Goal: Task Accomplishment & Management: Manage account settings

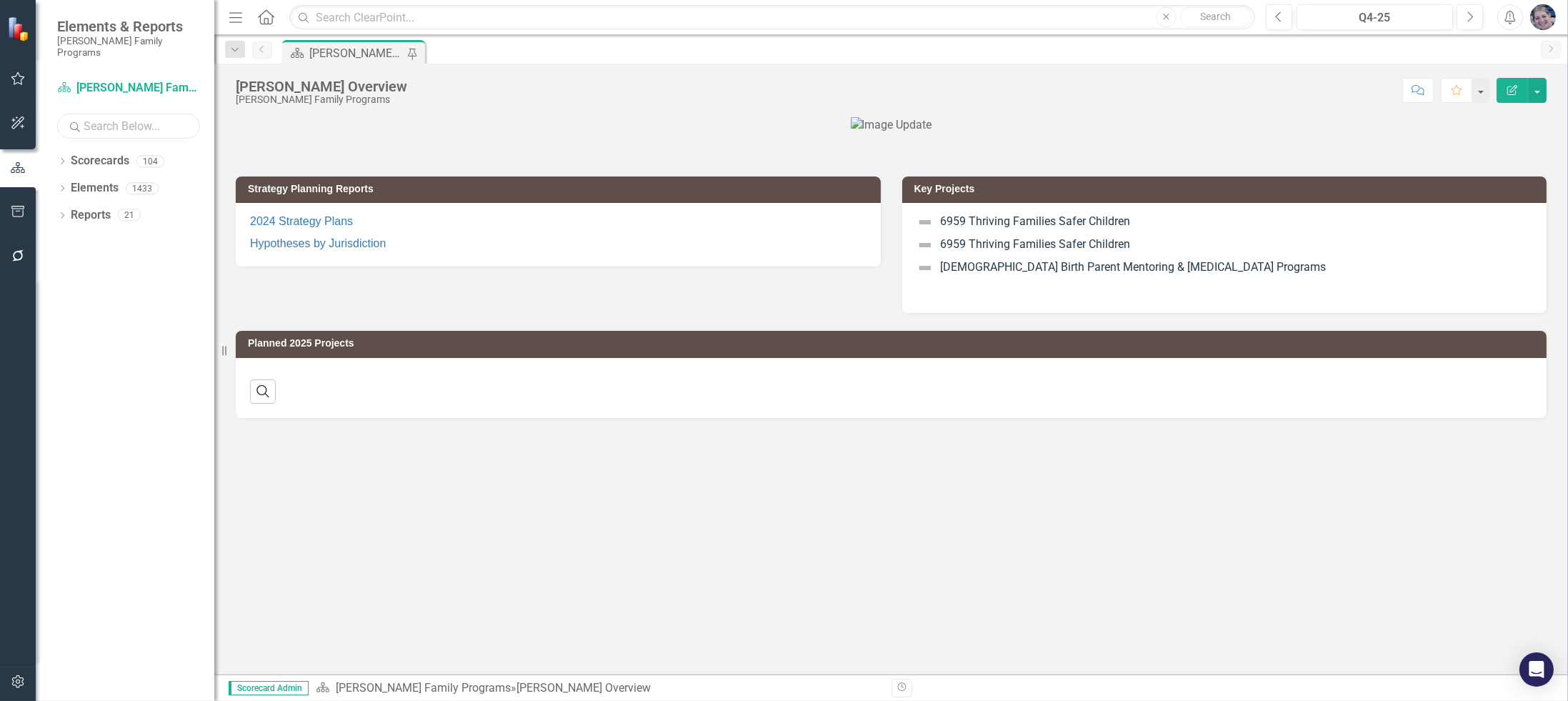
click at [135, 114] on input "text" at bounding box center [128, 126] width 143 height 25
type input "tenn"
click at [60, 159] on icon "Dropdown" at bounding box center [62, 162] width 10 height 8
click at [164, 234] on link "47000 [US_STATE]" at bounding box center [161, 242] width 107 height 16
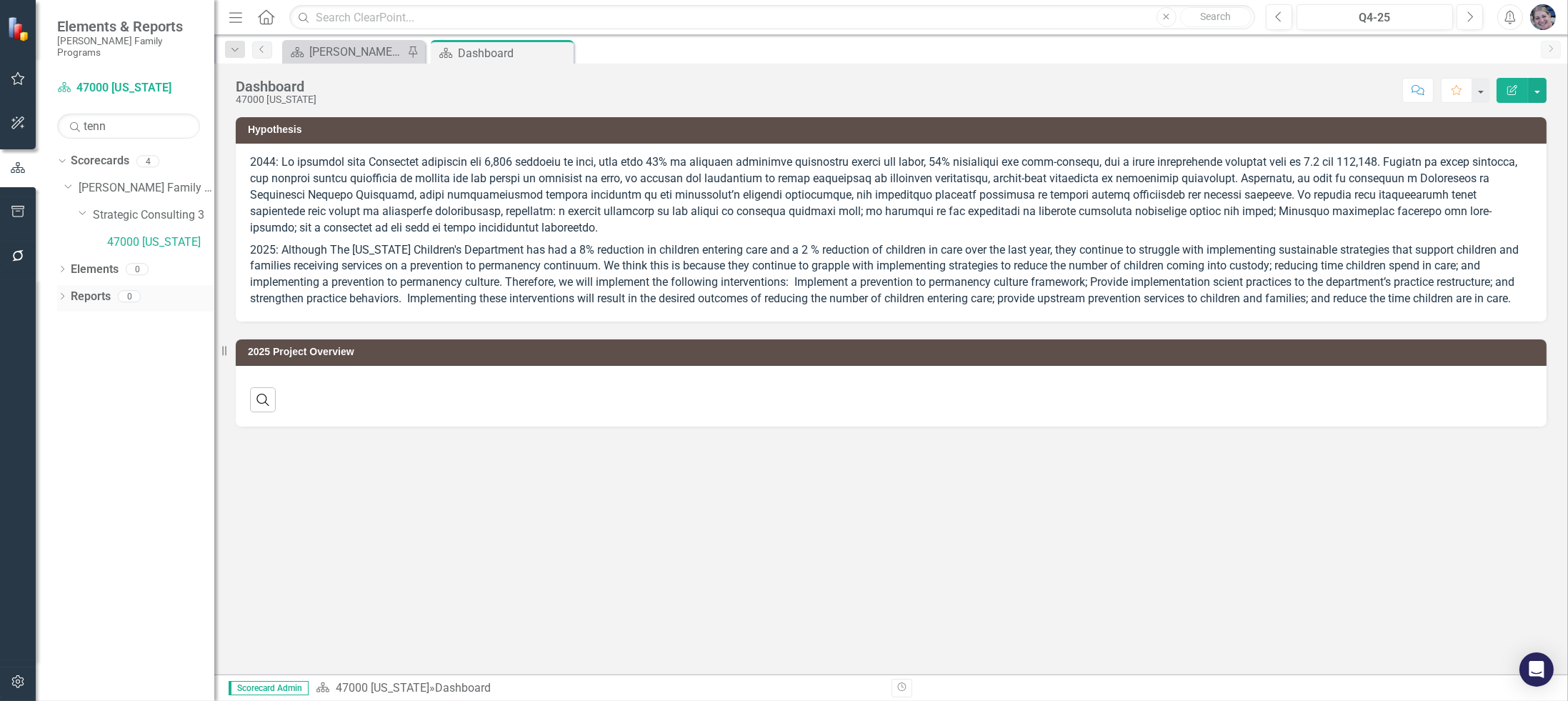
click at [94, 288] on link "Reports" at bounding box center [90, 297] width 40 height 16
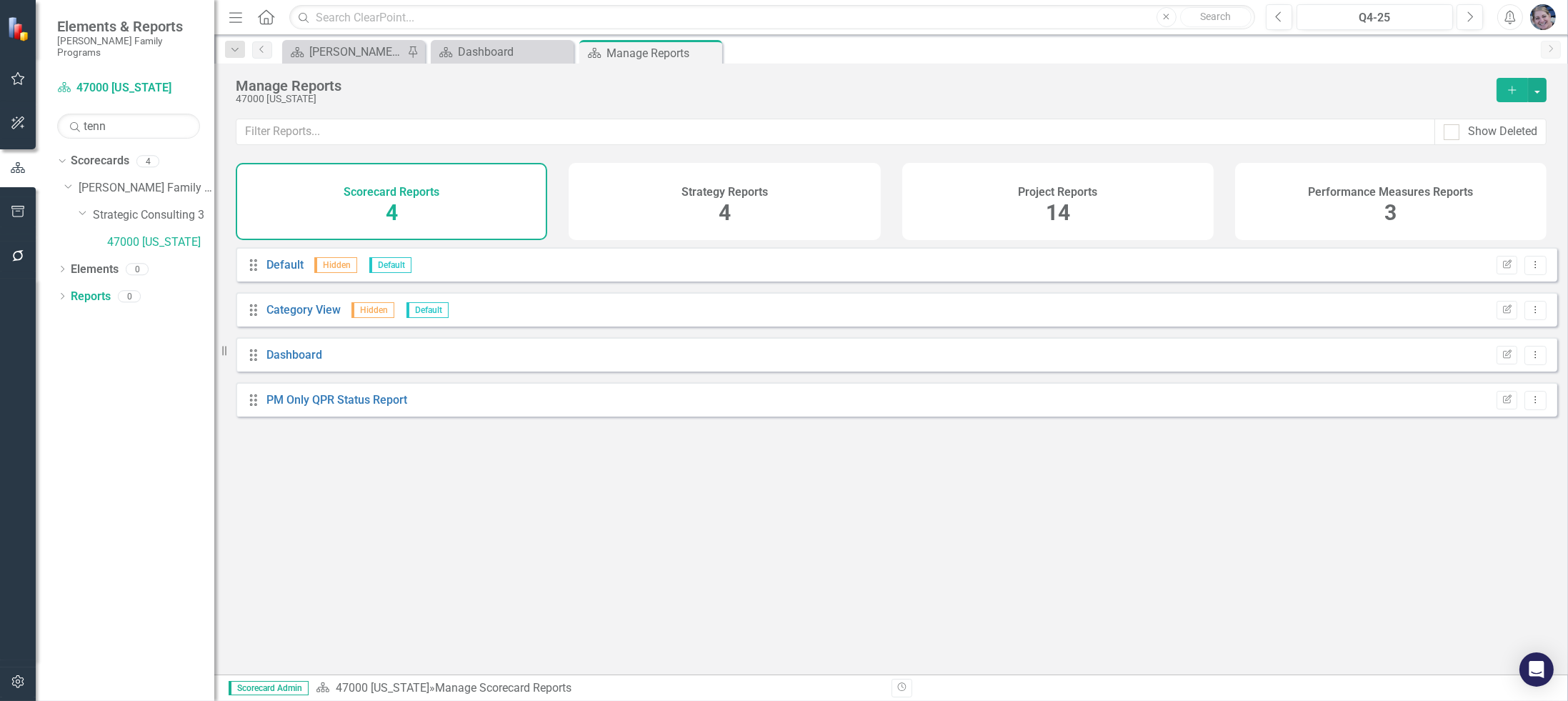
click at [1051, 206] on span "14" at bounding box center [1057, 213] width 24 height 25
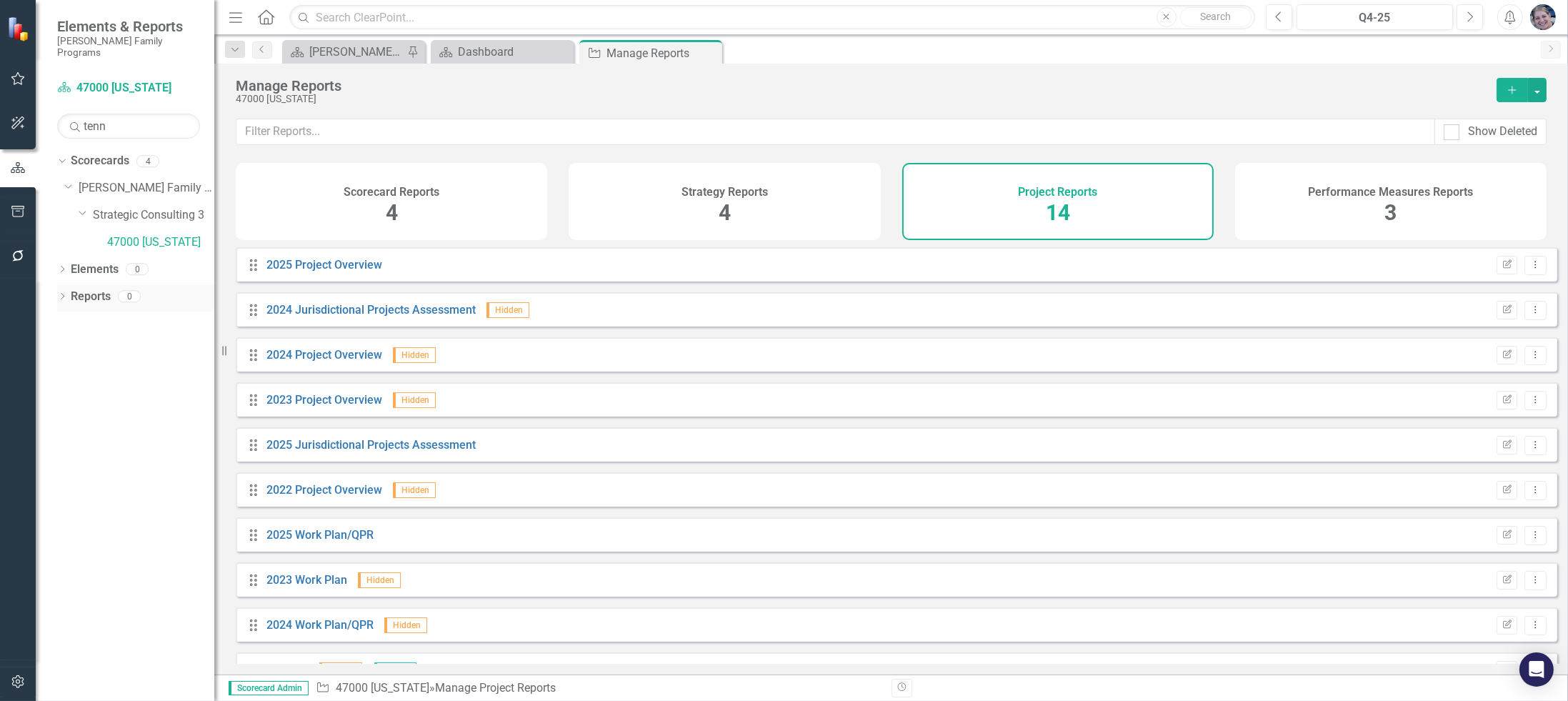
click at [60, 294] on icon "Dropdown" at bounding box center [62, 297] width 10 height 8
click at [70, 373] on icon "Dropdown" at bounding box center [69, 377] width 10 height 8
click at [68, 374] on icon at bounding box center [68, 375] width 7 height 4
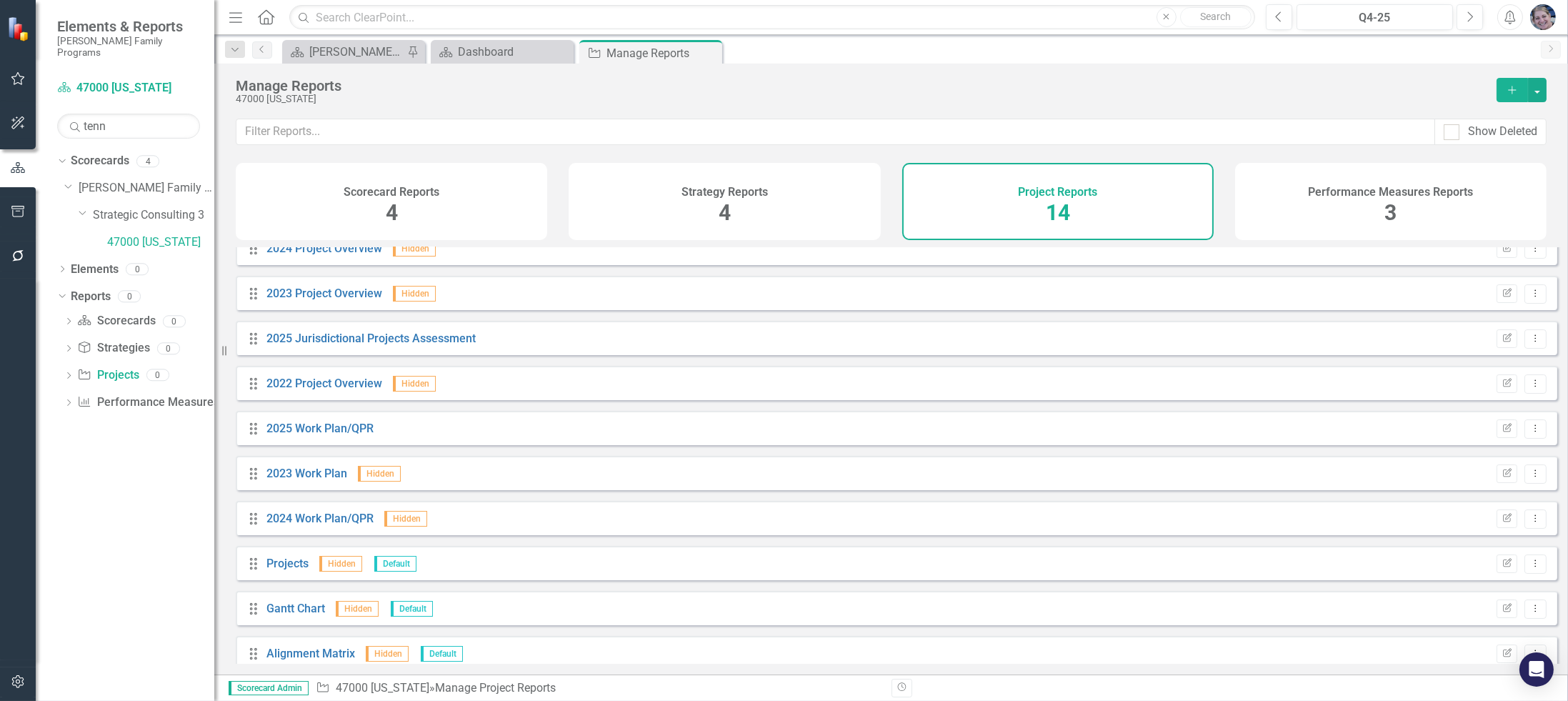
scroll to position [213, 0]
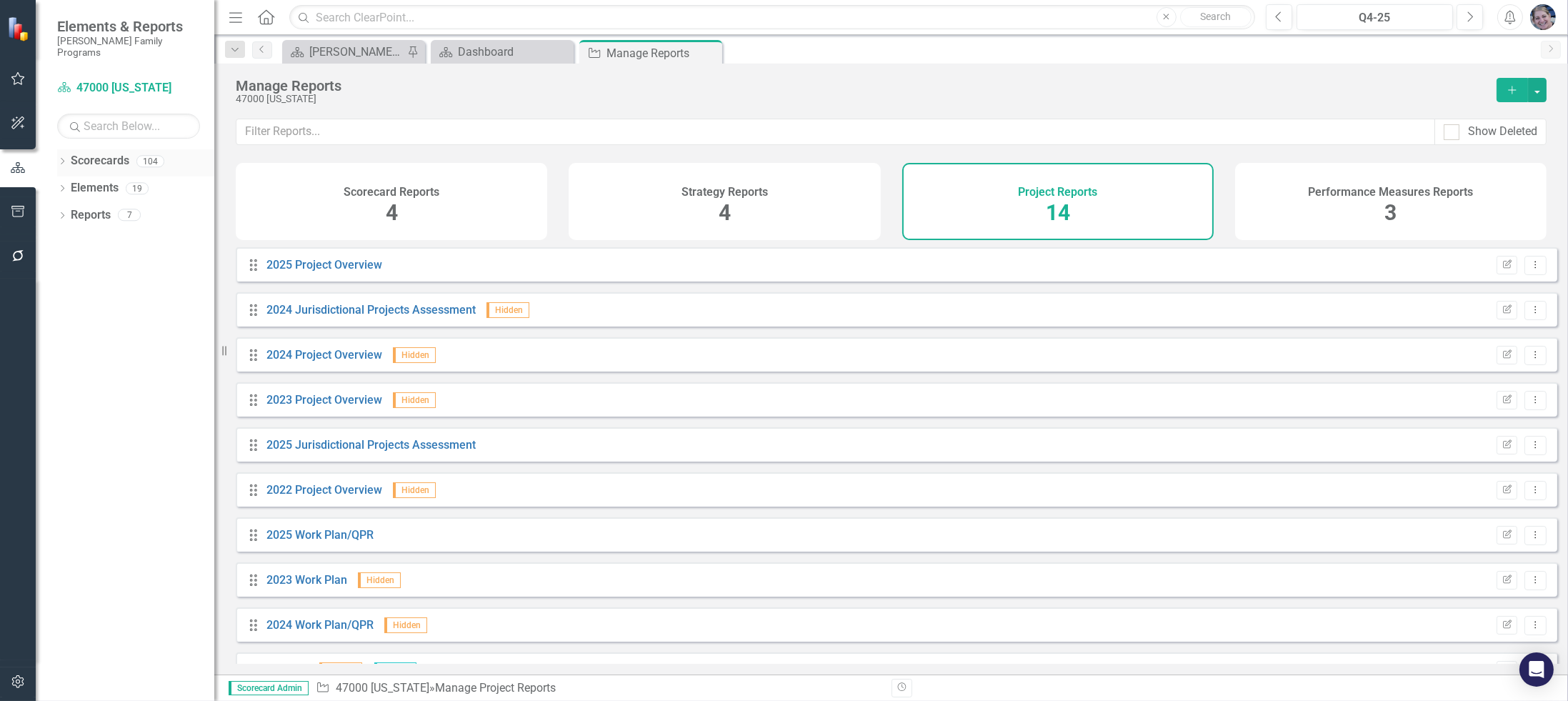
click at [62, 159] on icon "Dropdown" at bounding box center [62, 162] width 10 height 8
click at [705, 55] on icon at bounding box center [709, 53] width 8 height 8
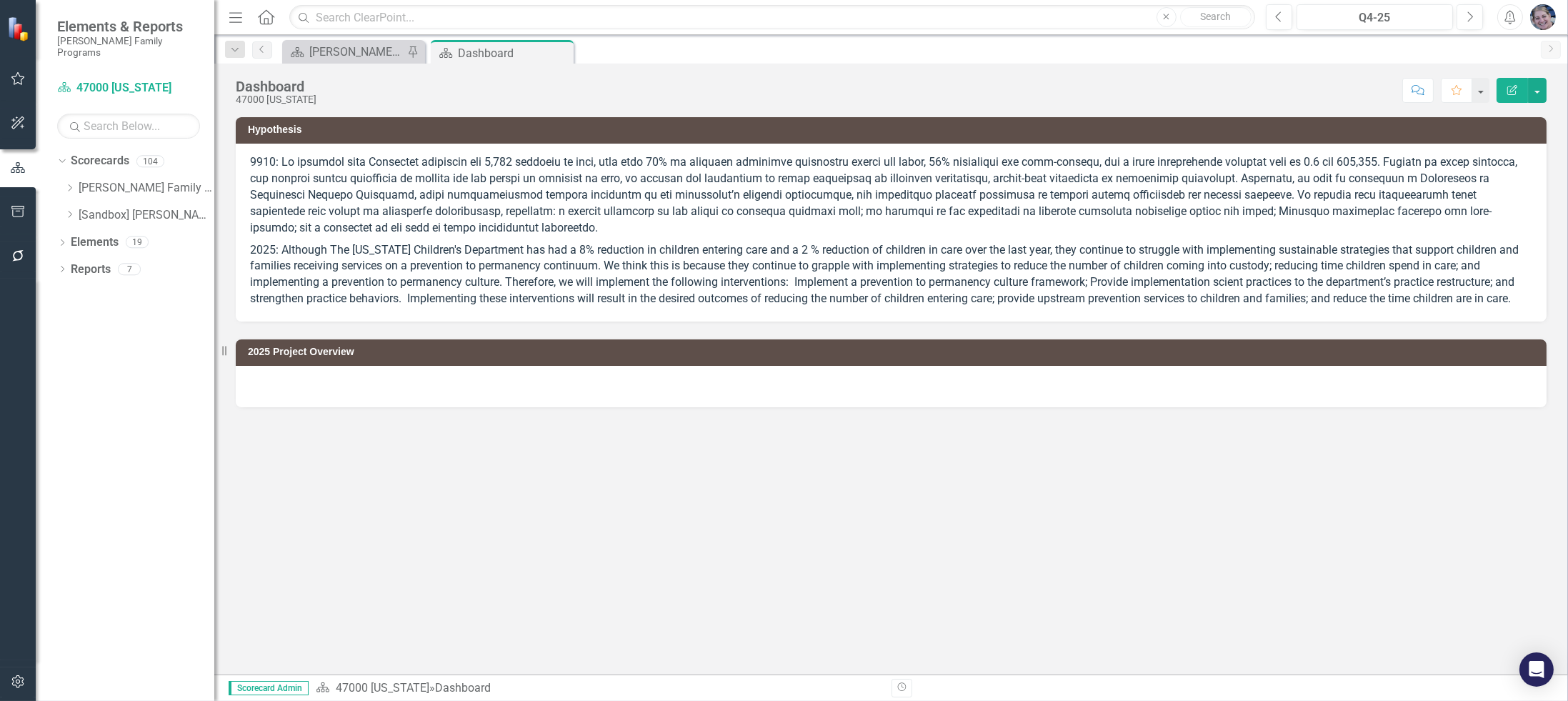
drag, startPoint x: 565, startPoint y: 55, endPoint x: 498, endPoint y: 96, distance: 78.5
click at [0, 0] on icon "Close" at bounding box center [0, 0] width 0 height 0
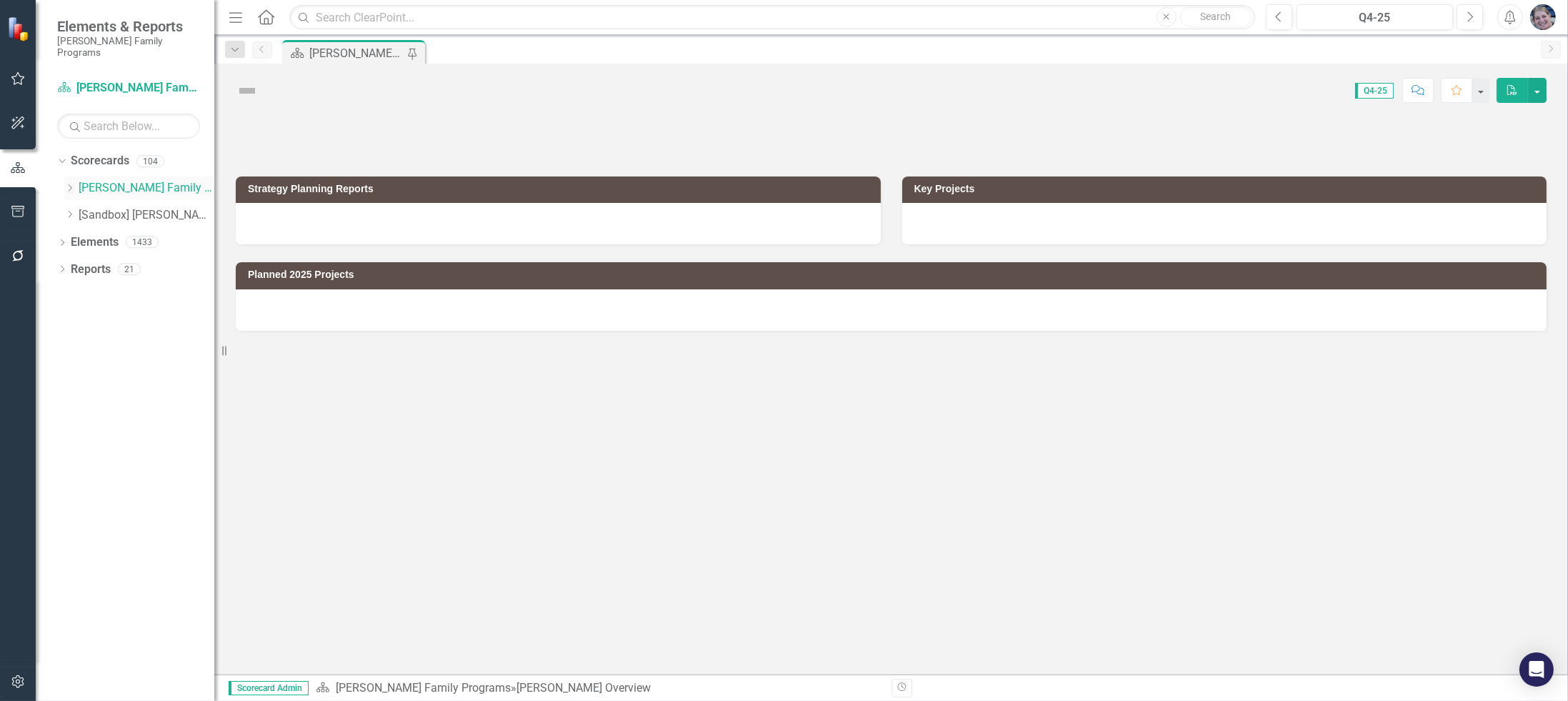
click at [66, 184] on icon "Dropdown" at bounding box center [70, 188] width 11 height 9
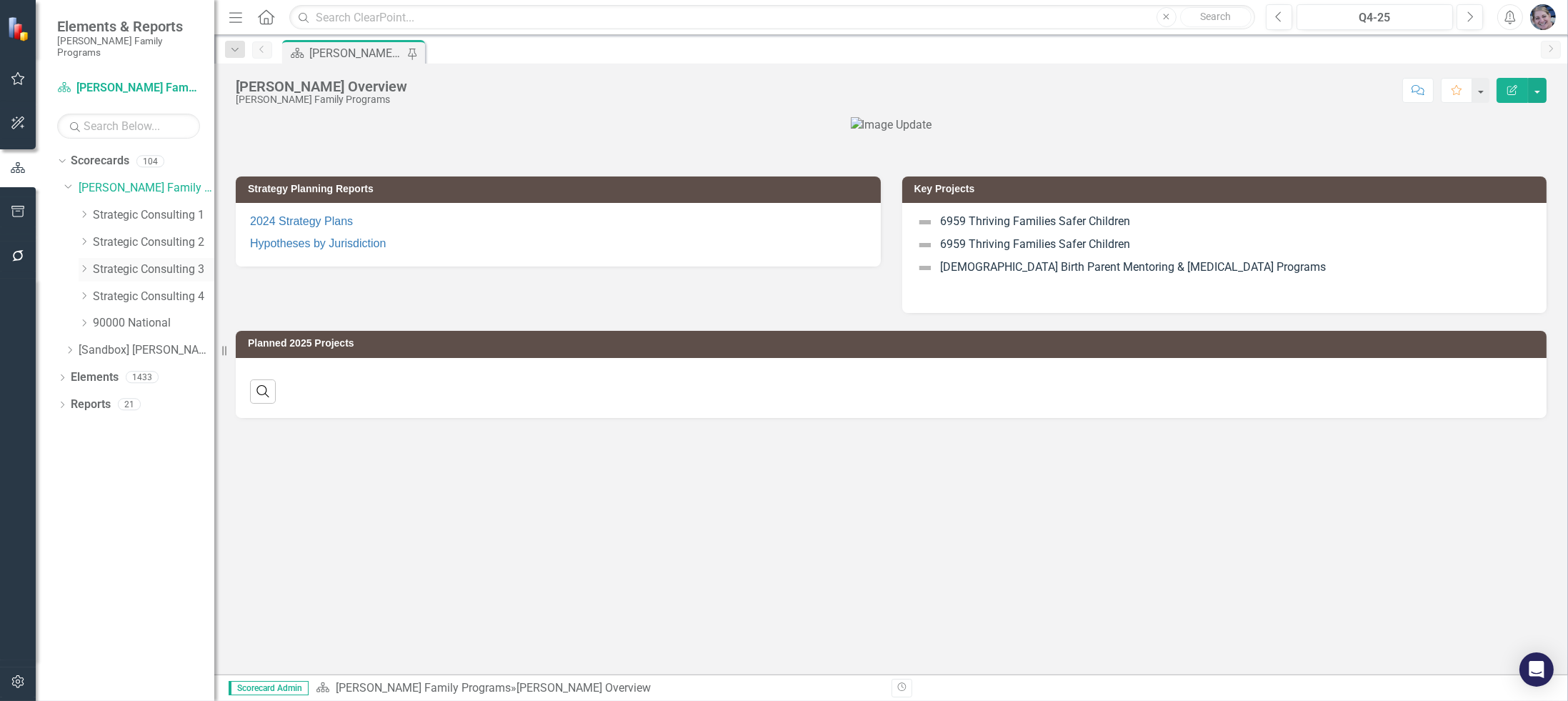
click at [82, 264] on icon "Dropdown" at bounding box center [84, 269] width 11 height 9
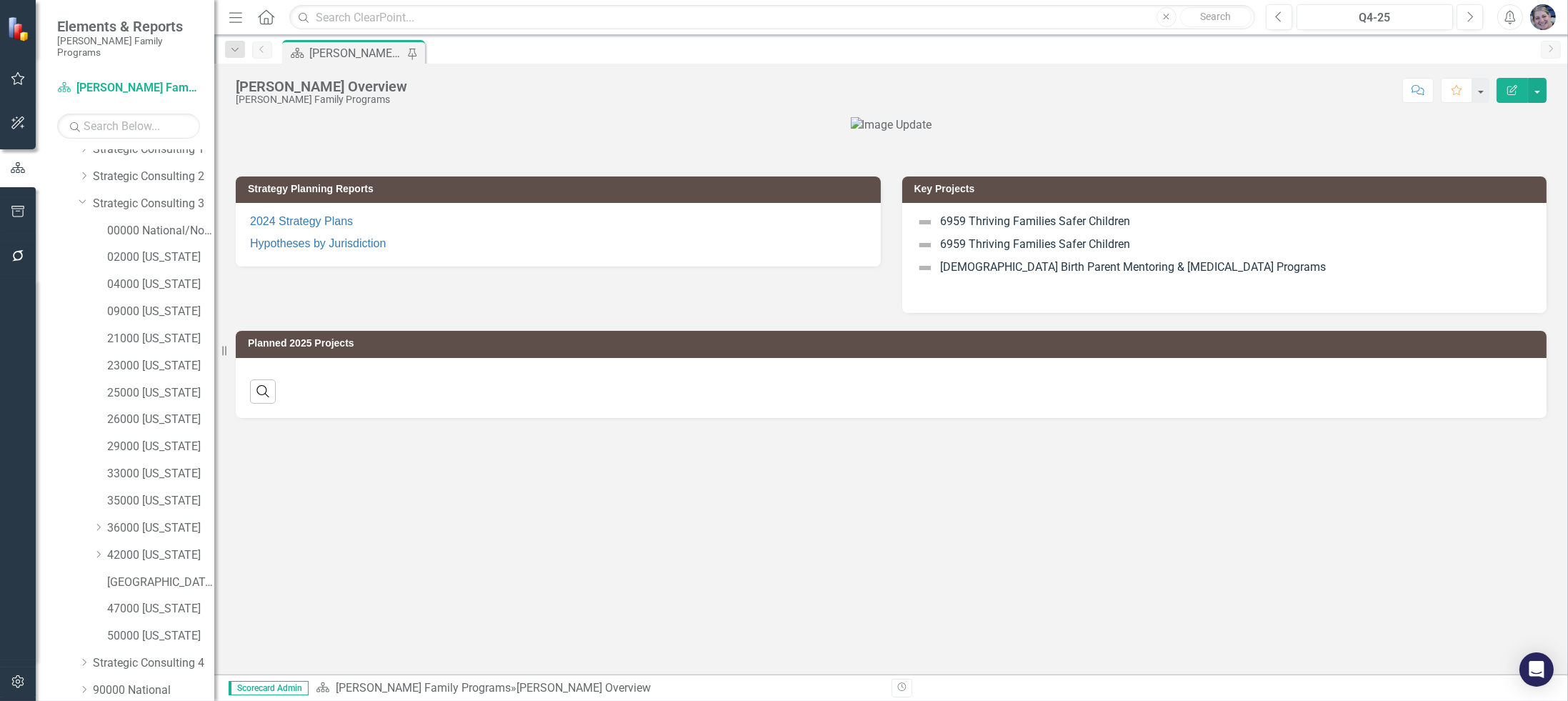
scroll to position [139, 0]
click at [171, 528] on link "47000 [US_STATE]" at bounding box center [161, 536] width 107 height 16
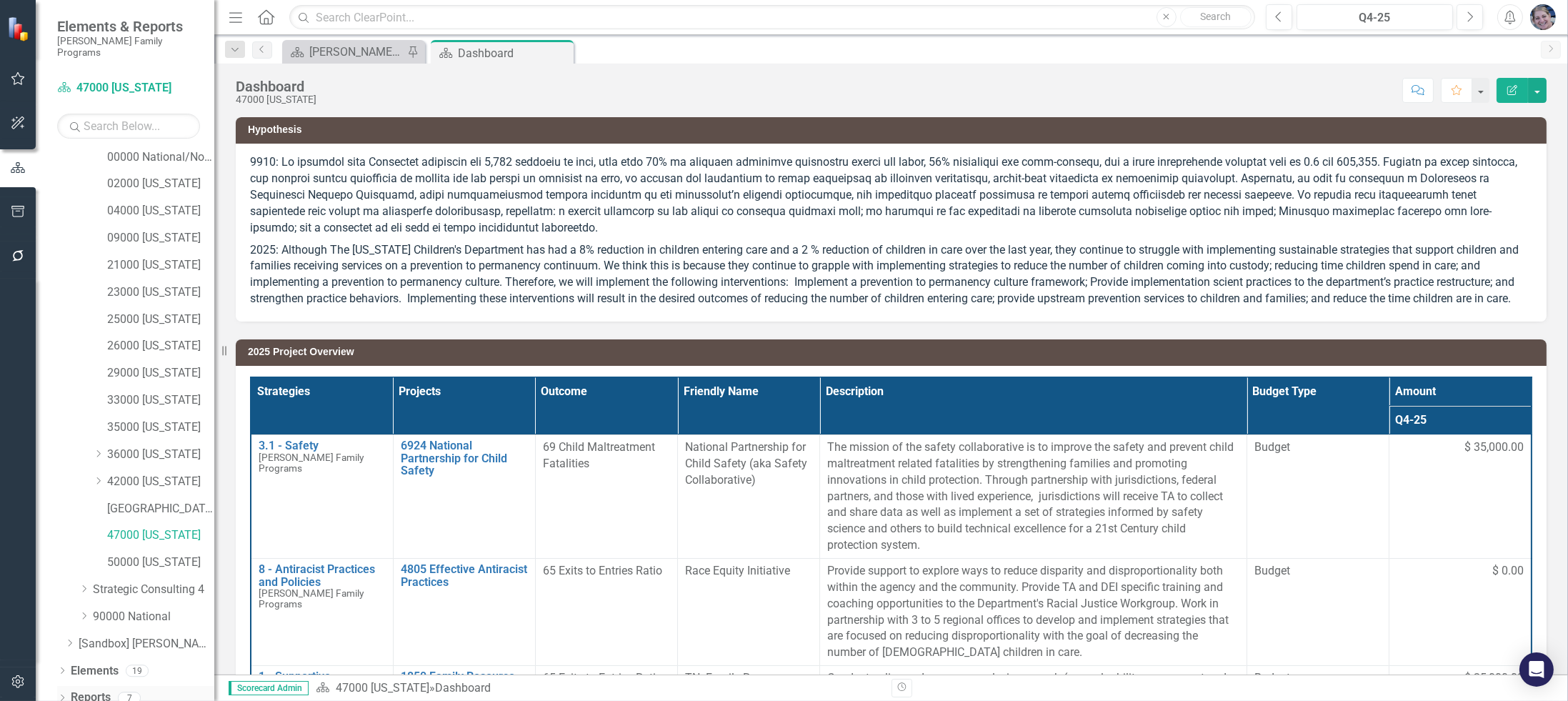
click at [57, 695] on icon "Dropdown" at bounding box center [62, 699] width 10 height 8
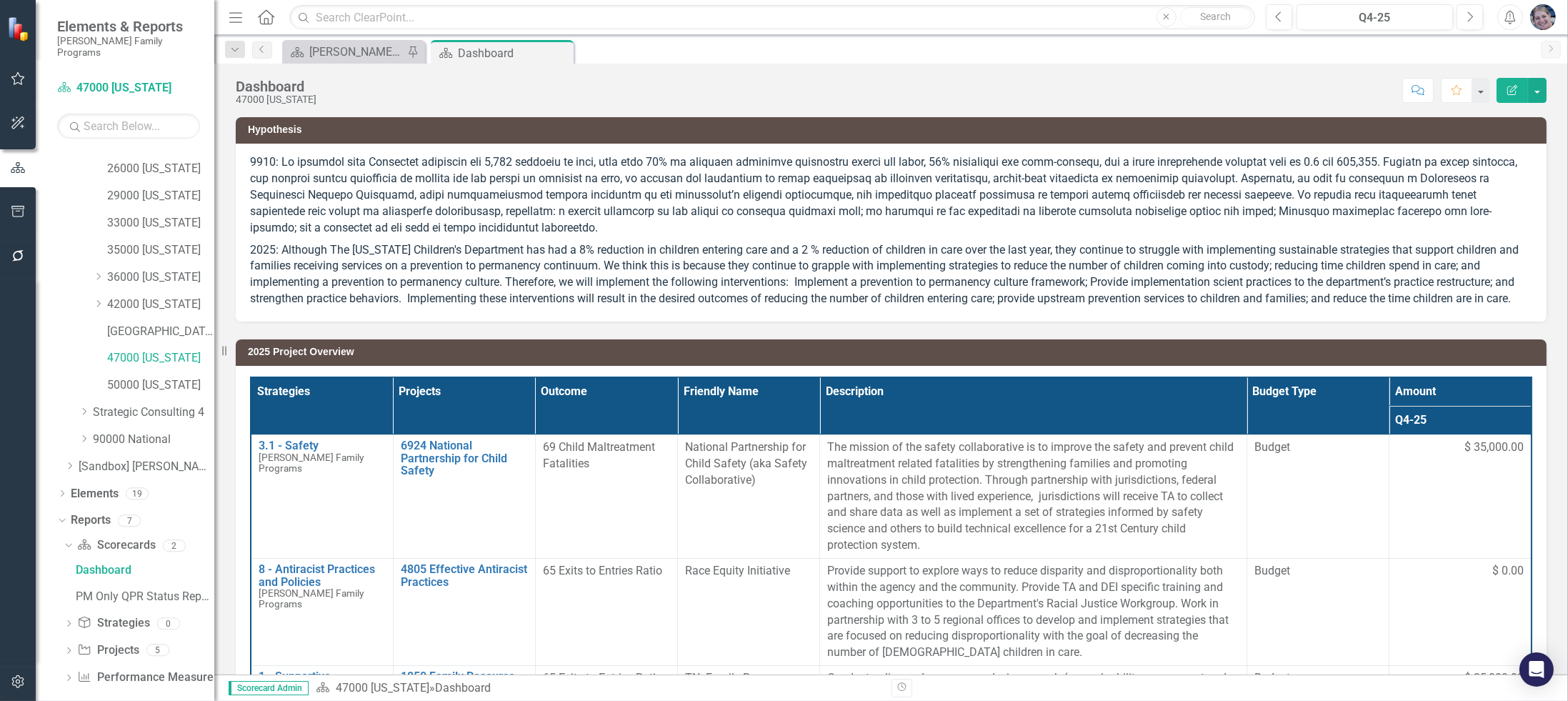
scroll to position [317, 0]
click at [130, 589] on div "PM Only QPR Status Report" at bounding box center [145, 596] width 139 height 13
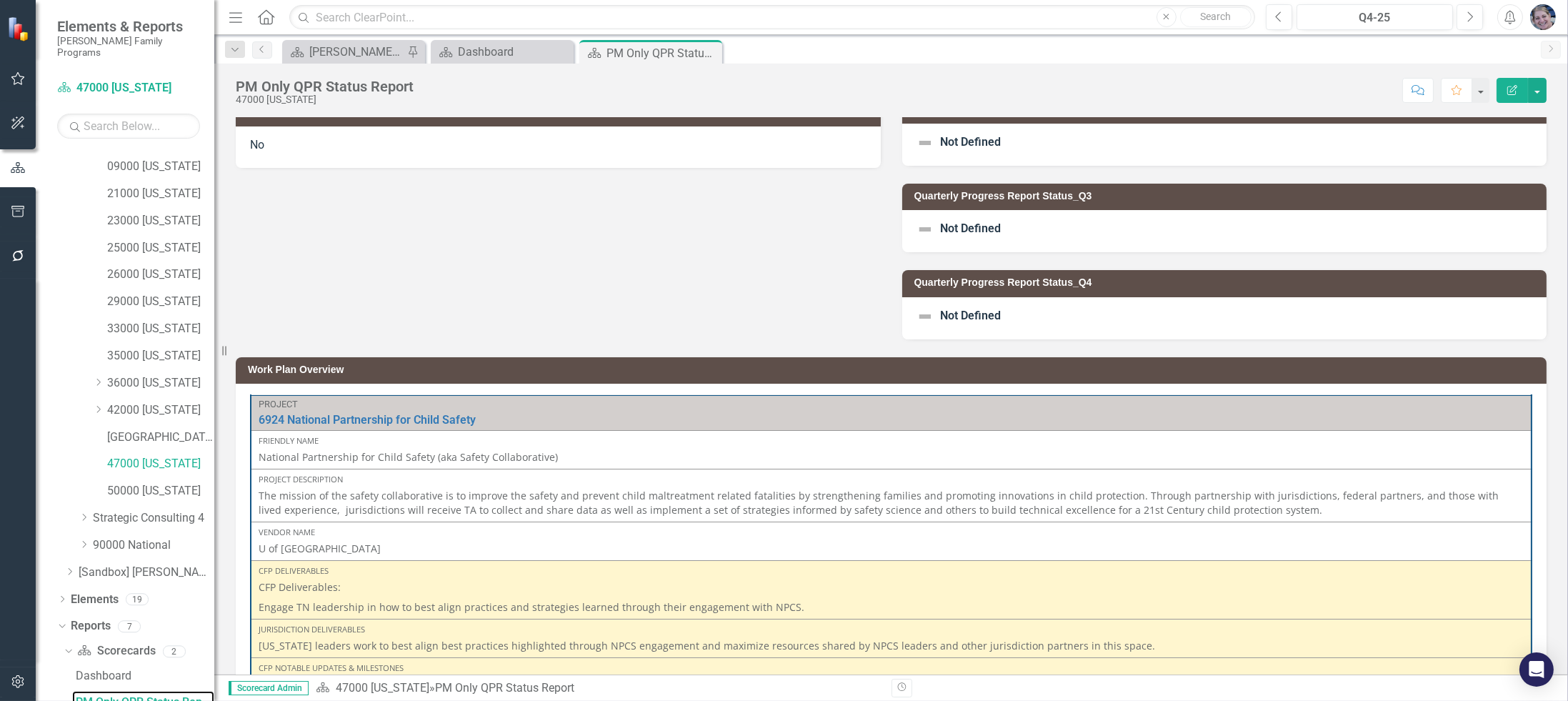
scroll to position [10, 0]
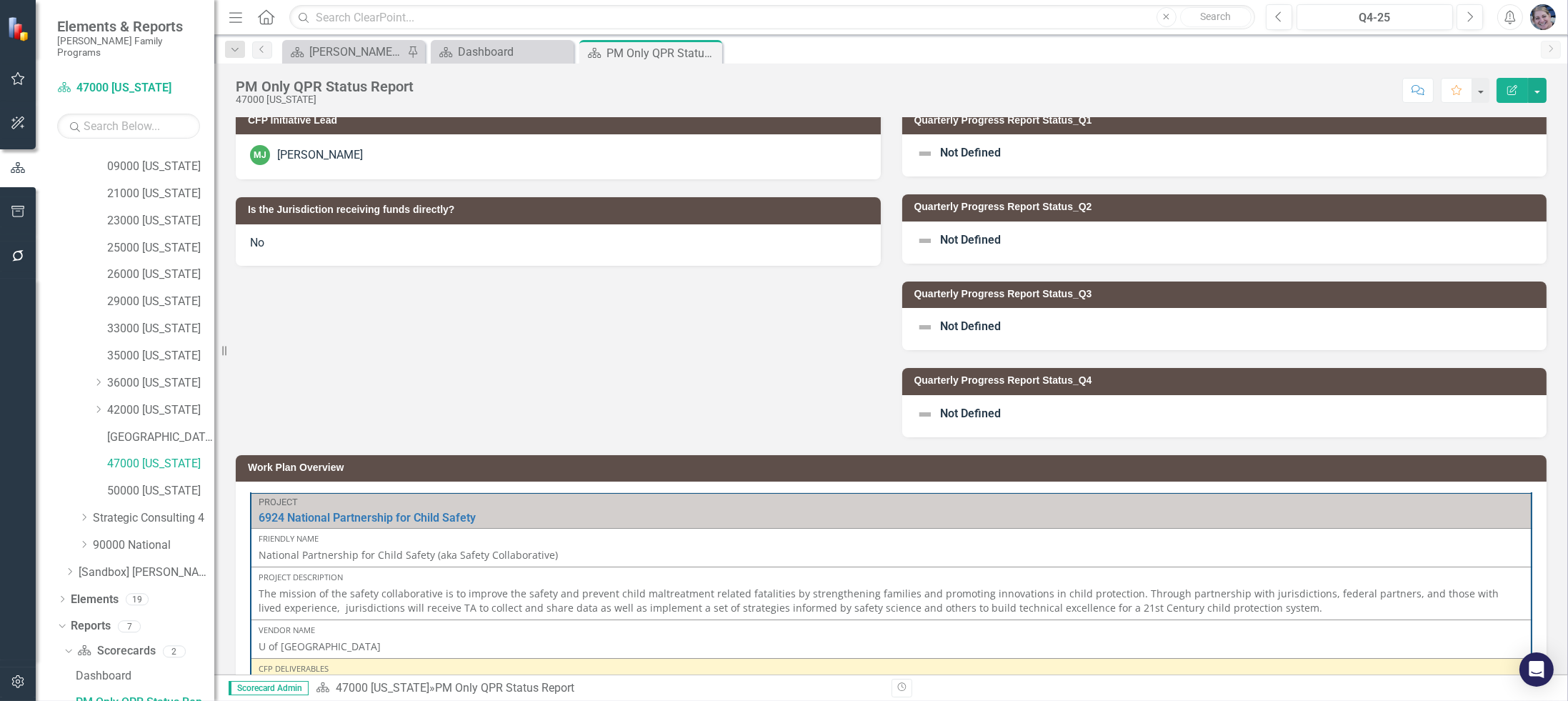
click at [961, 149] on span "Not Defined" at bounding box center [971, 153] width 61 height 13
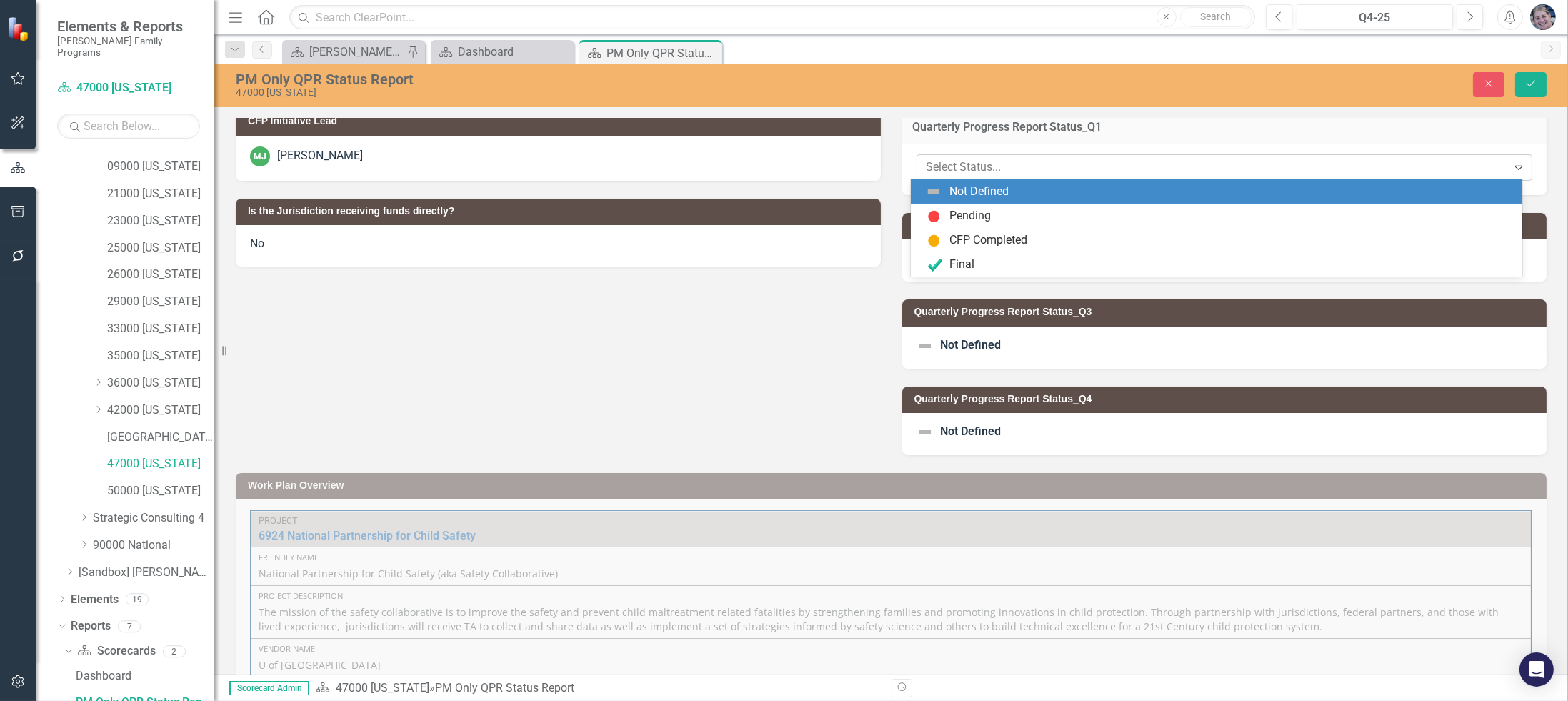
click at [961, 167] on div at bounding box center [1213, 167] width 572 height 19
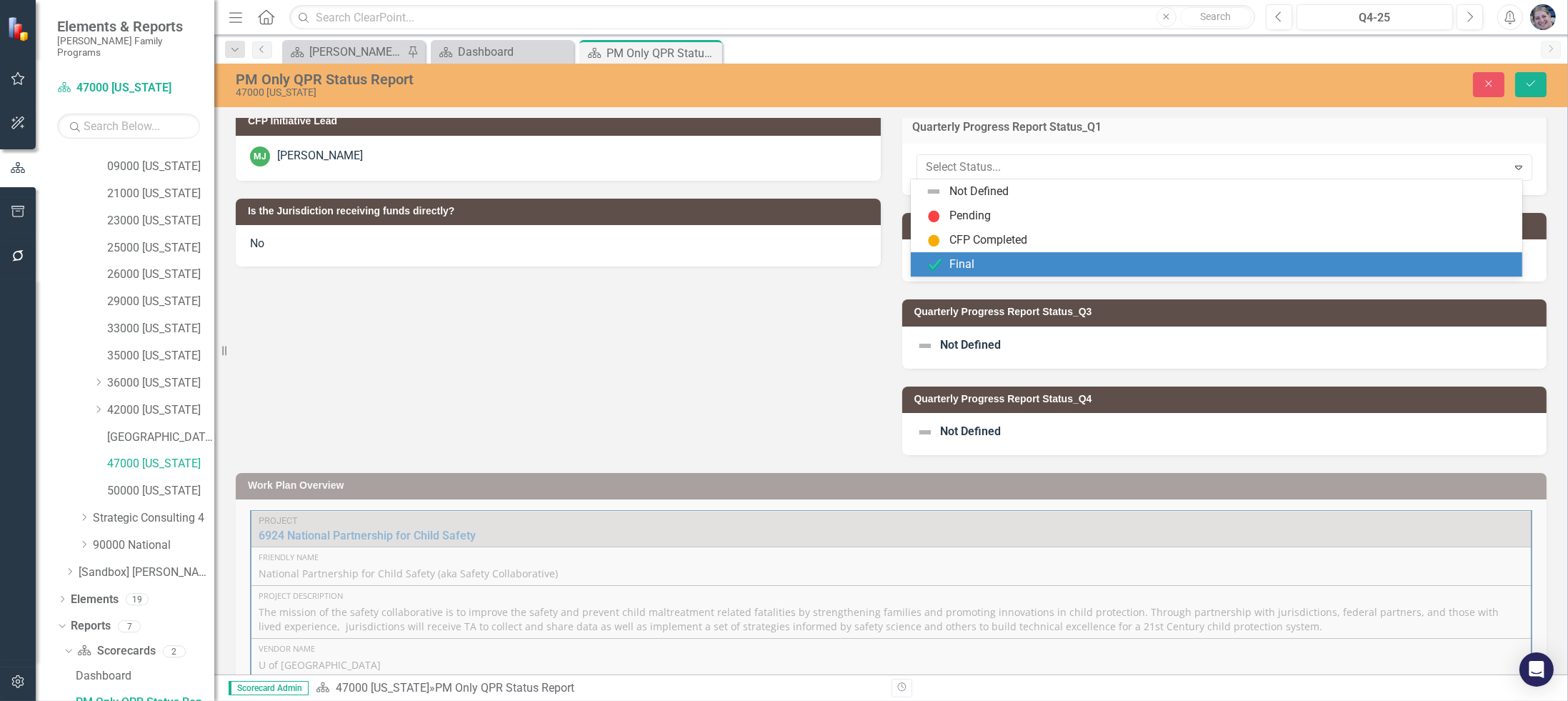
click at [951, 260] on div "Final" at bounding box center [962, 265] width 25 height 16
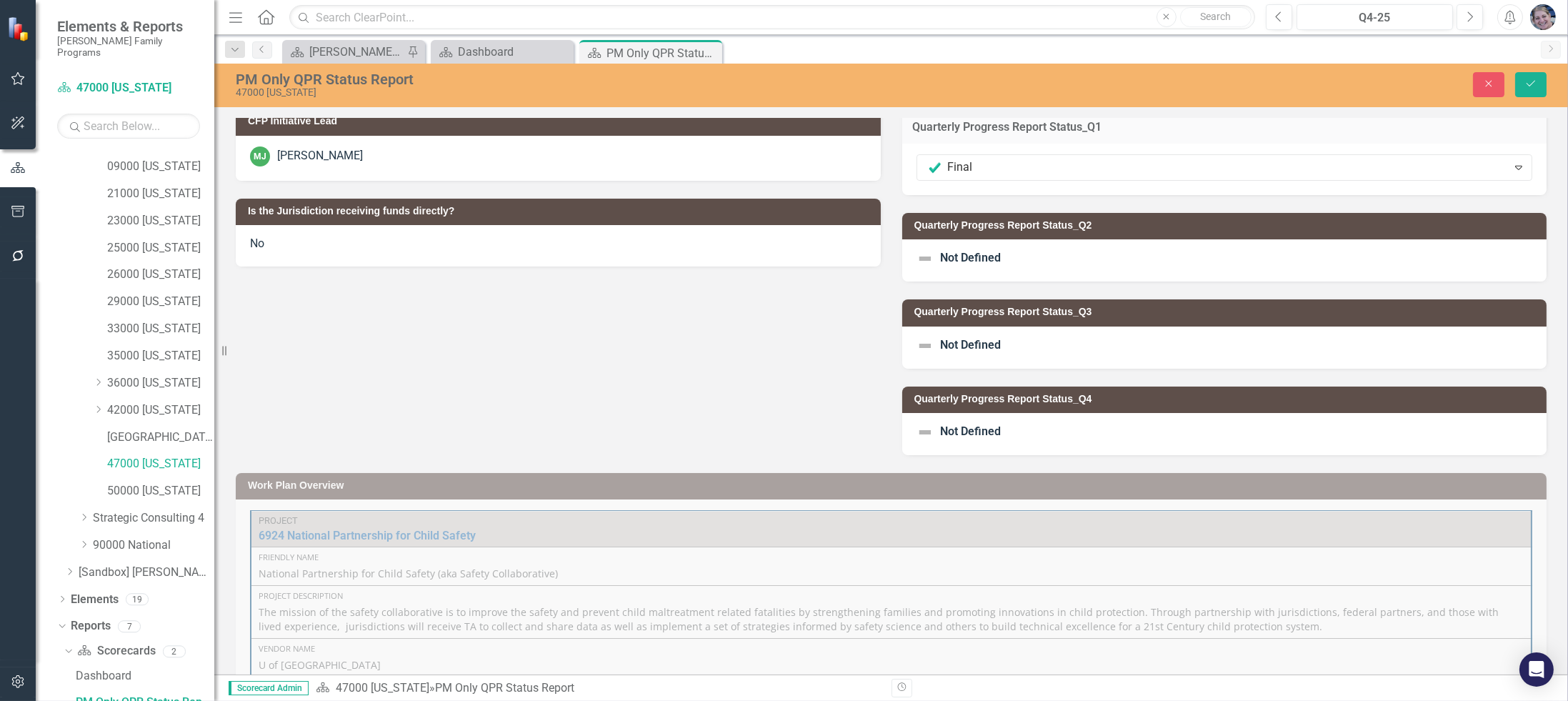
click at [944, 257] on span "Not Defined" at bounding box center [971, 258] width 61 height 13
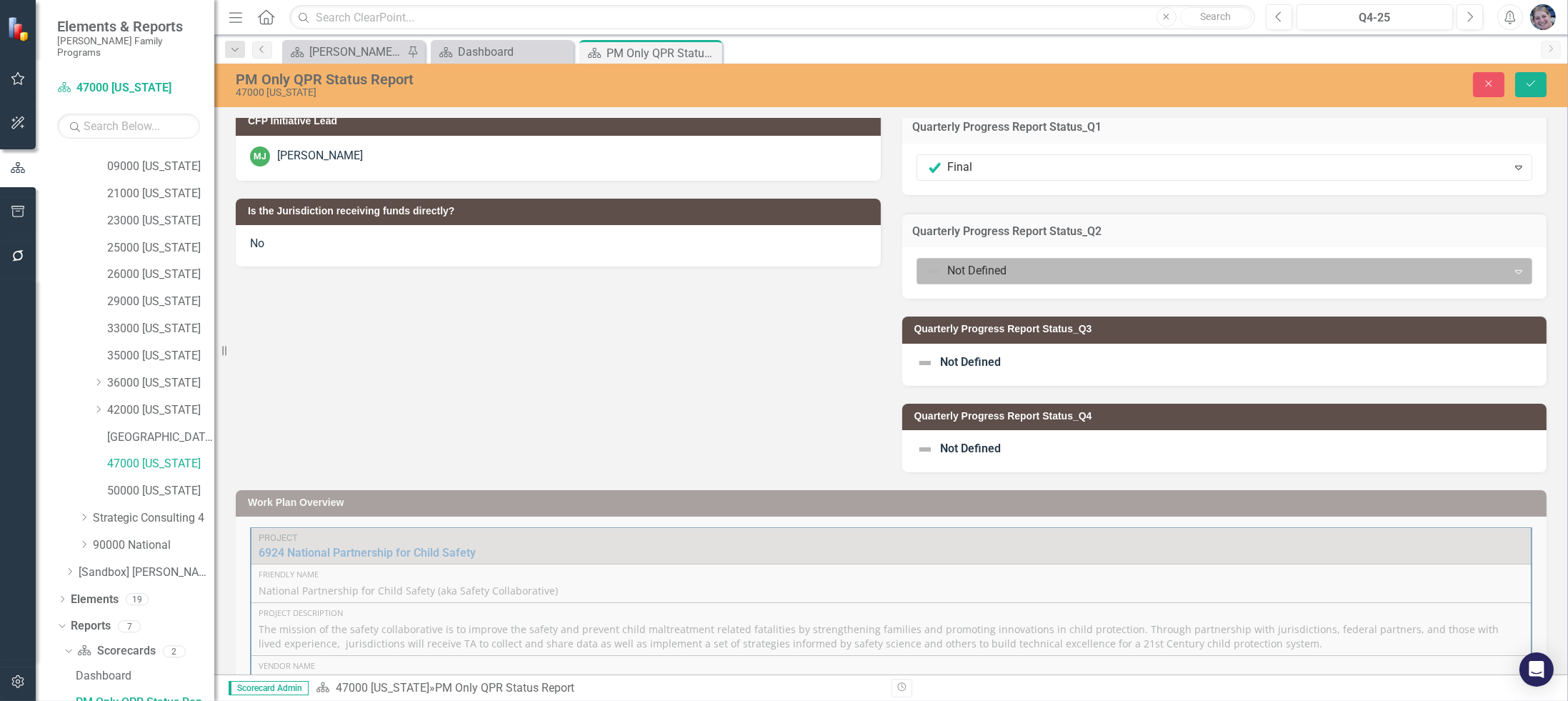
click at [943, 264] on div at bounding box center [1213, 271] width 572 height 19
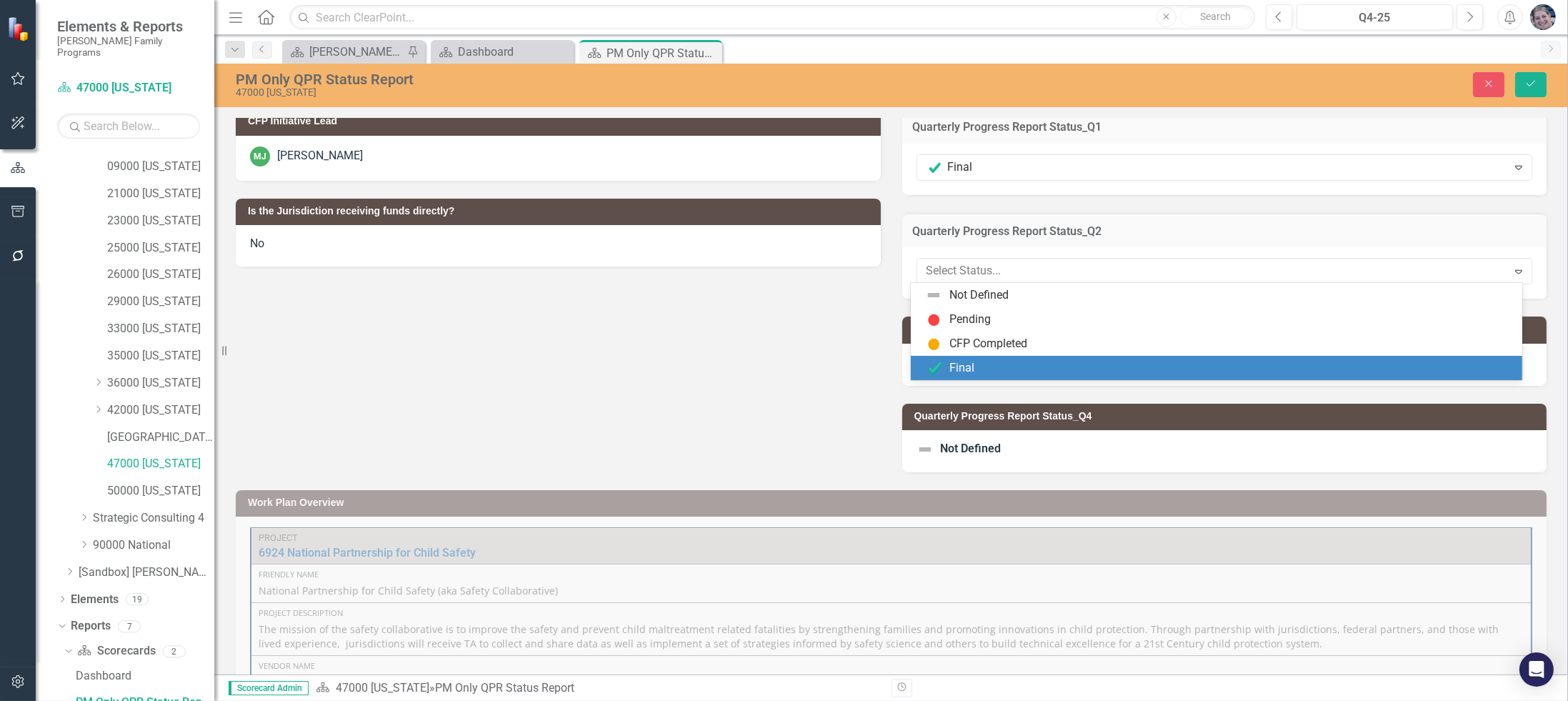
click at [957, 374] on div "Final" at bounding box center [962, 368] width 25 height 16
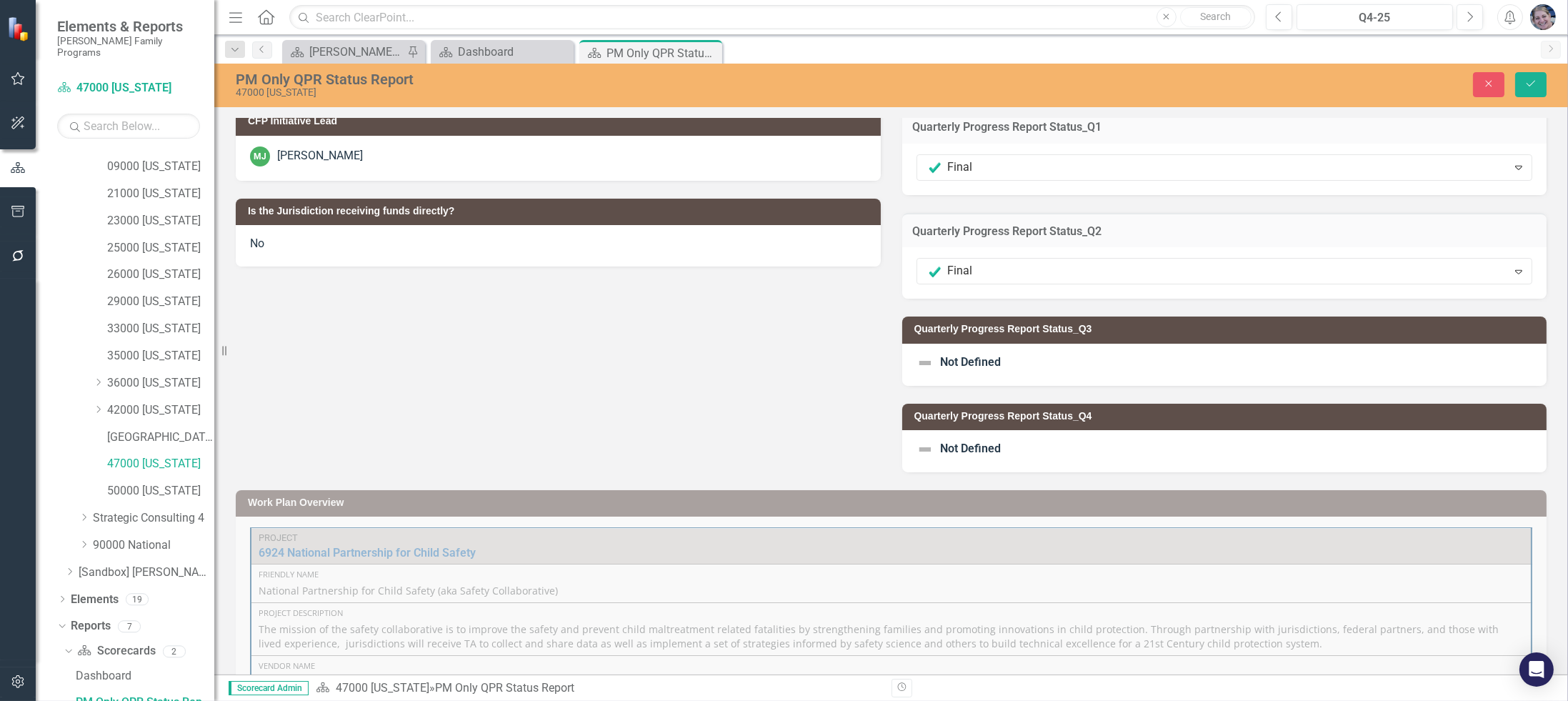
click at [946, 360] on span "Not Defined" at bounding box center [971, 362] width 61 height 13
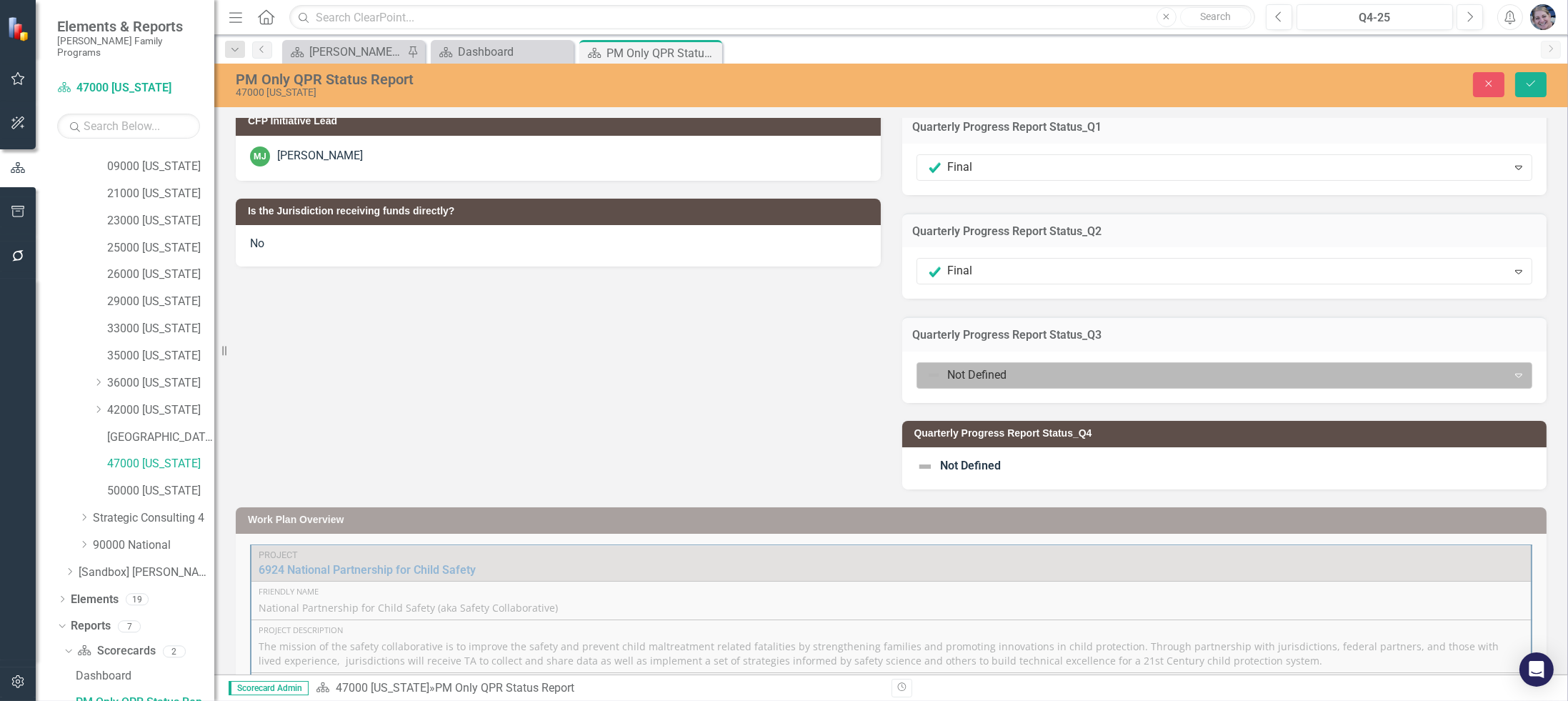
click at [946, 372] on div at bounding box center [1213, 375] width 572 height 19
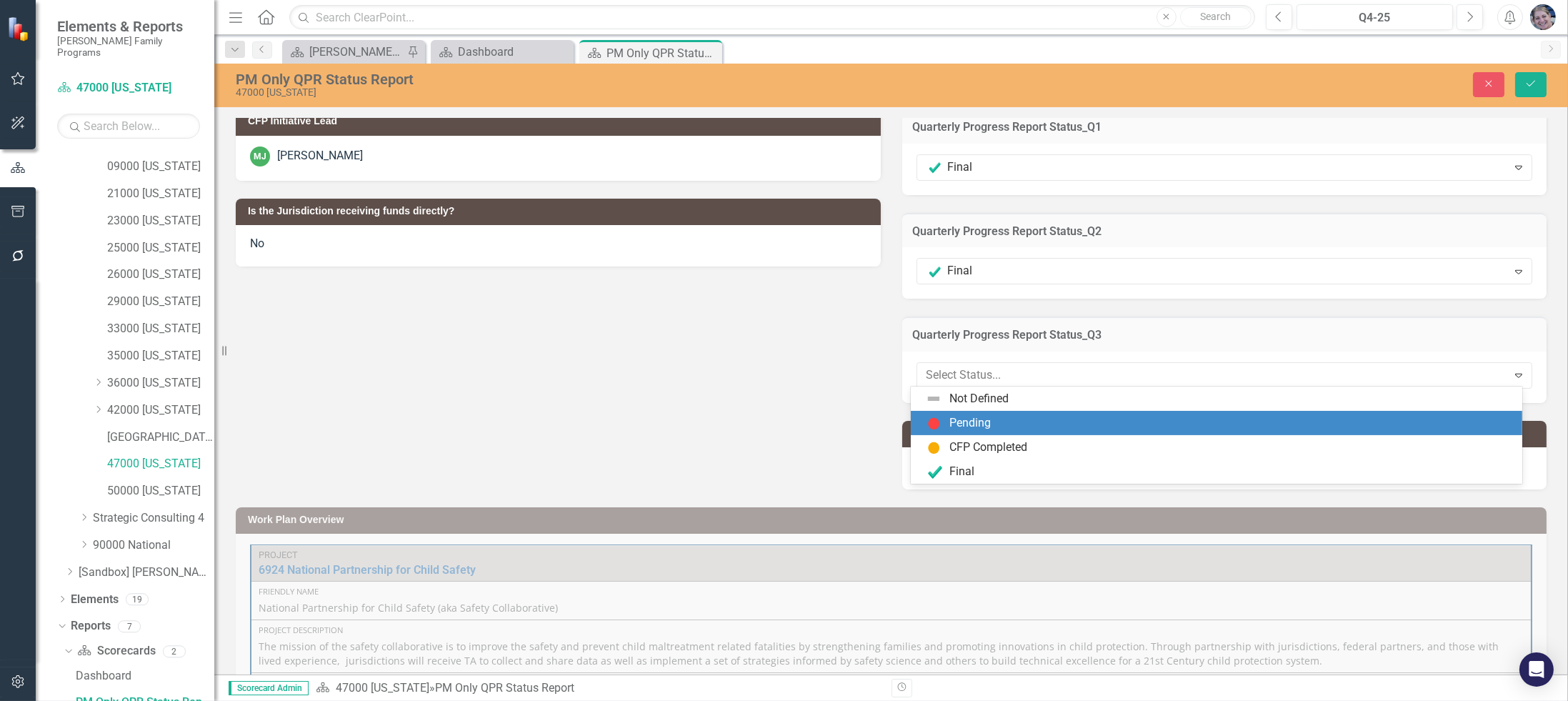
click at [977, 423] on div "Pending" at bounding box center [970, 424] width 41 height 16
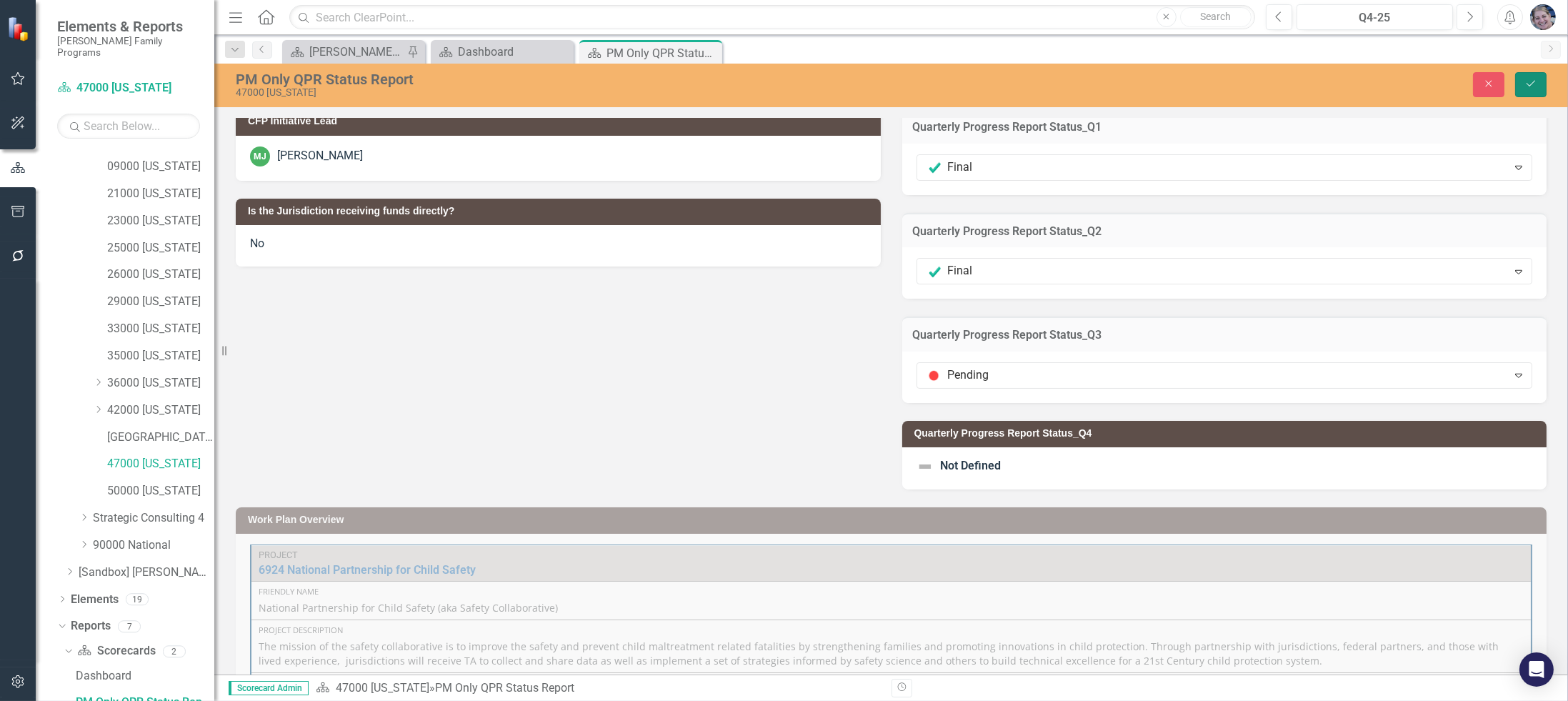
click at [1541, 80] on button "Save" at bounding box center [1531, 84] width 32 height 25
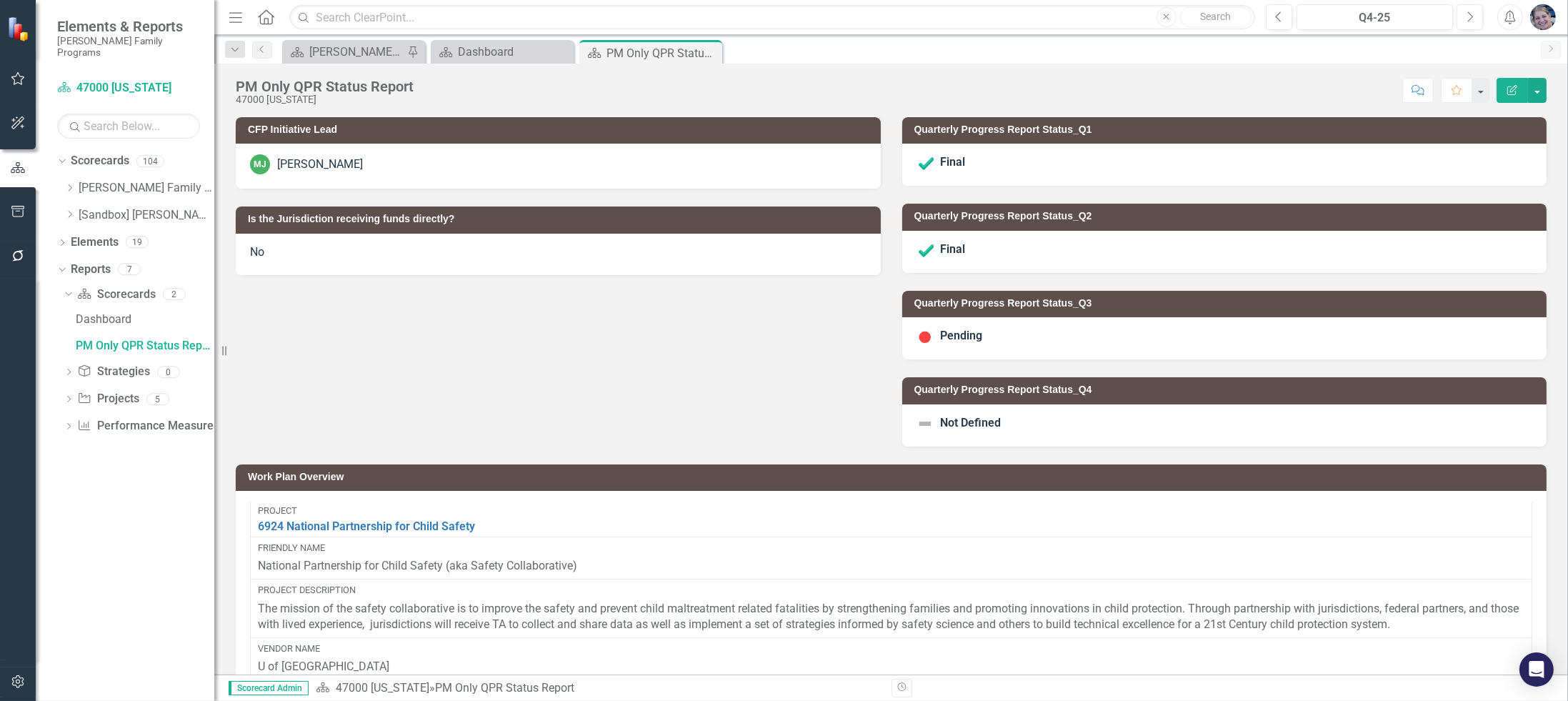
scroll to position [0, 0]
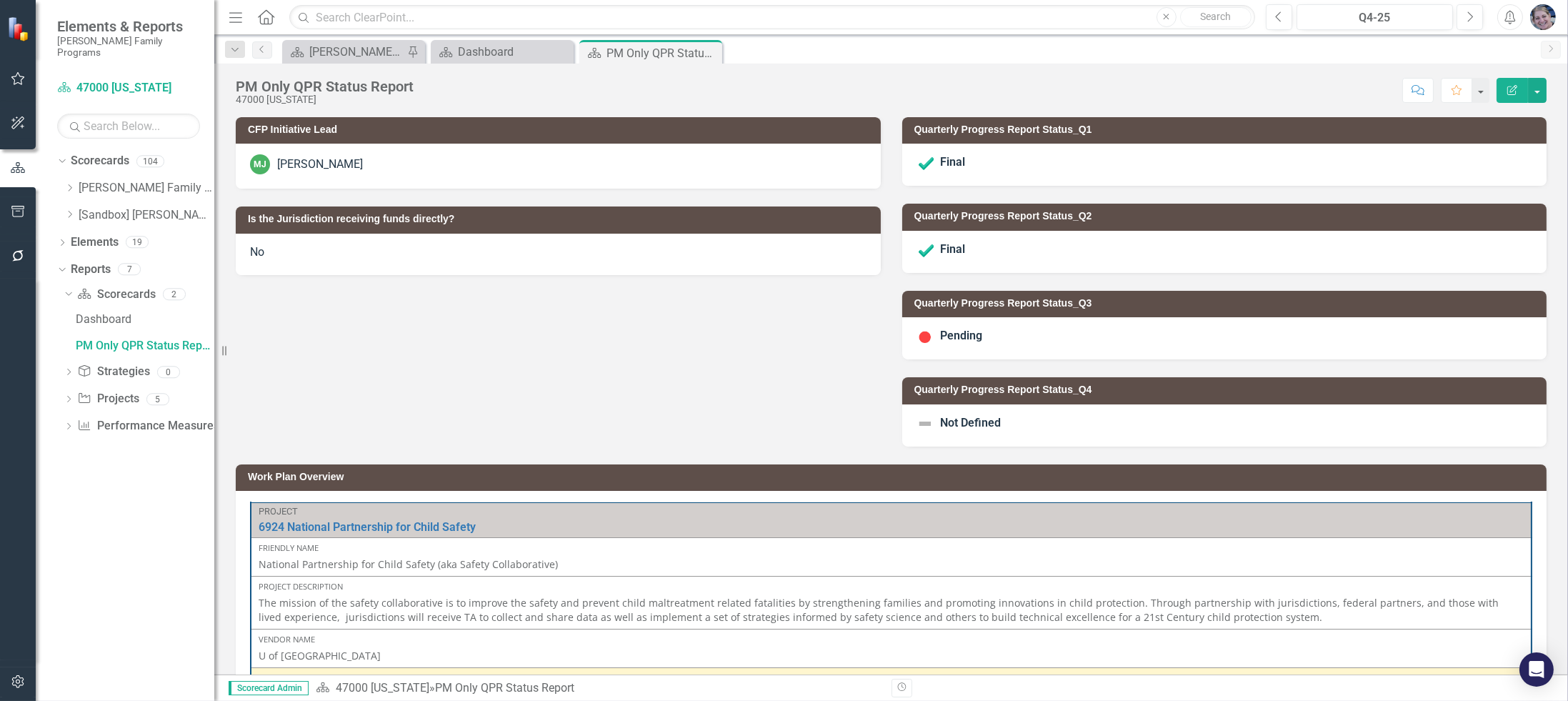
drag, startPoint x: 711, startPoint y: 51, endPoint x: 689, endPoint y: 66, distance: 26.6
click at [0, 0] on icon "Close" at bounding box center [0, 0] width 0 height 0
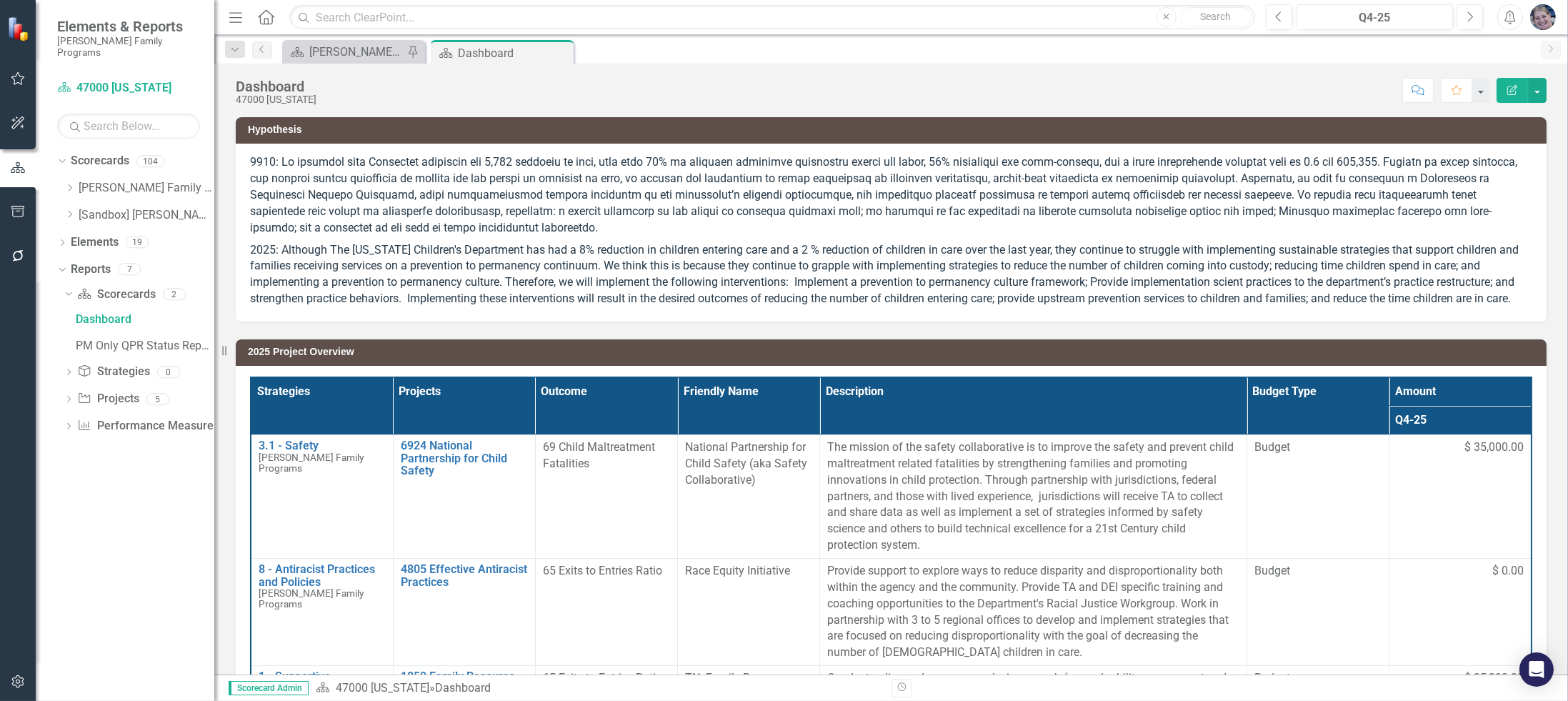
drag, startPoint x: 565, startPoint y: 52, endPoint x: 544, endPoint y: 69, distance: 27.0
click at [0, 0] on icon "Close" at bounding box center [0, 0] width 0 height 0
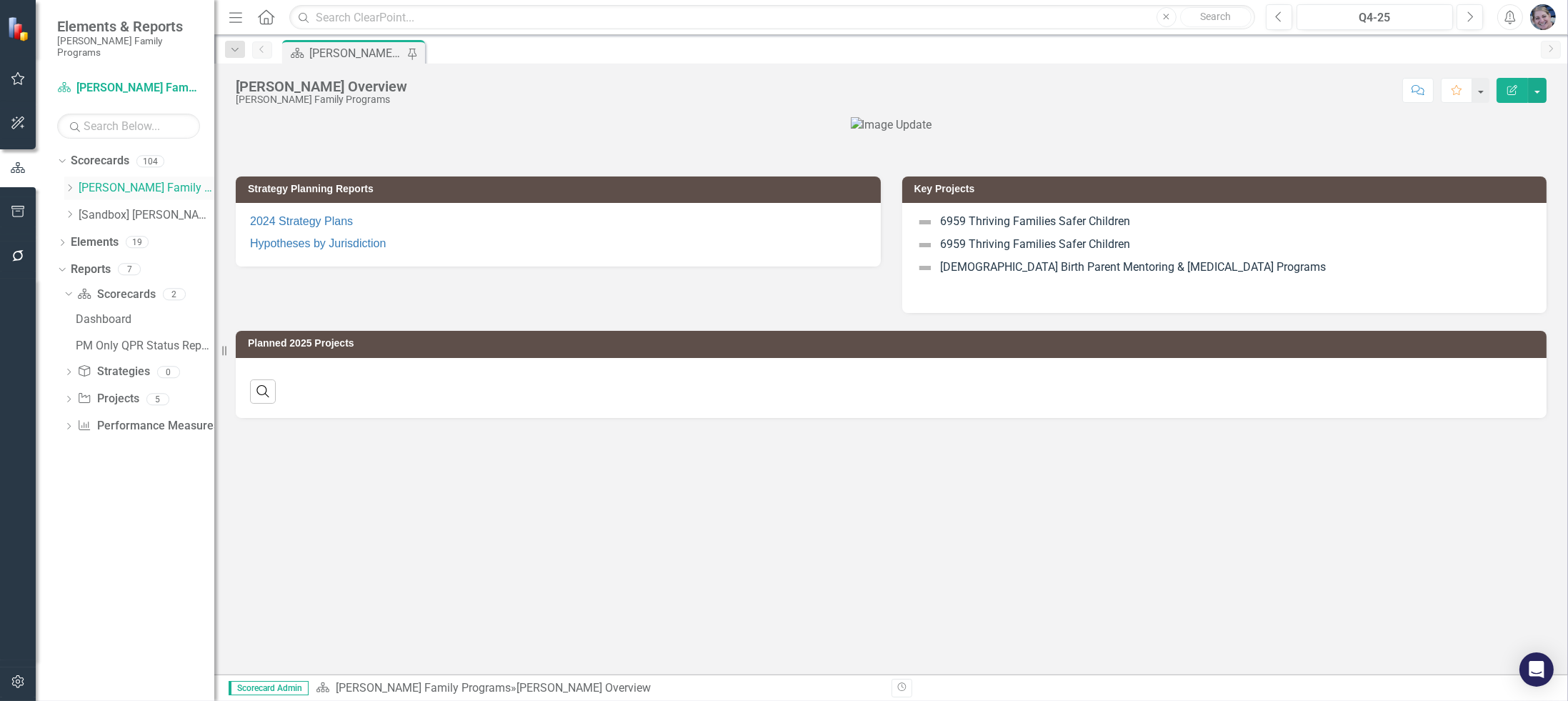
click at [68, 184] on icon "Dropdown" at bounding box center [70, 188] width 11 height 9
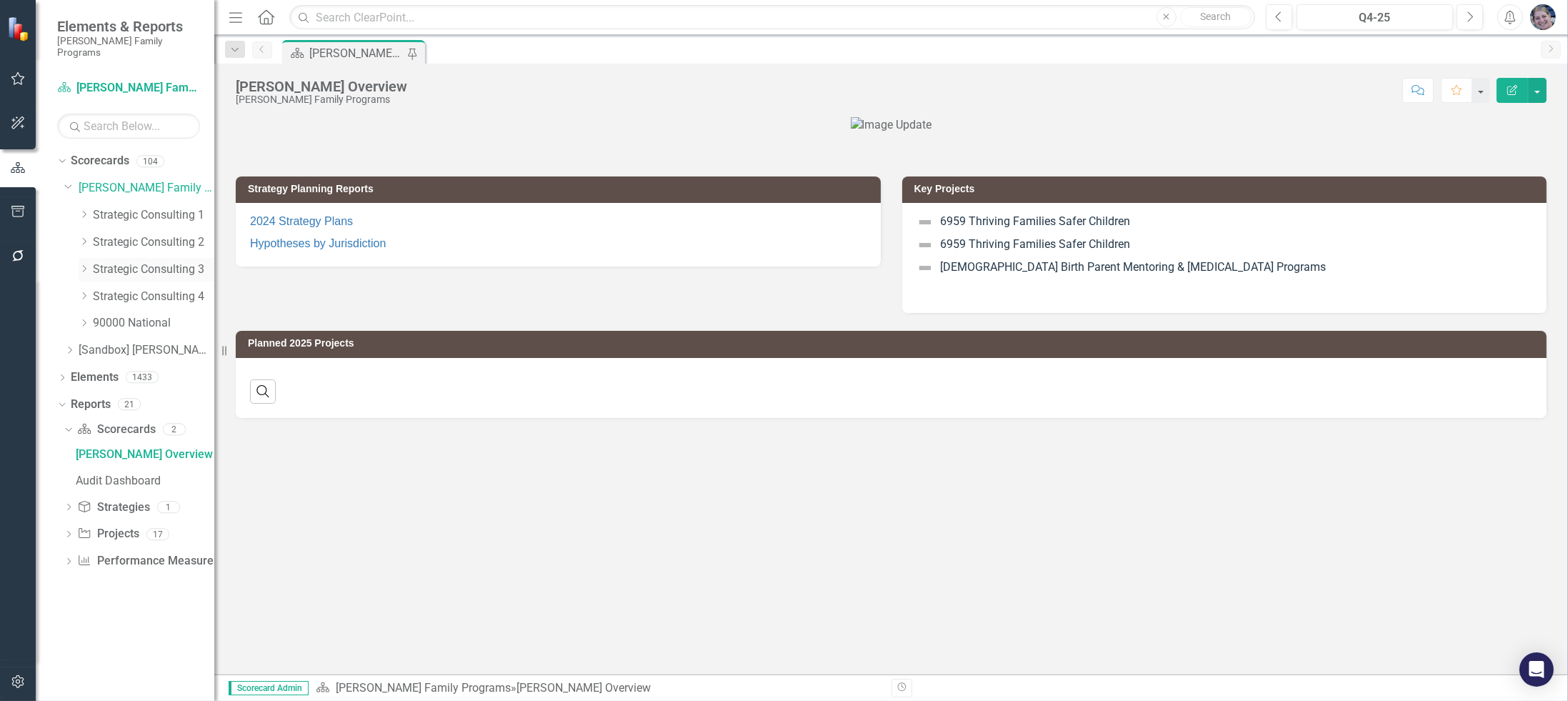
click at [81, 264] on icon "Dropdown" at bounding box center [84, 269] width 11 height 9
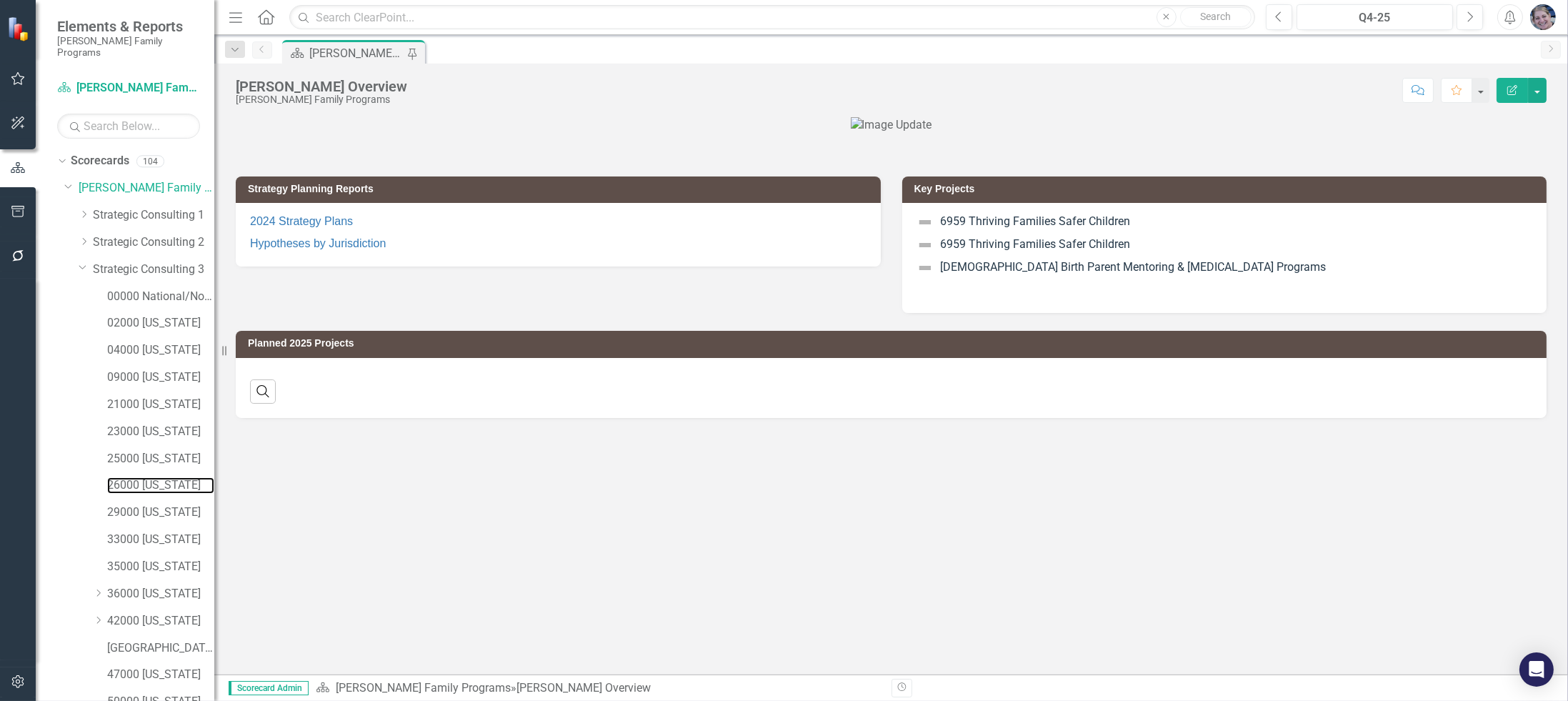
drag, startPoint x: 164, startPoint y: 476, endPoint x: 205, endPoint y: 466, distance: 42.2
click at [164, 478] on link "26000 [US_STATE]" at bounding box center [161, 485] width 107 height 16
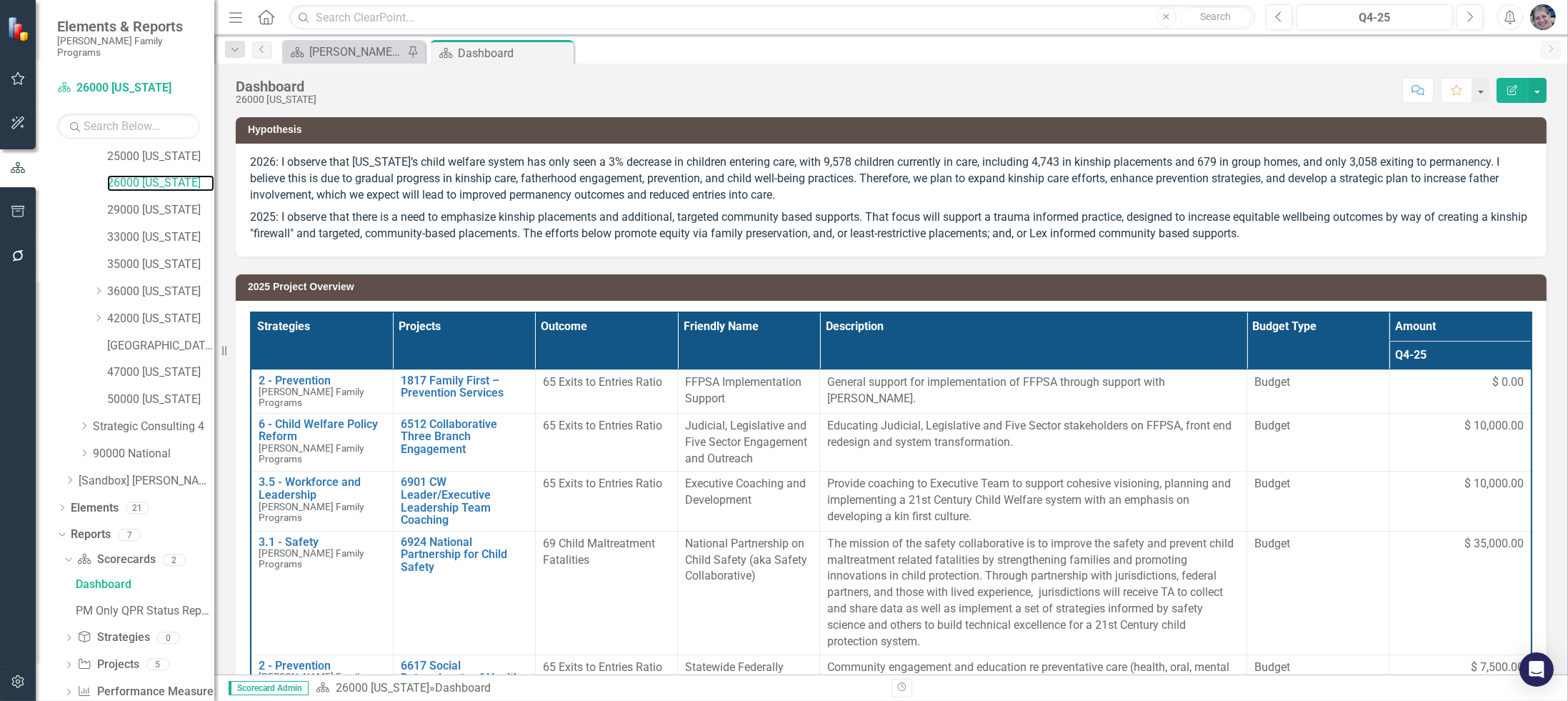
scroll to position [317, 0]
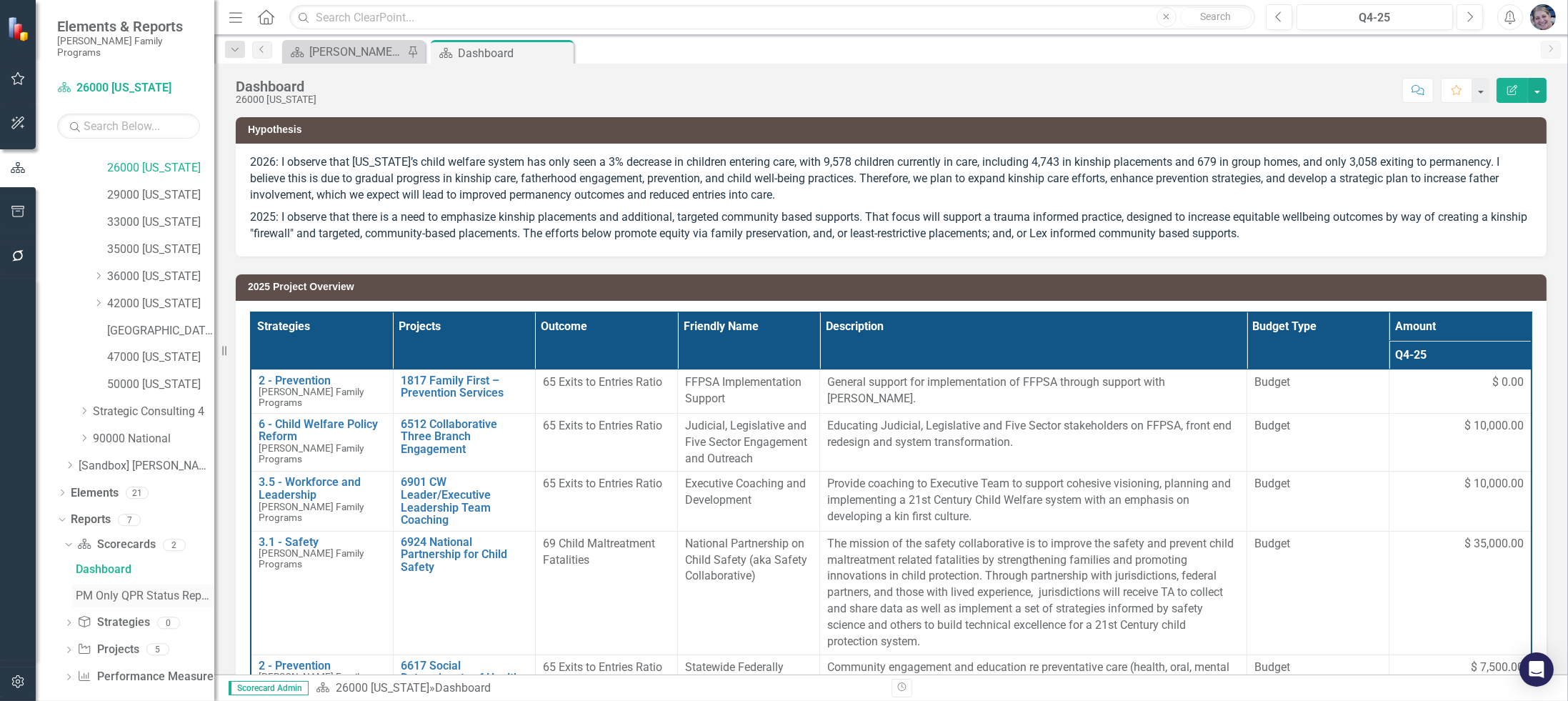
click at [144, 589] on div "PM Only QPR Status Report" at bounding box center [145, 596] width 139 height 13
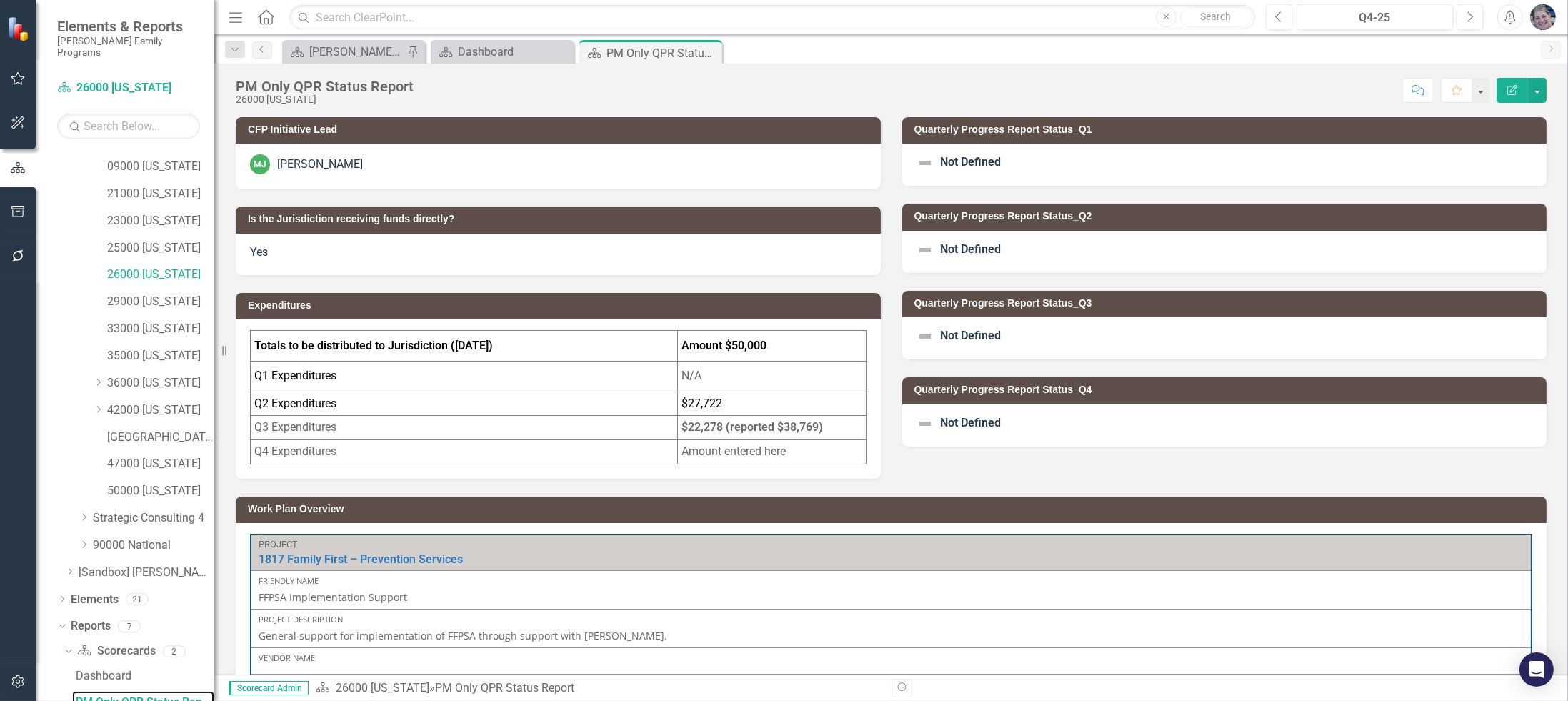
scroll to position [321, 0]
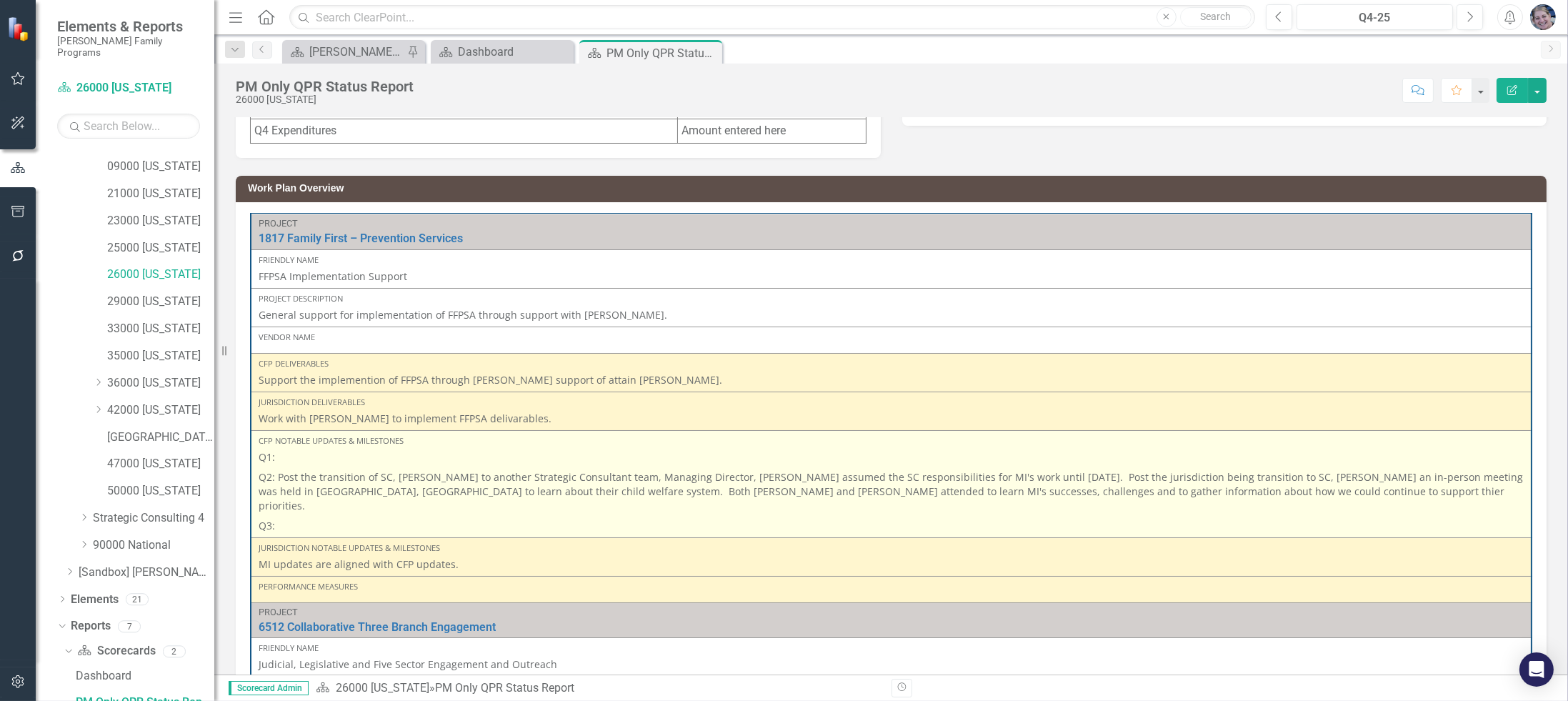
click at [323, 452] on p "Q1:" at bounding box center [891, 458] width 1265 height 17
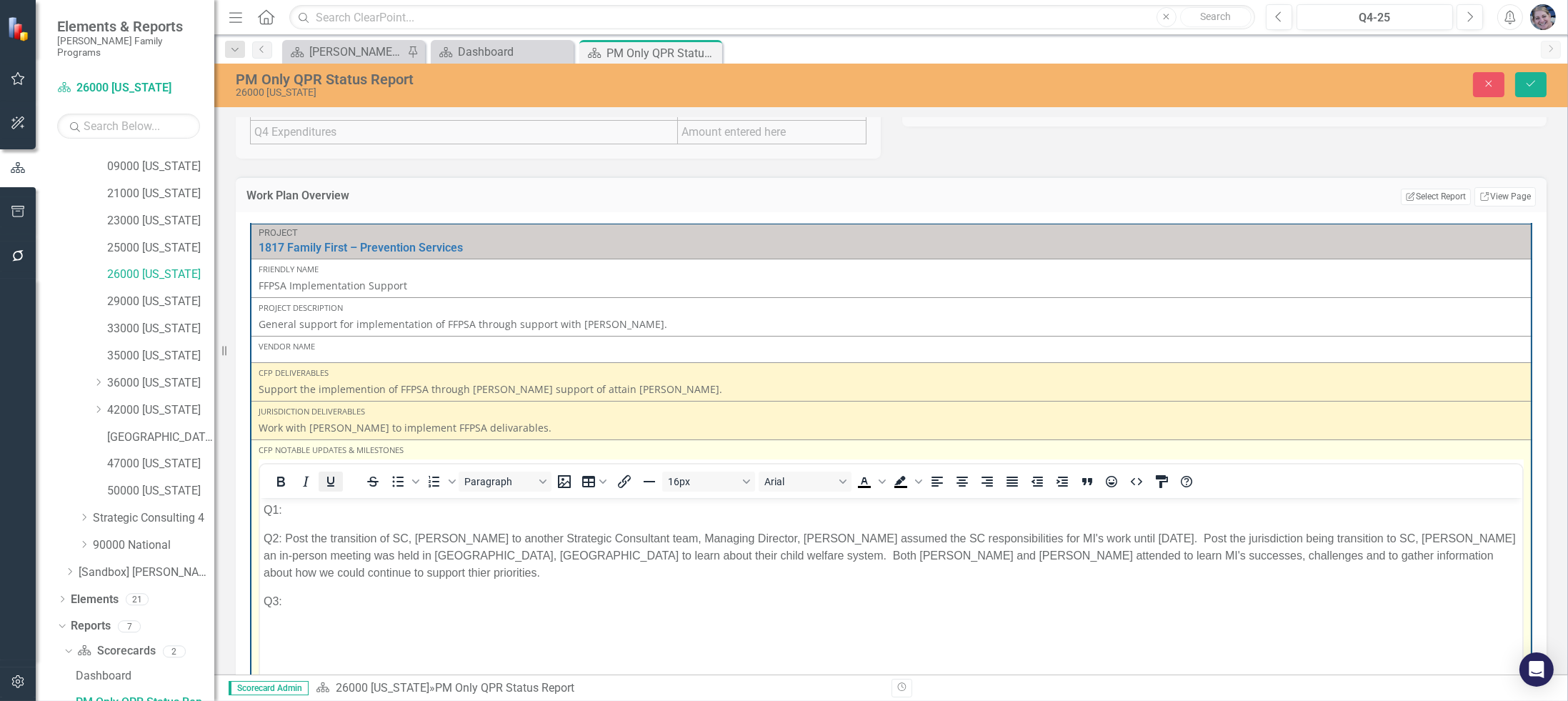
scroll to position [0, 0]
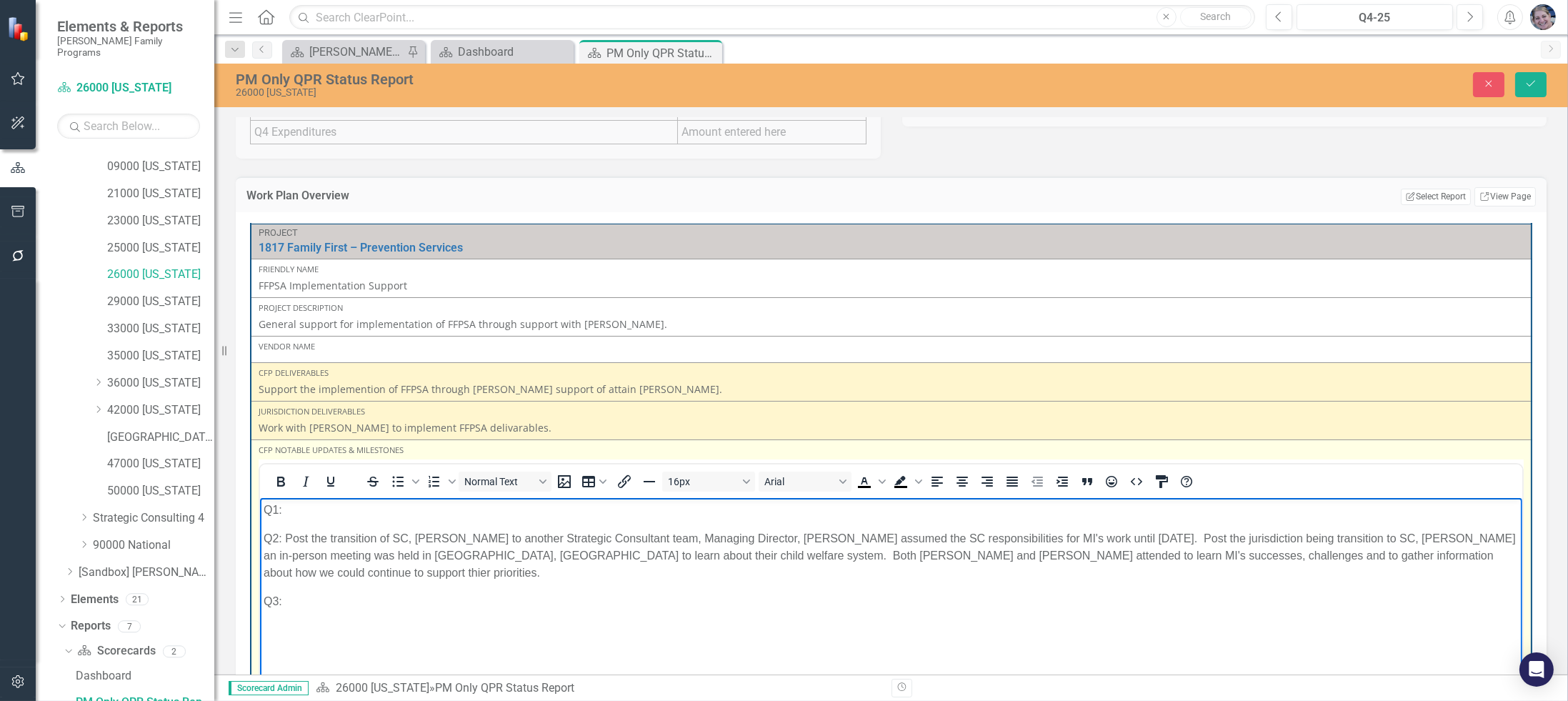
click at [324, 504] on p "Q1:" at bounding box center [890, 509] width 1255 height 17
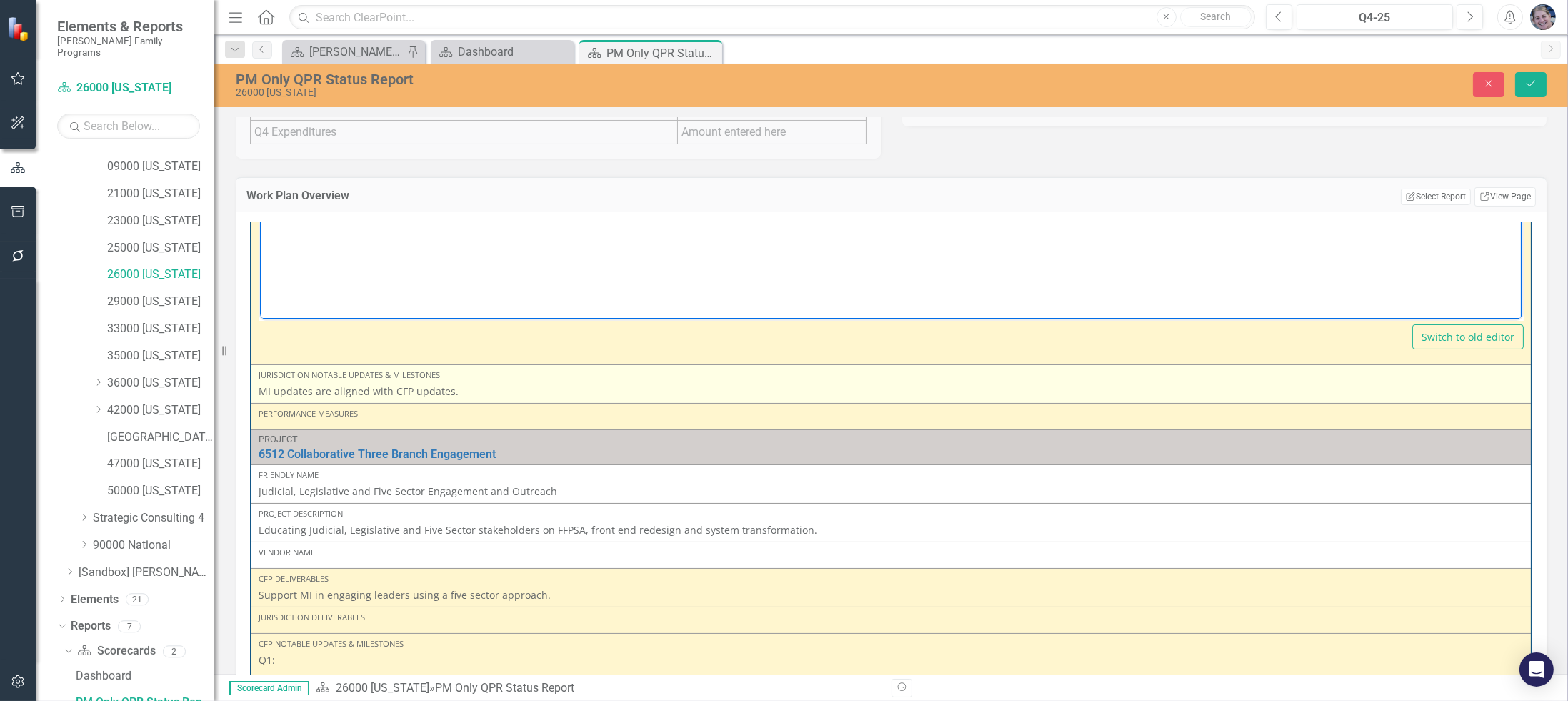
scroll to position [642, 0]
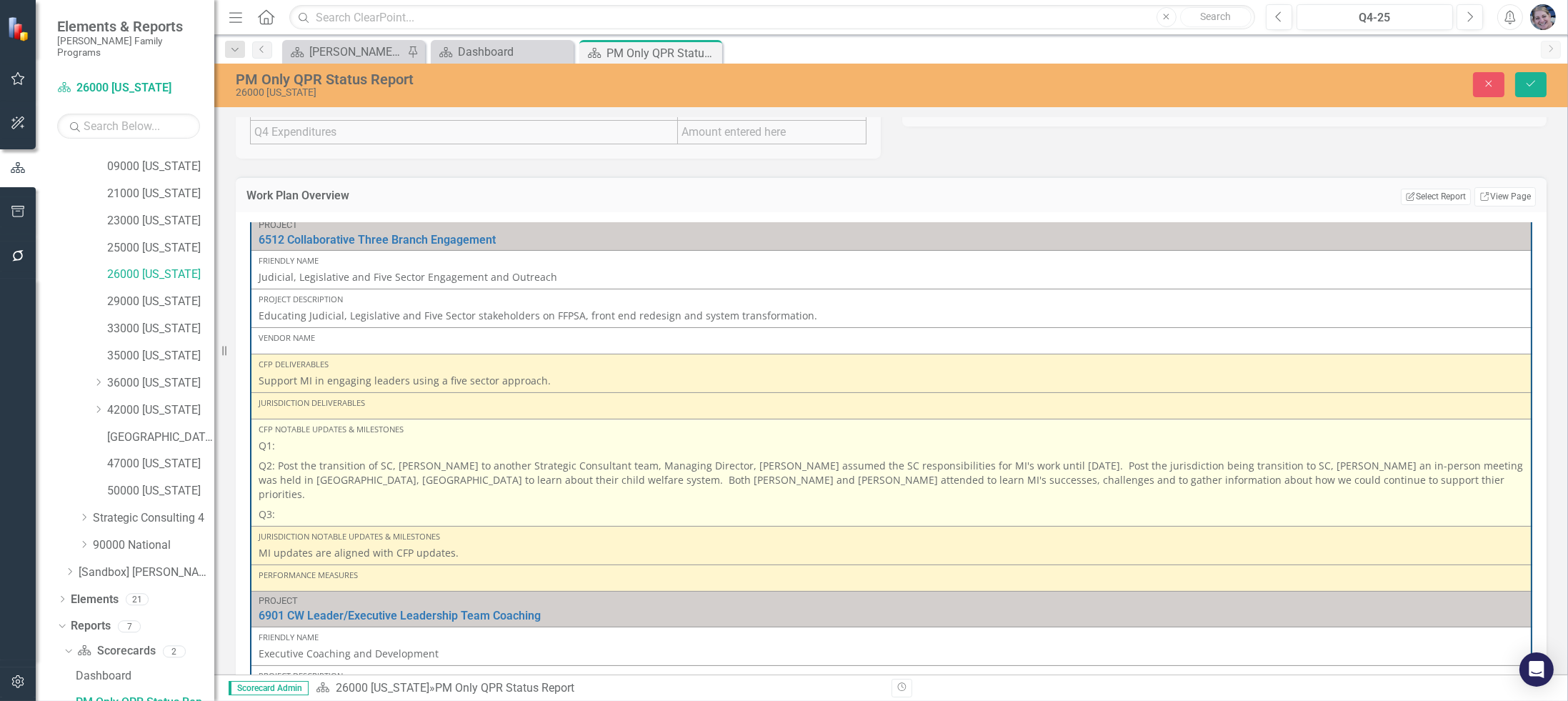
click at [352, 446] on p "Q1:" at bounding box center [891, 447] width 1265 height 17
click at [351, 446] on p "Q1:" at bounding box center [891, 447] width 1265 height 17
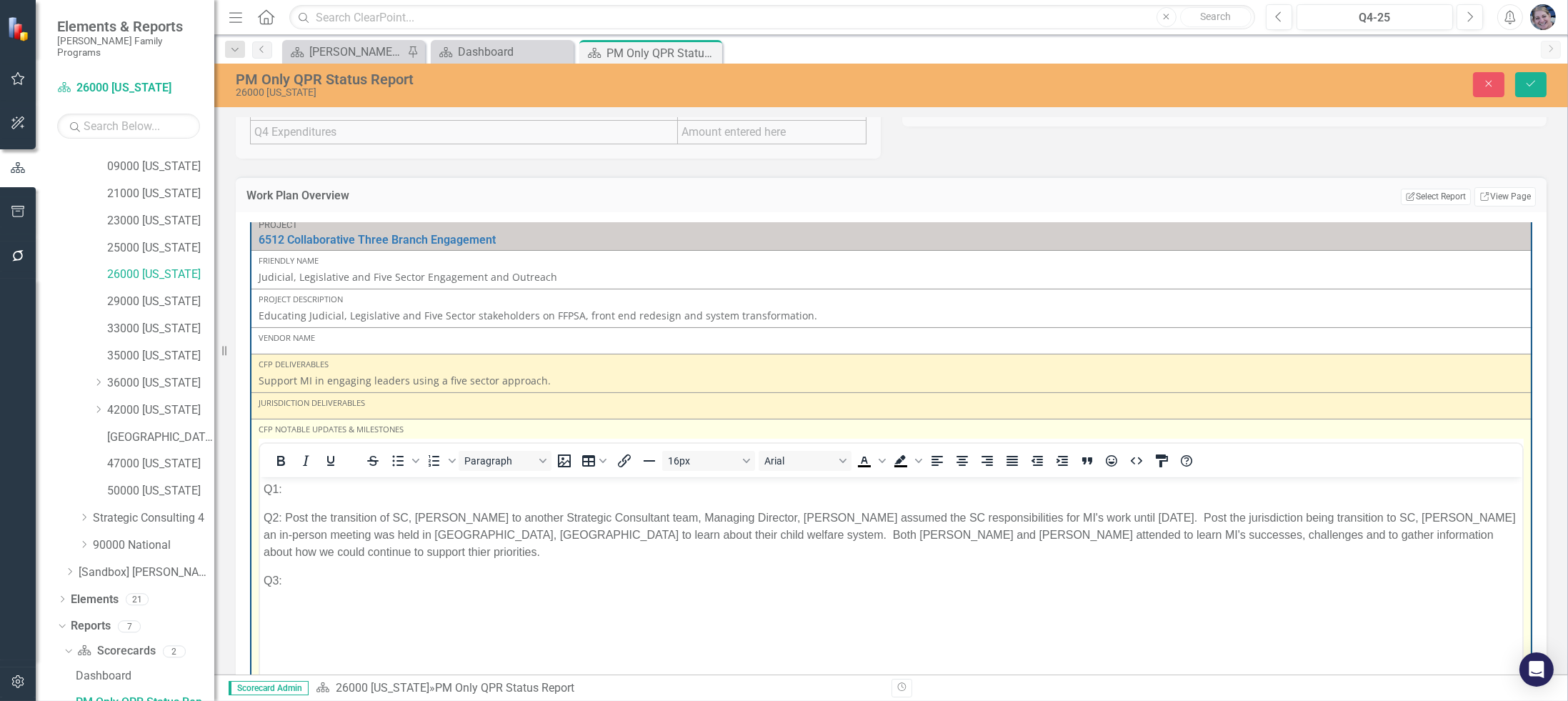
scroll to position [0, 0]
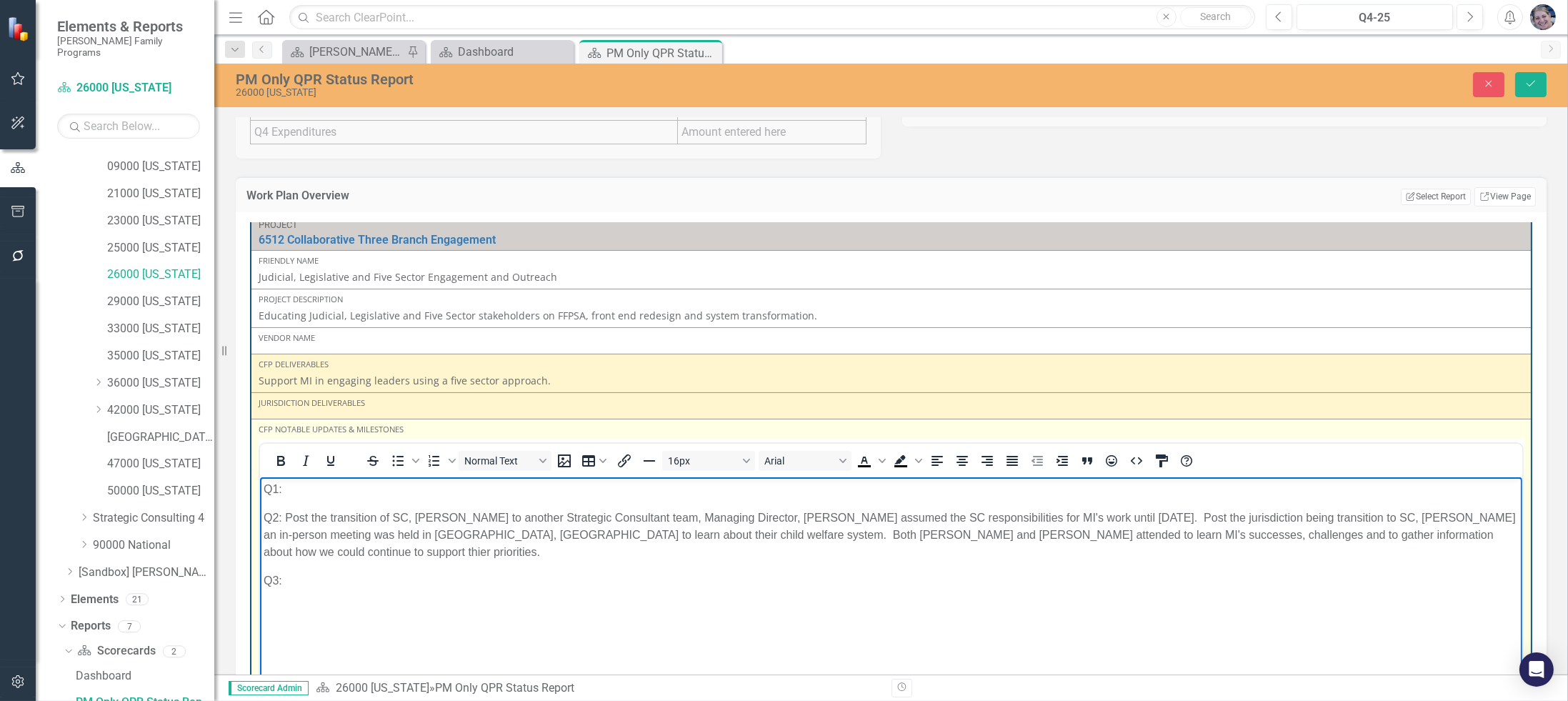
click at [346, 483] on p "Q1:" at bounding box center [890, 489] width 1255 height 17
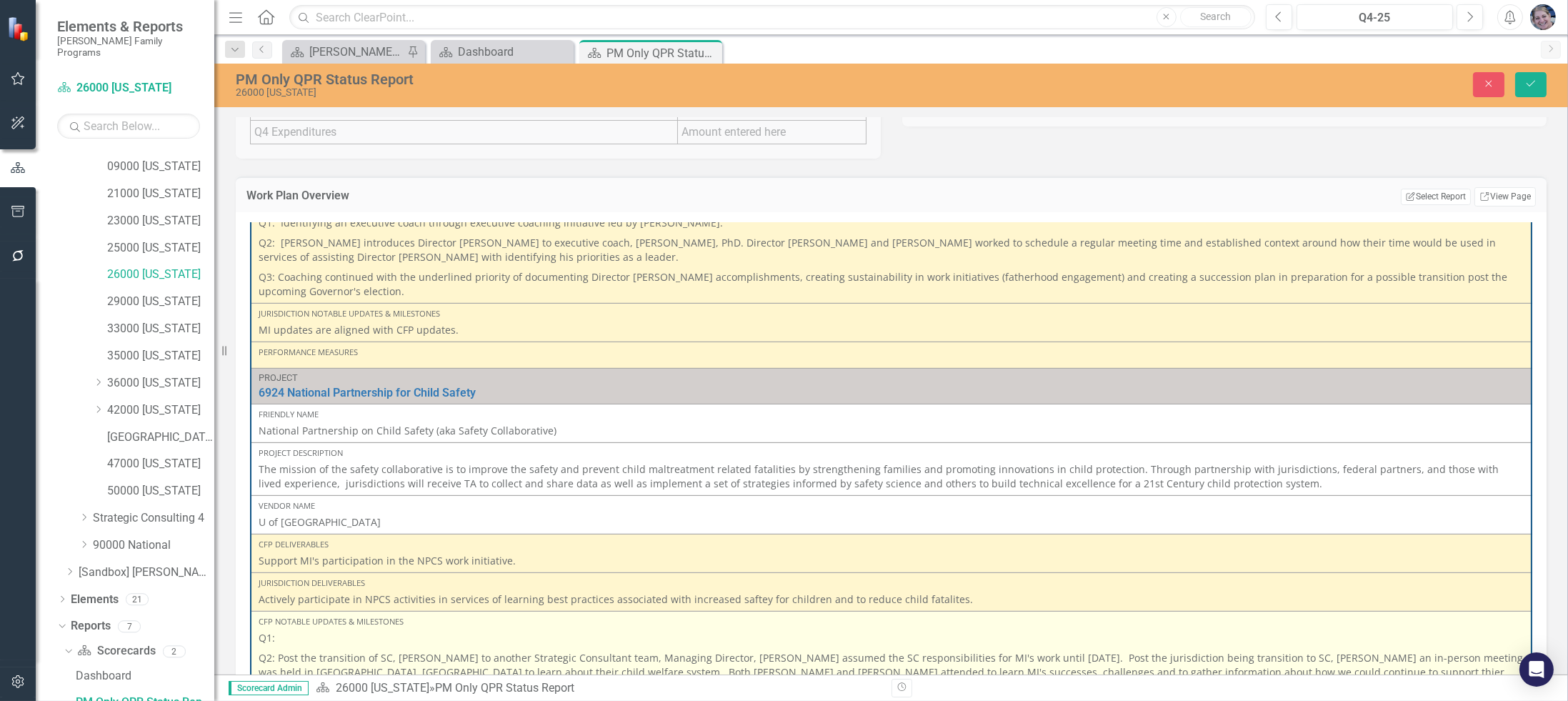
scroll to position [1715, 0]
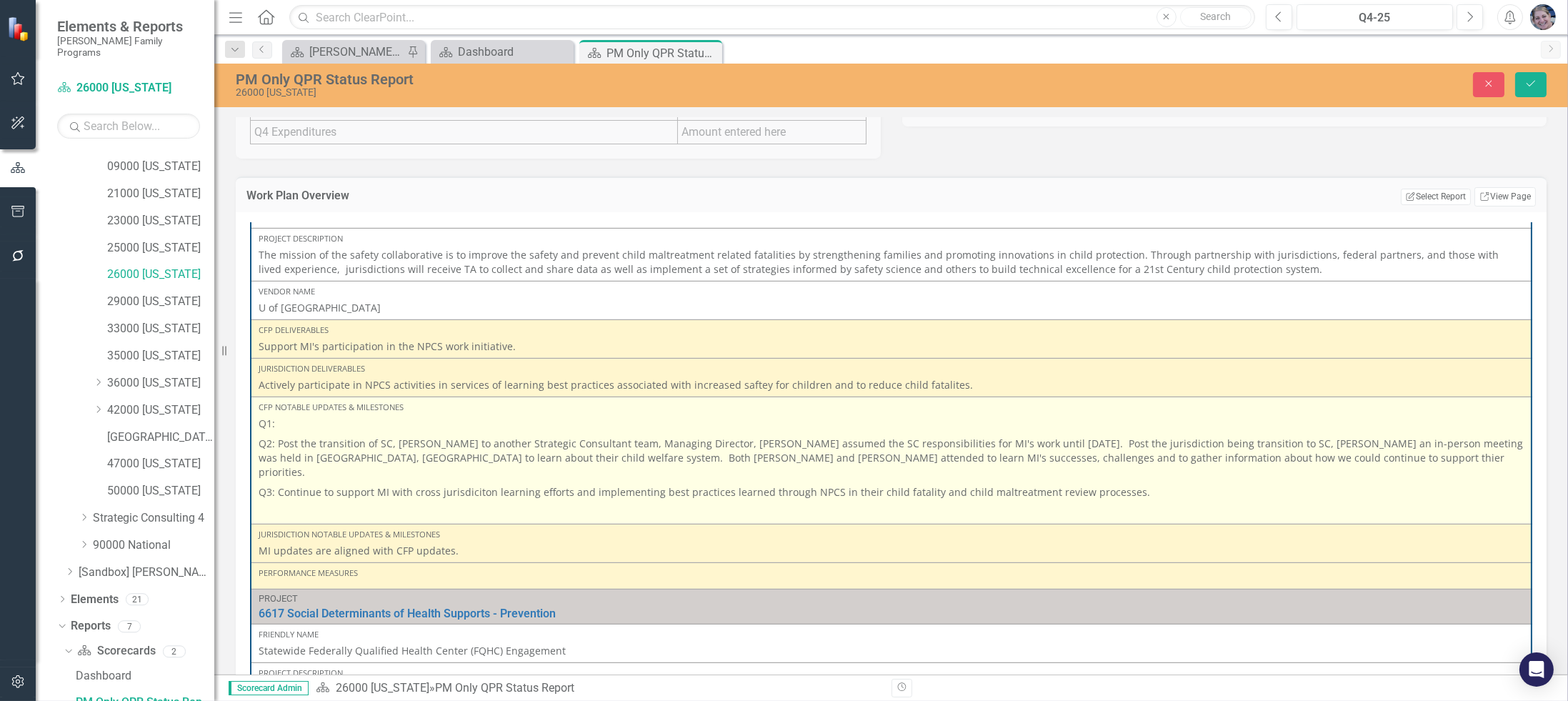
click at [310, 417] on p "Q1:" at bounding box center [891, 425] width 1265 height 17
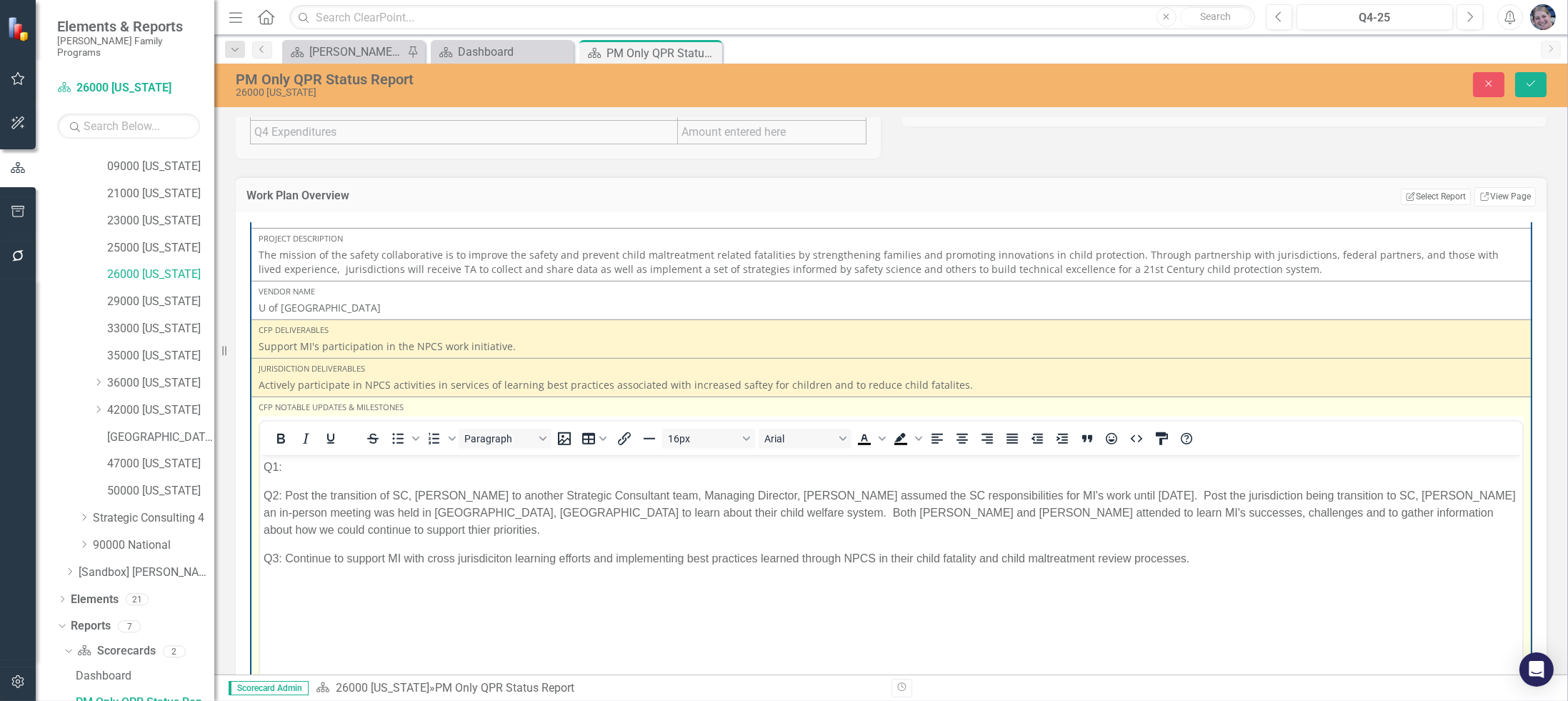
scroll to position [0, 0]
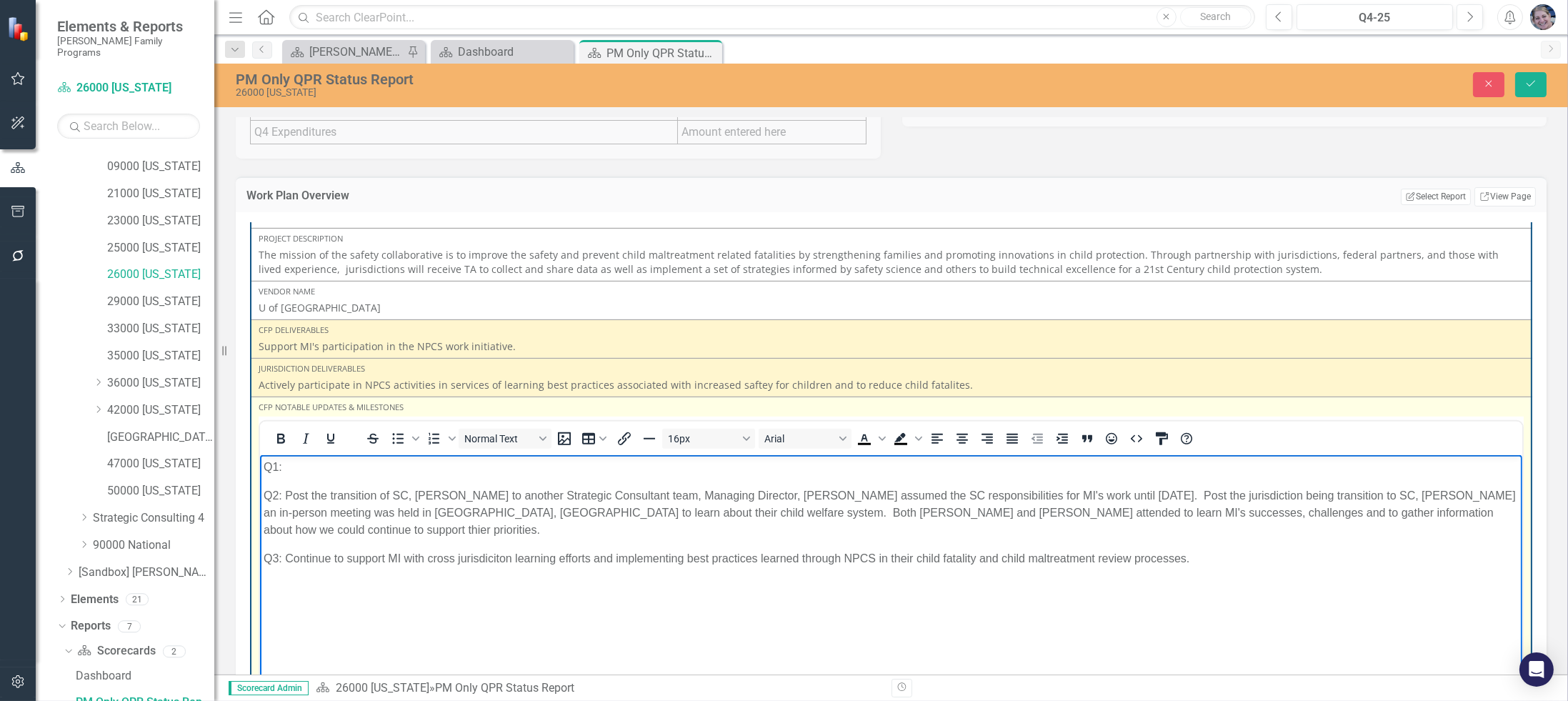
click at [318, 475] on body "Q1: Q2: Post the transition of SC, Anita Shannon to another Strategic Consultan…" at bounding box center [890, 562] width 1262 height 214
click at [293, 465] on p "Q1:" at bounding box center [890, 466] width 1255 height 17
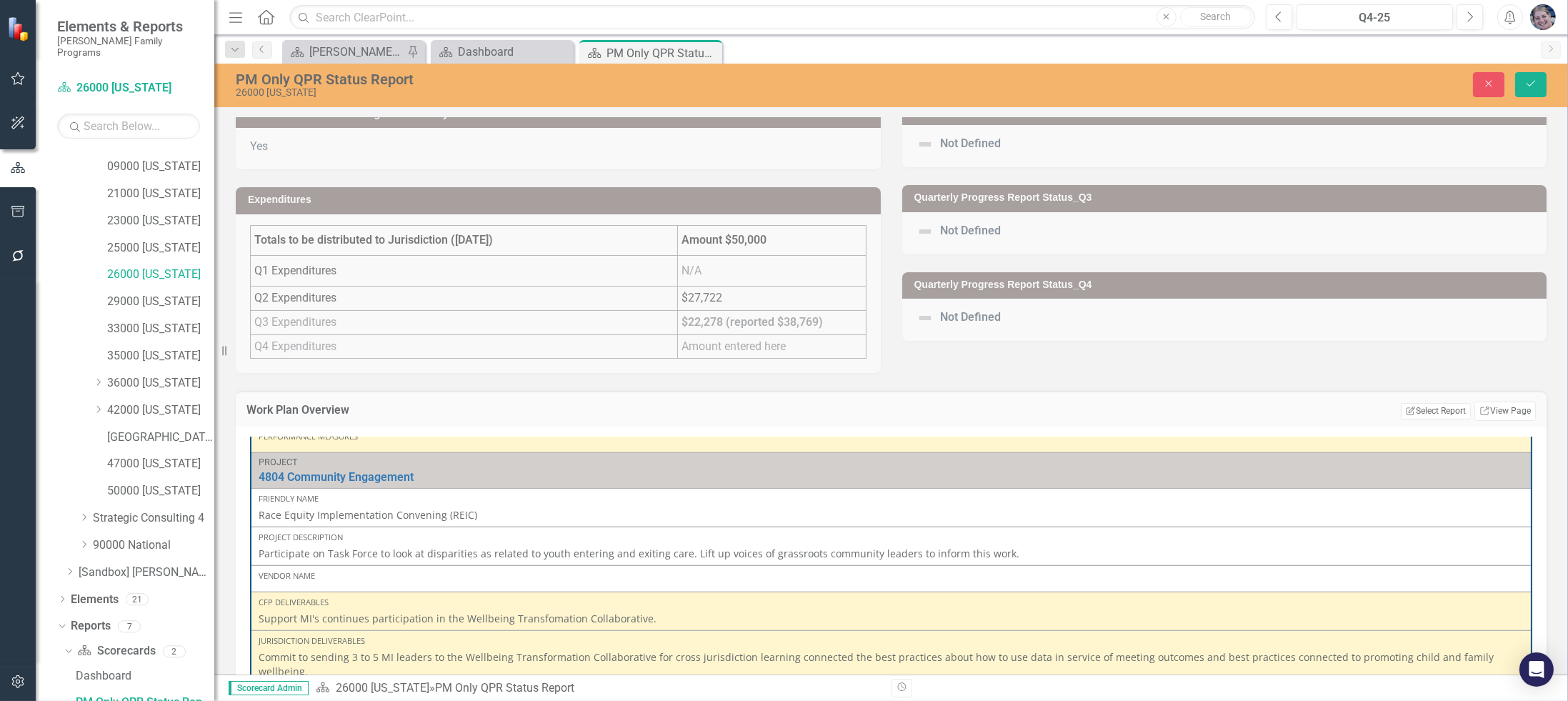
scroll to position [2894, 0]
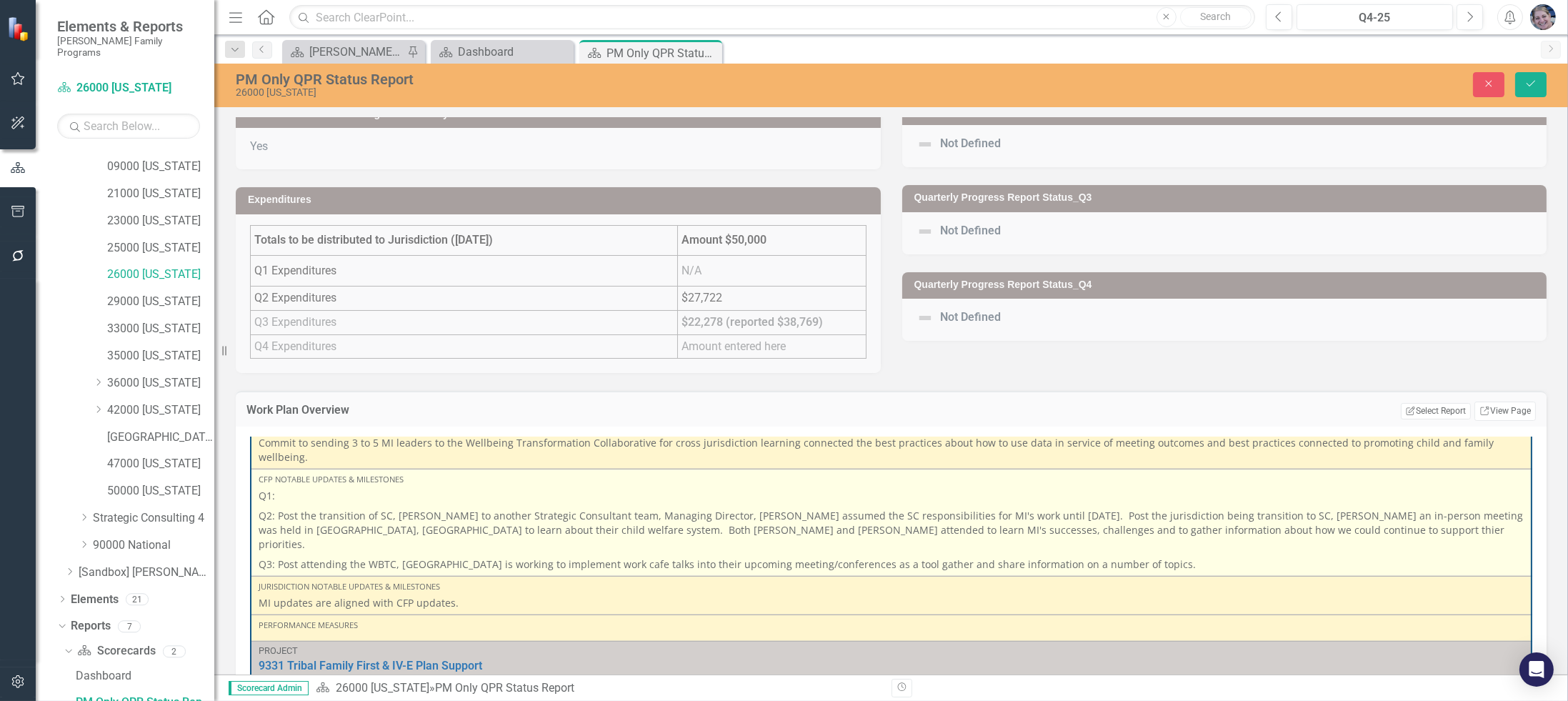
click at [341, 489] on p "Q1:" at bounding box center [891, 497] width 1265 height 17
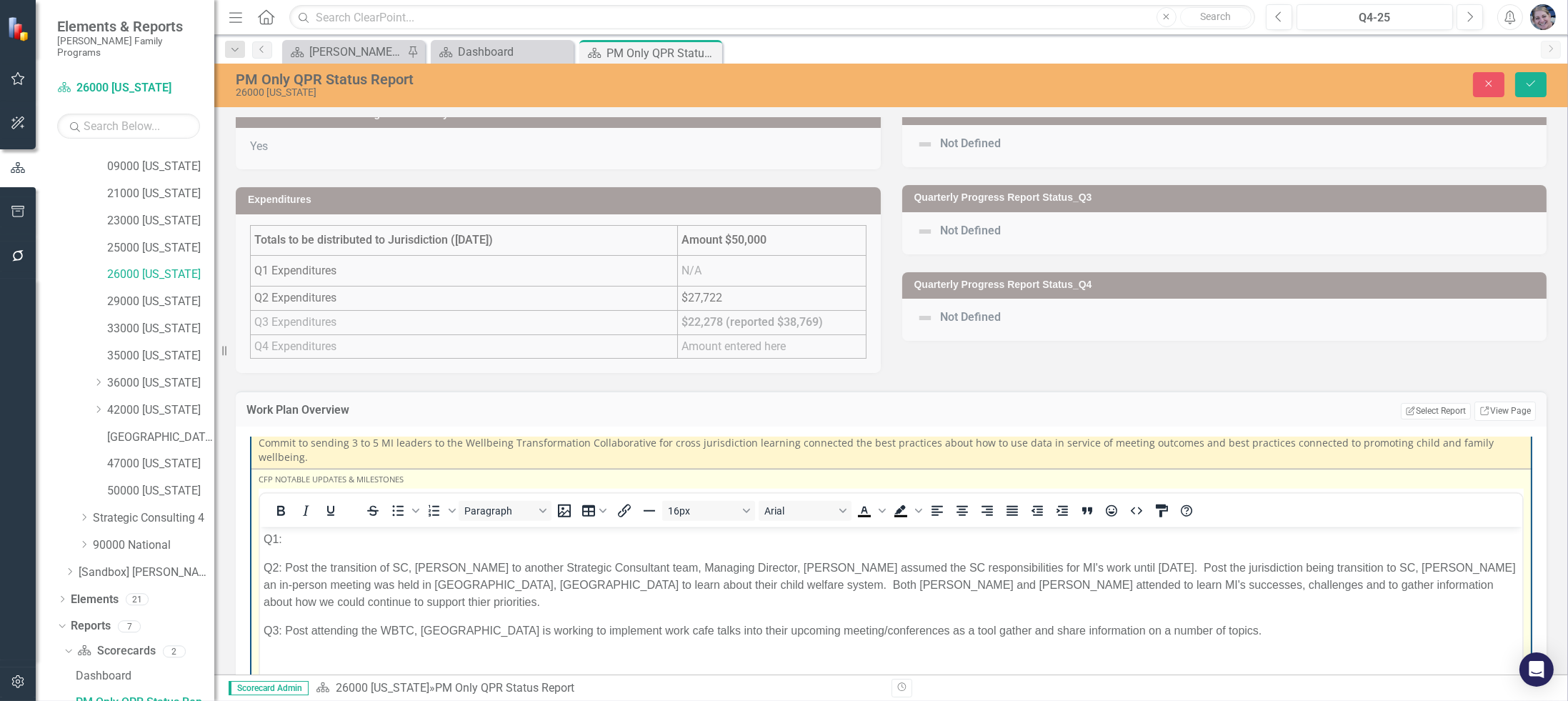
scroll to position [0, 0]
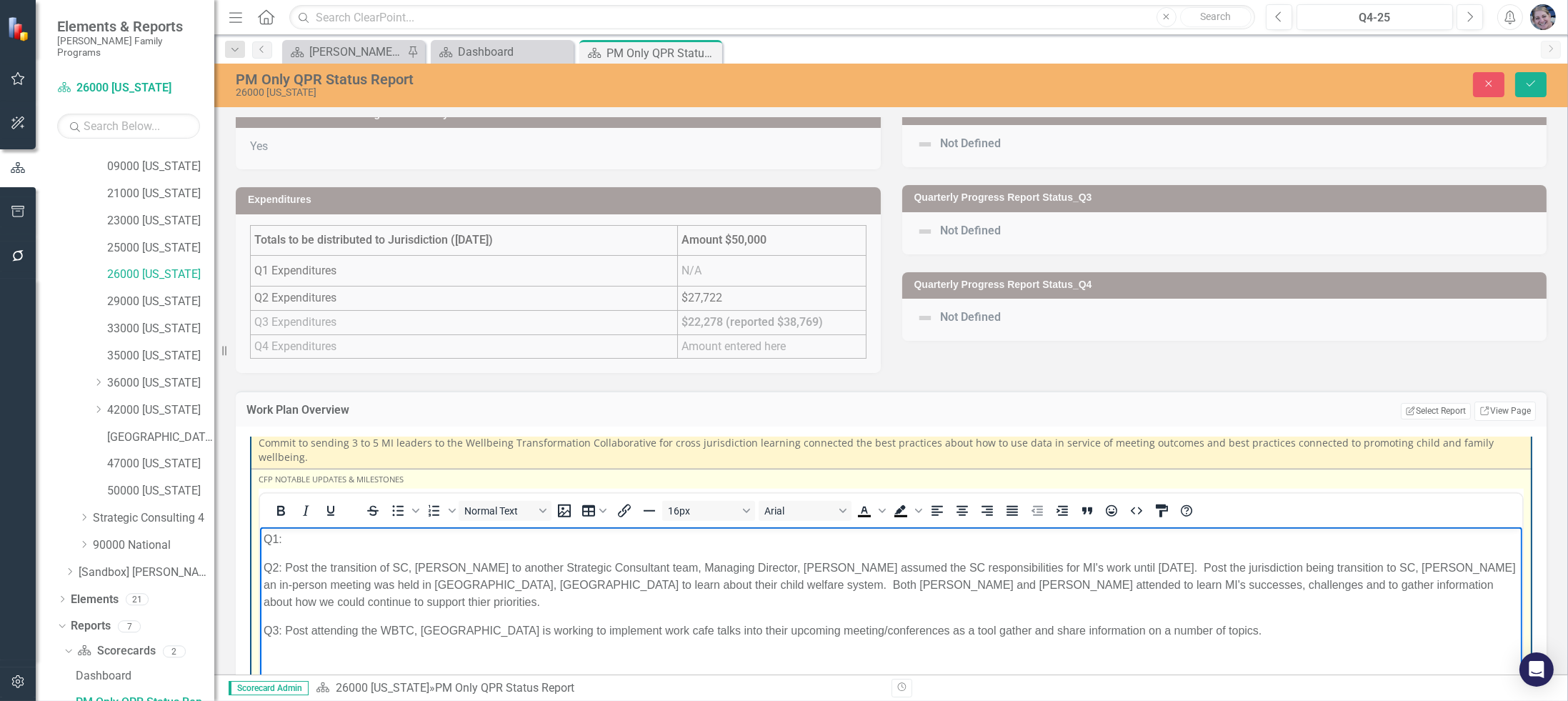
click at [338, 556] on body "Q1: Q2: Post the transition of SC, Anita Shannon to another Strategic Consultan…" at bounding box center [890, 634] width 1262 height 214
click at [334, 546] on p "Q1:" at bounding box center [890, 538] width 1255 height 17
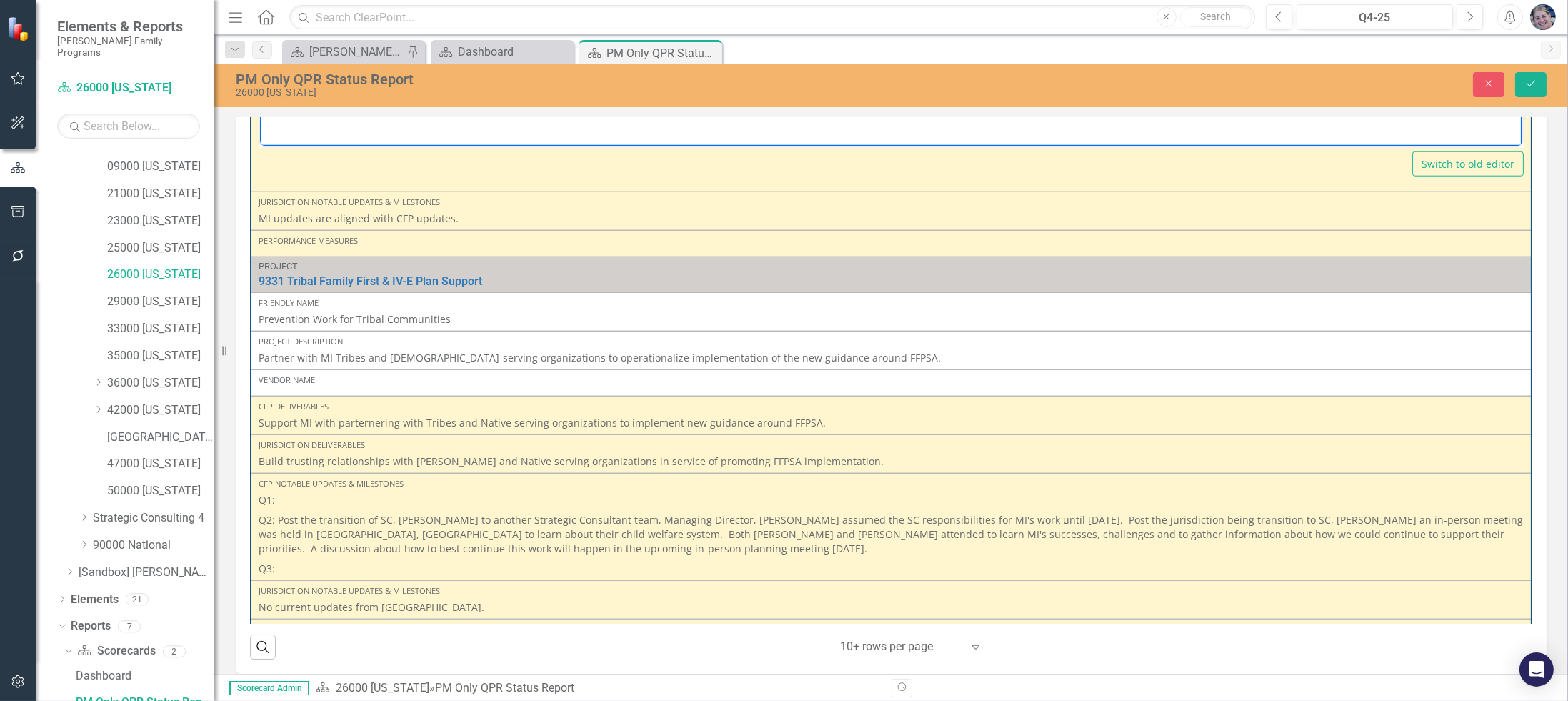
scroll to position [456, 0]
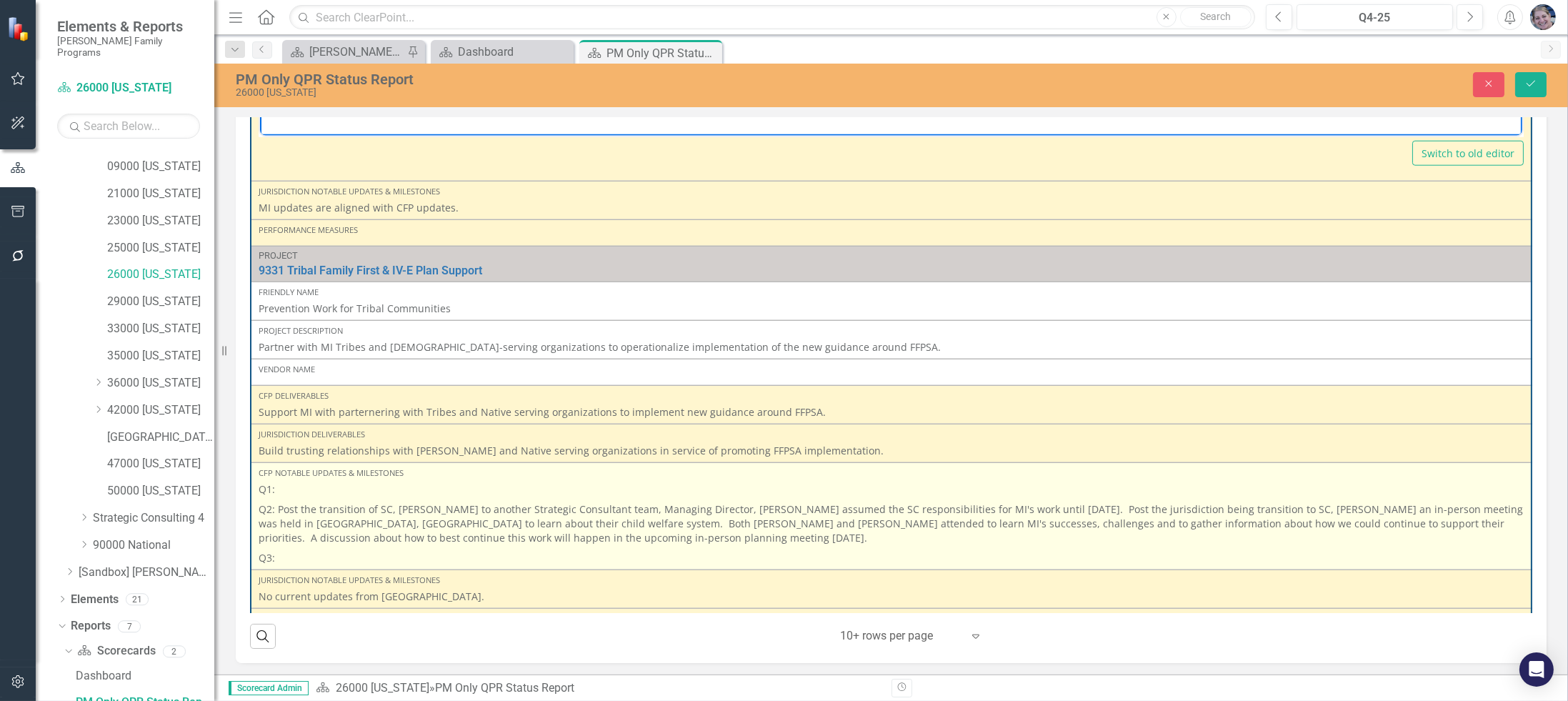
click at [293, 482] on p "Q1:" at bounding box center [891, 490] width 1265 height 17
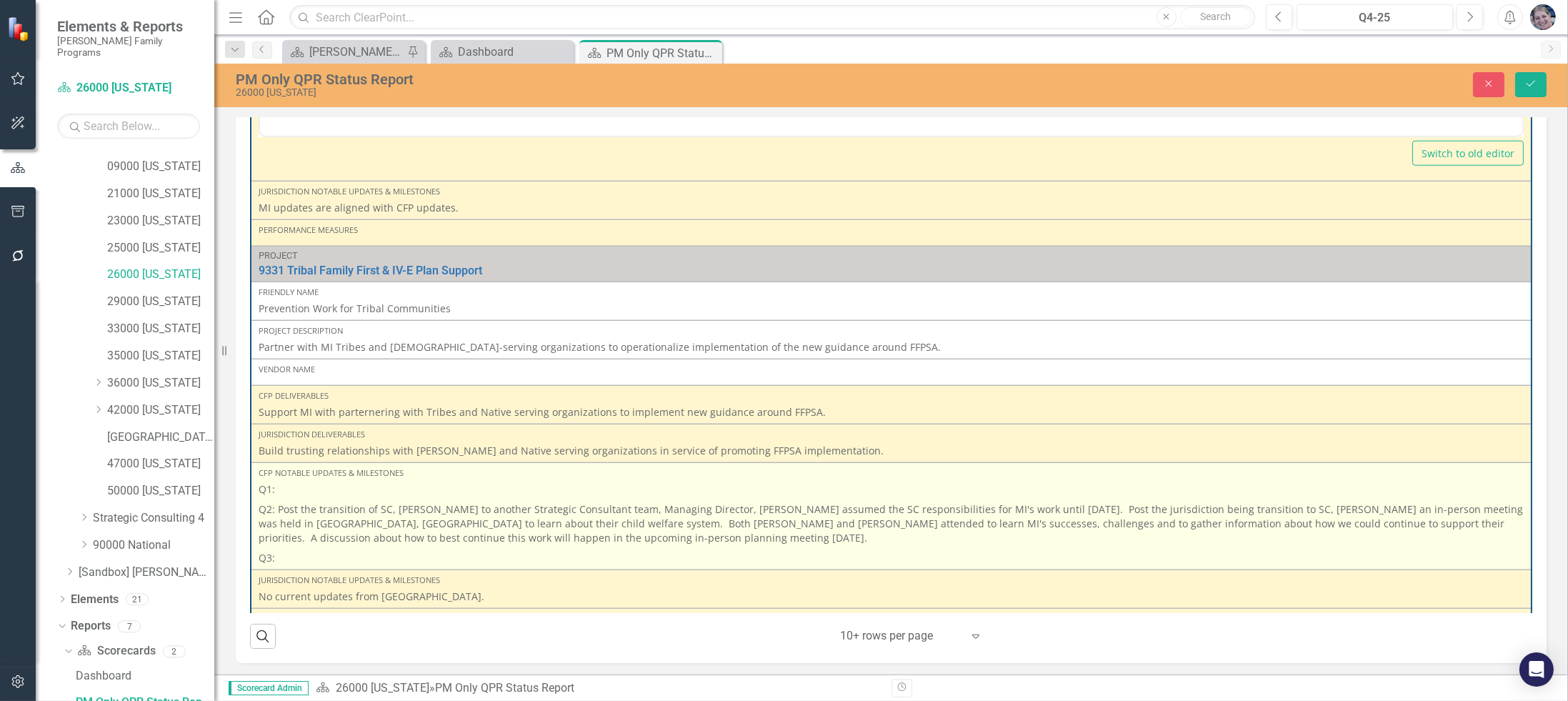
click at [293, 482] on p "Q1:" at bounding box center [891, 490] width 1265 height 17
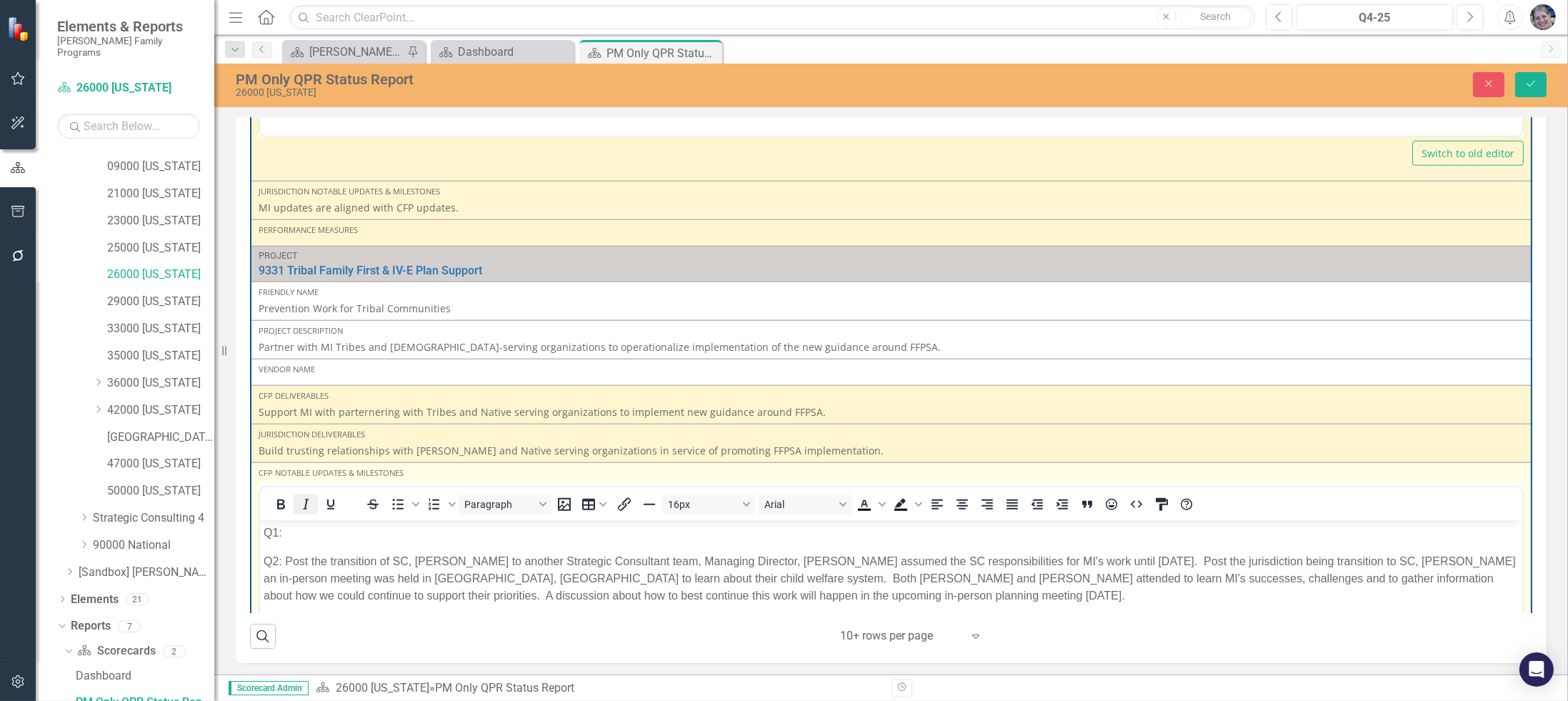
scroll to position [0, 0]
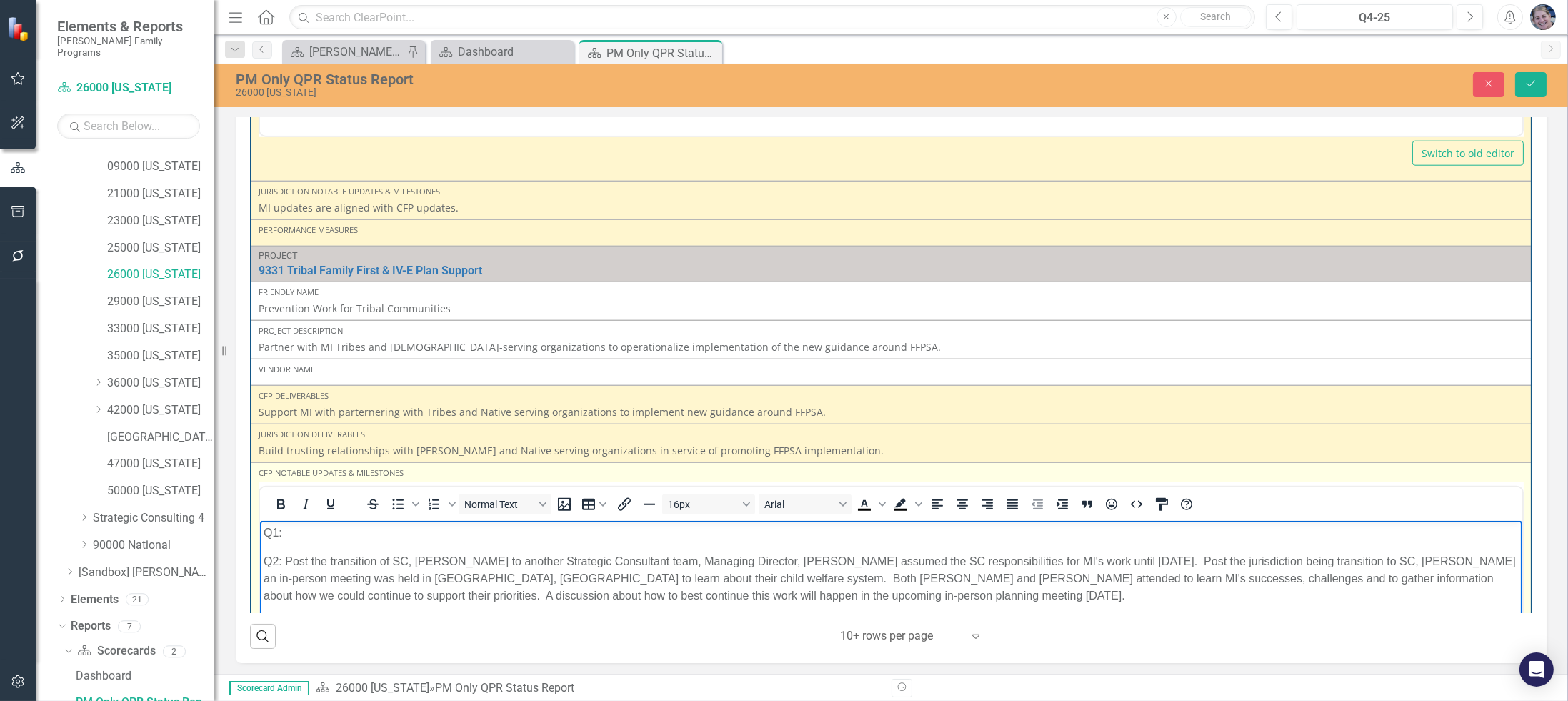
click at [324, 540] on p "Q1:" at bounding box center [890, 532] width 1255 height 17
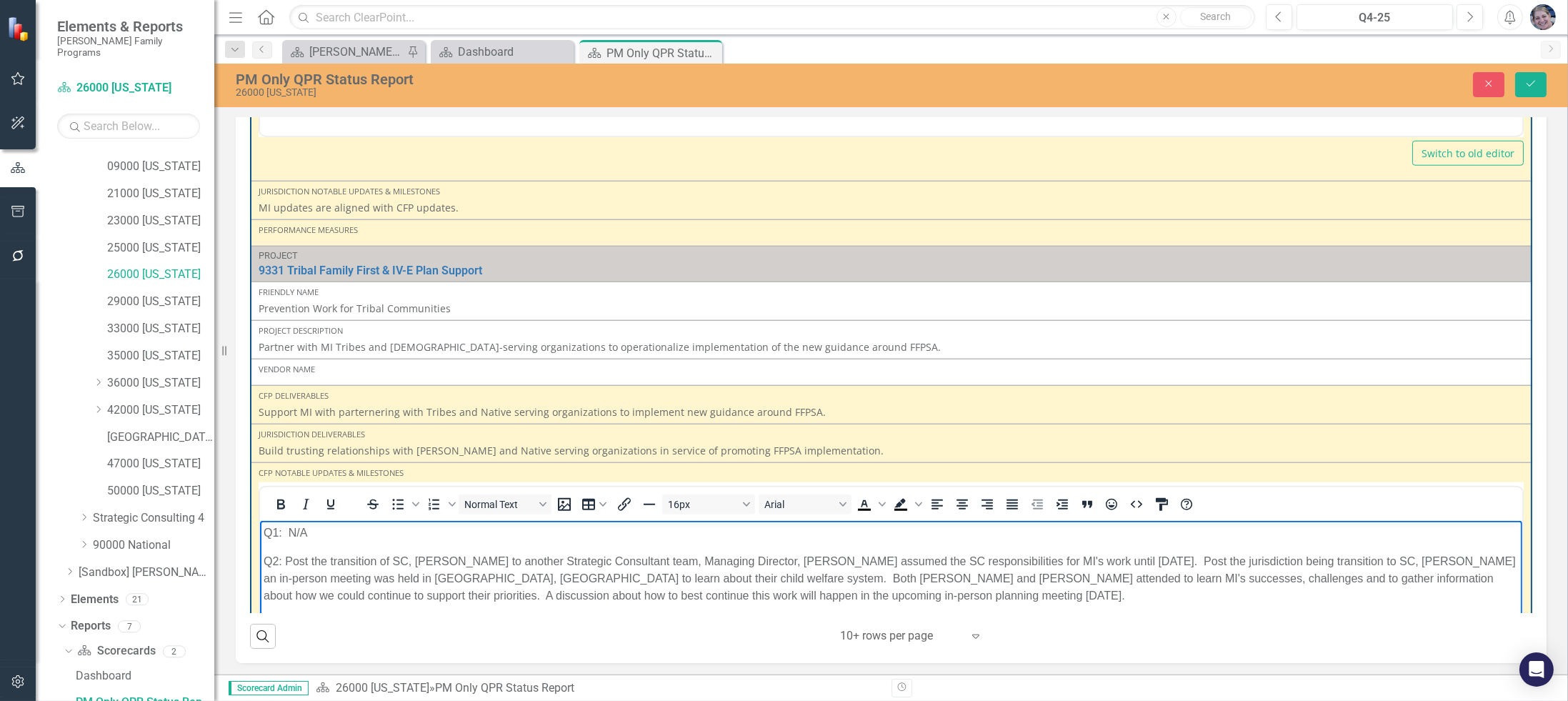
scroll to position [3430, 0]
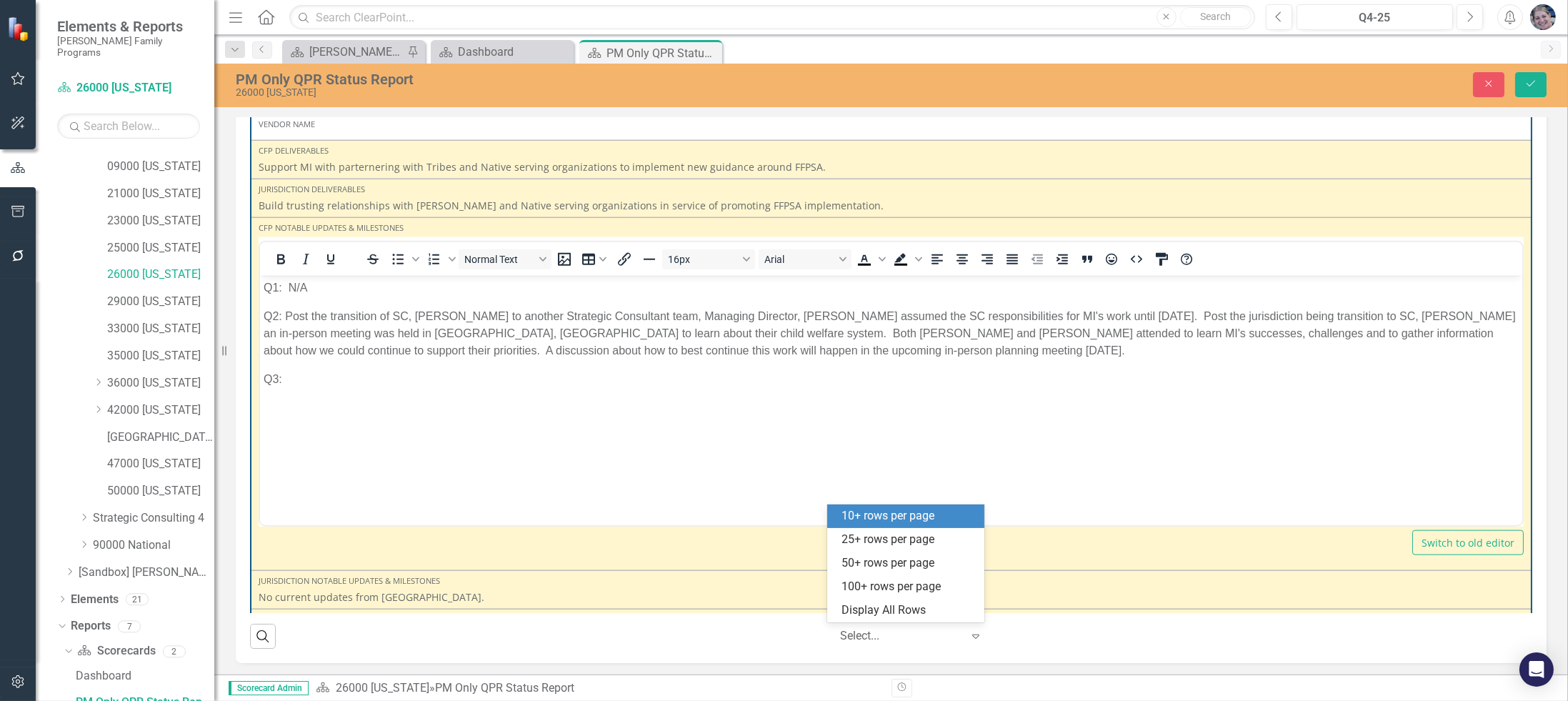
click at [861, 636] on div at bounding box center [901, 636] width 122 height 19
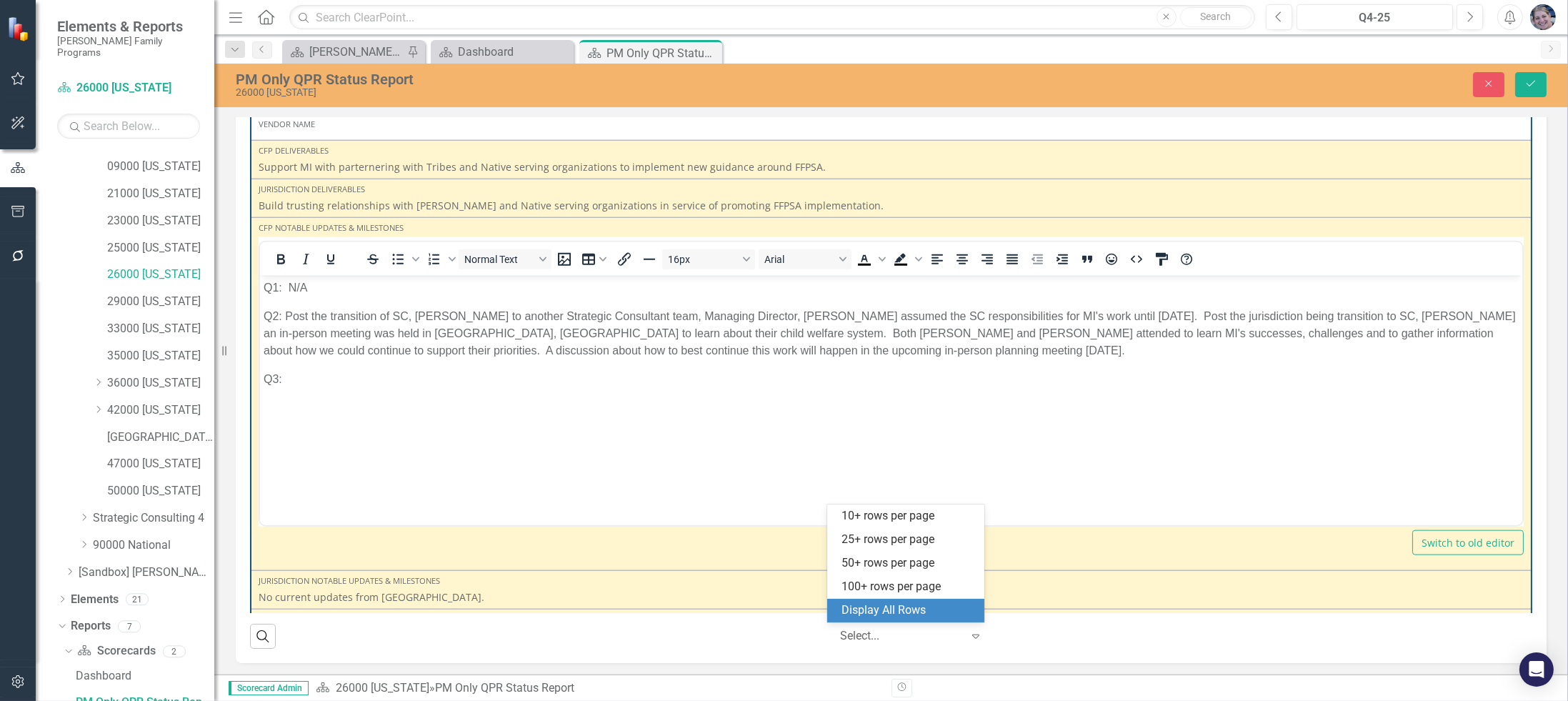
click at [870, 613] on div "Display All Rows" at bounding box center [908, 611] width 134 height 16
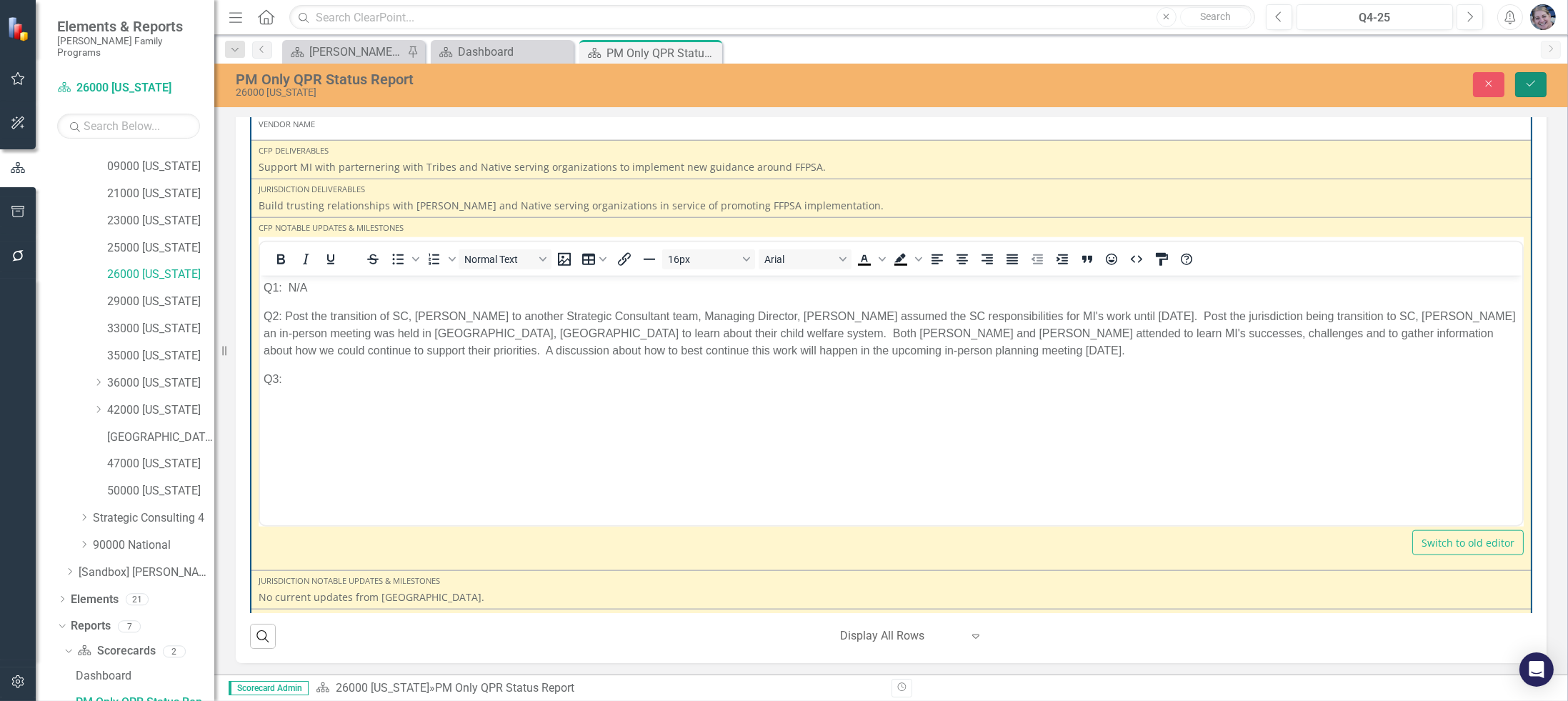
click at [1531, 87] on icon "Save" at bounding box center [1531, 84] width 13 height 10
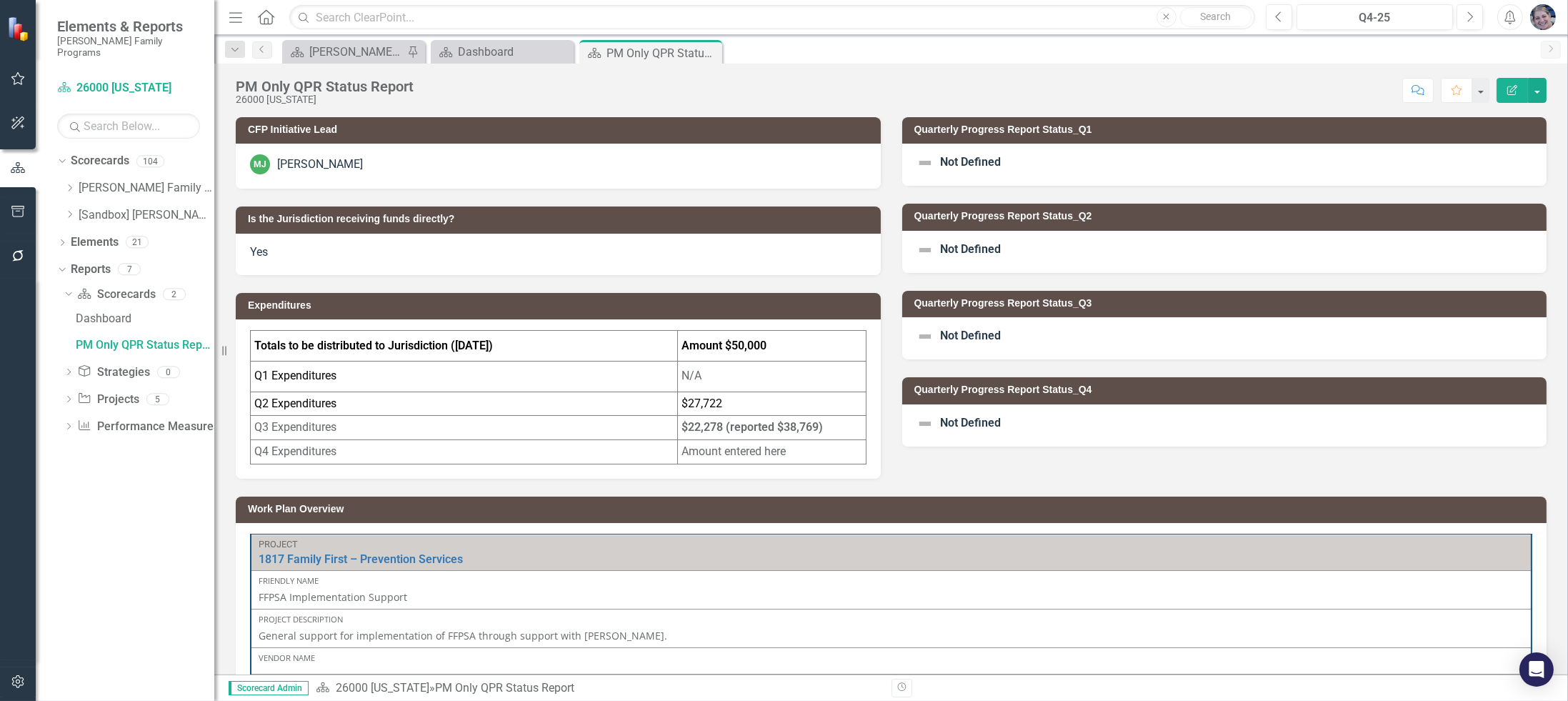
scroll to position [0, 0]
click at [949, 159] on span "Not Defined" at bounding box center [971, 162] width 61 height 13
click at [954, 164] on span "Not Defined" at bounding box center [971, 162] width 61 height 13
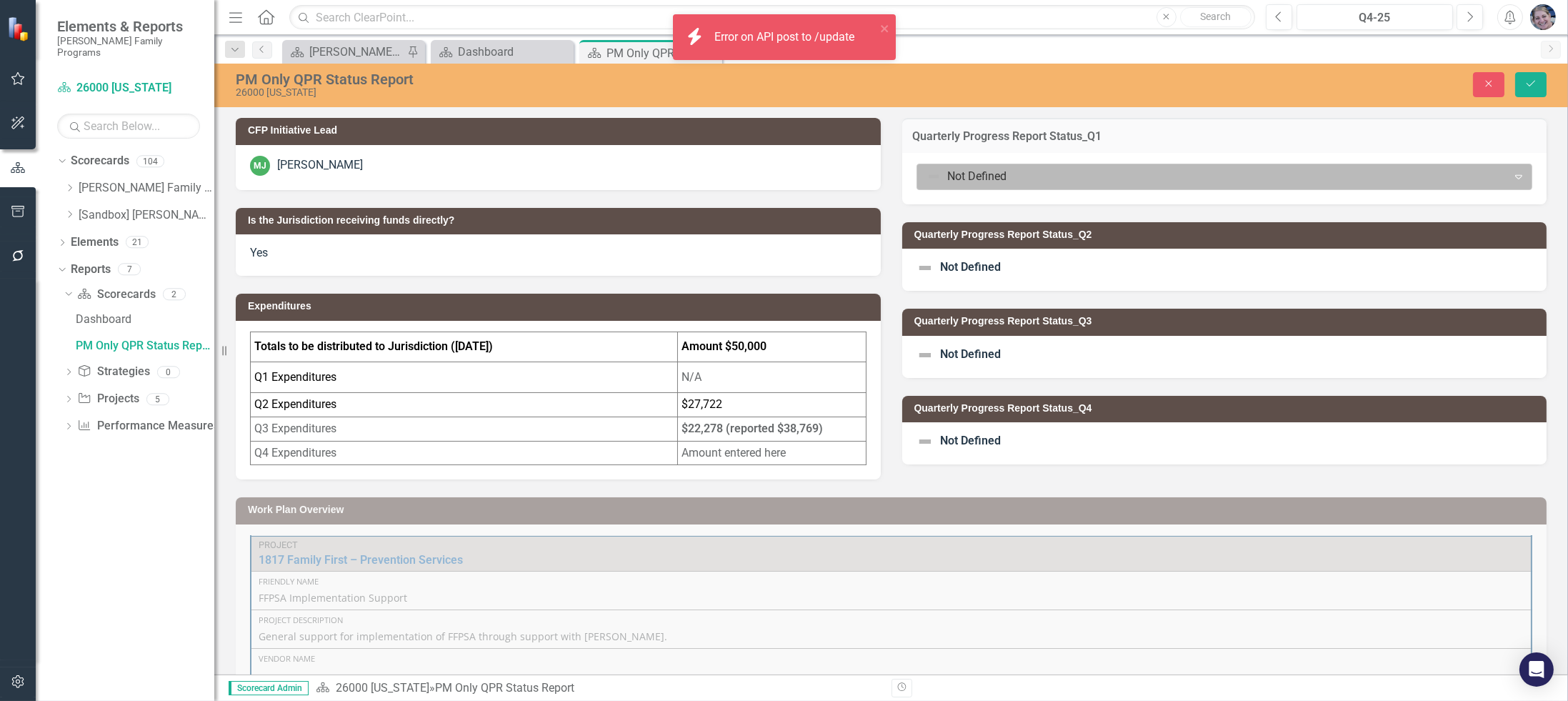
click at [955, 167] on div at bounding box center [1213, 177] width 572 height 19
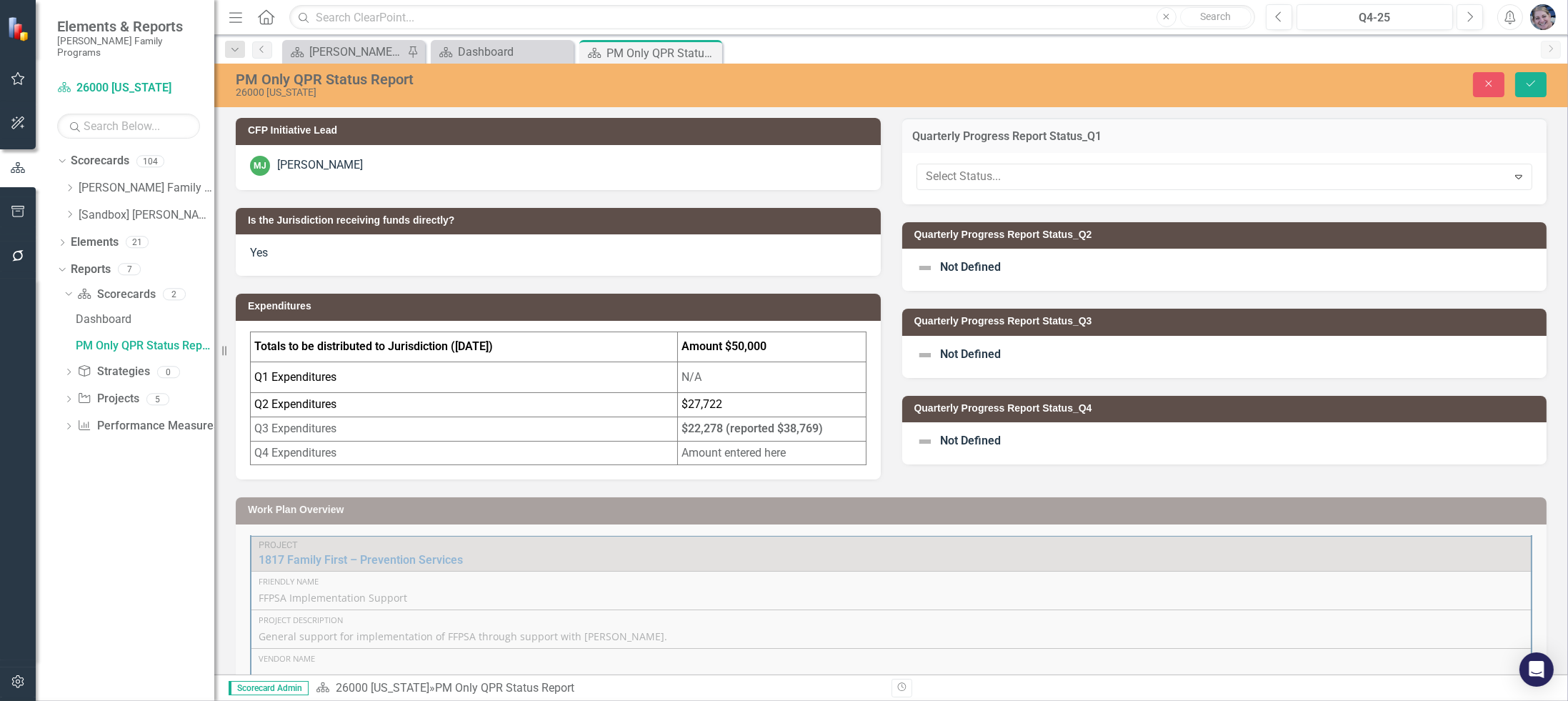
click at [952, 258] on div "Not Defined" at bounding box center [1225, 269] width 645 height 42
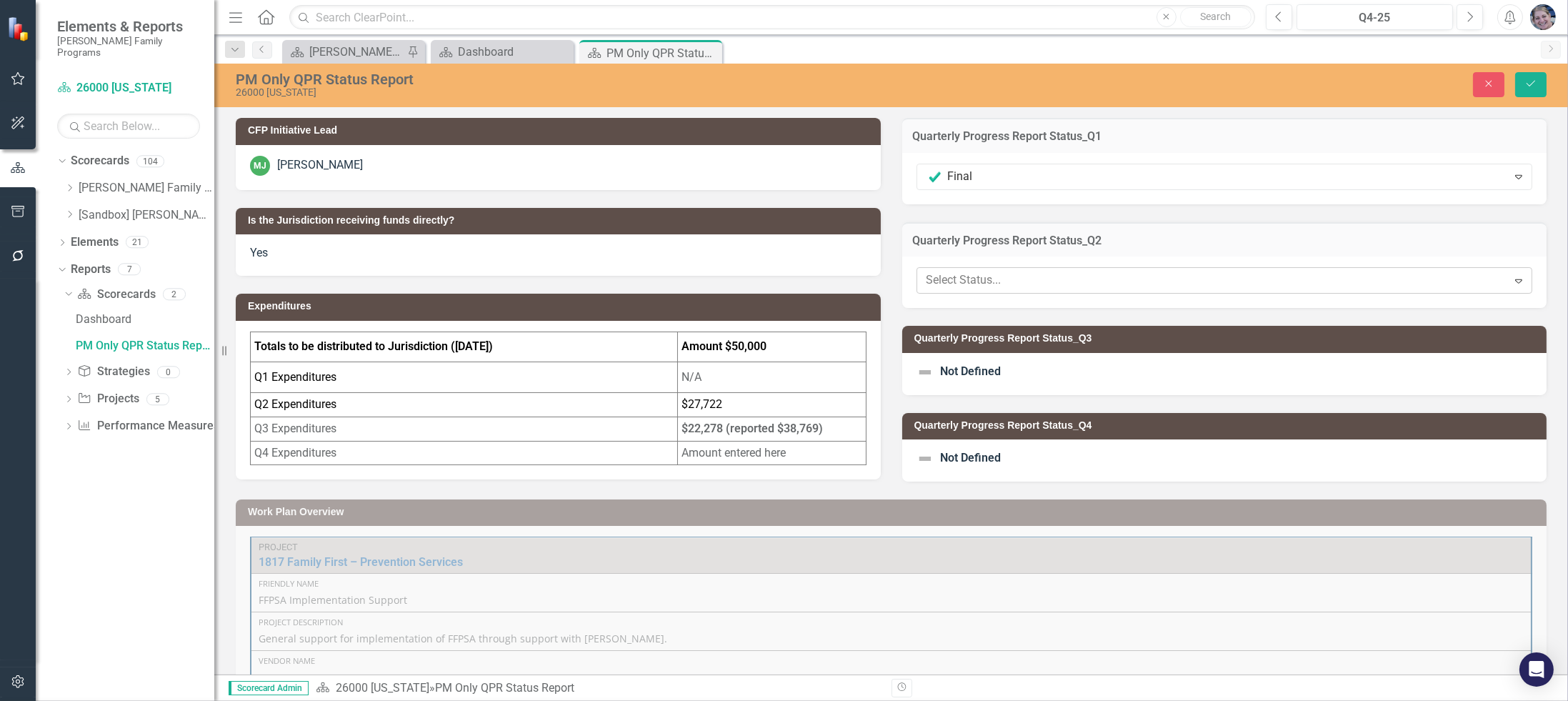
click at [955, 280] on div at bounding box center [1213, 280] width 572 height 19
click at [953, 371] on span "Not Defined" at bounding box center [971, 371] width 61 height 13
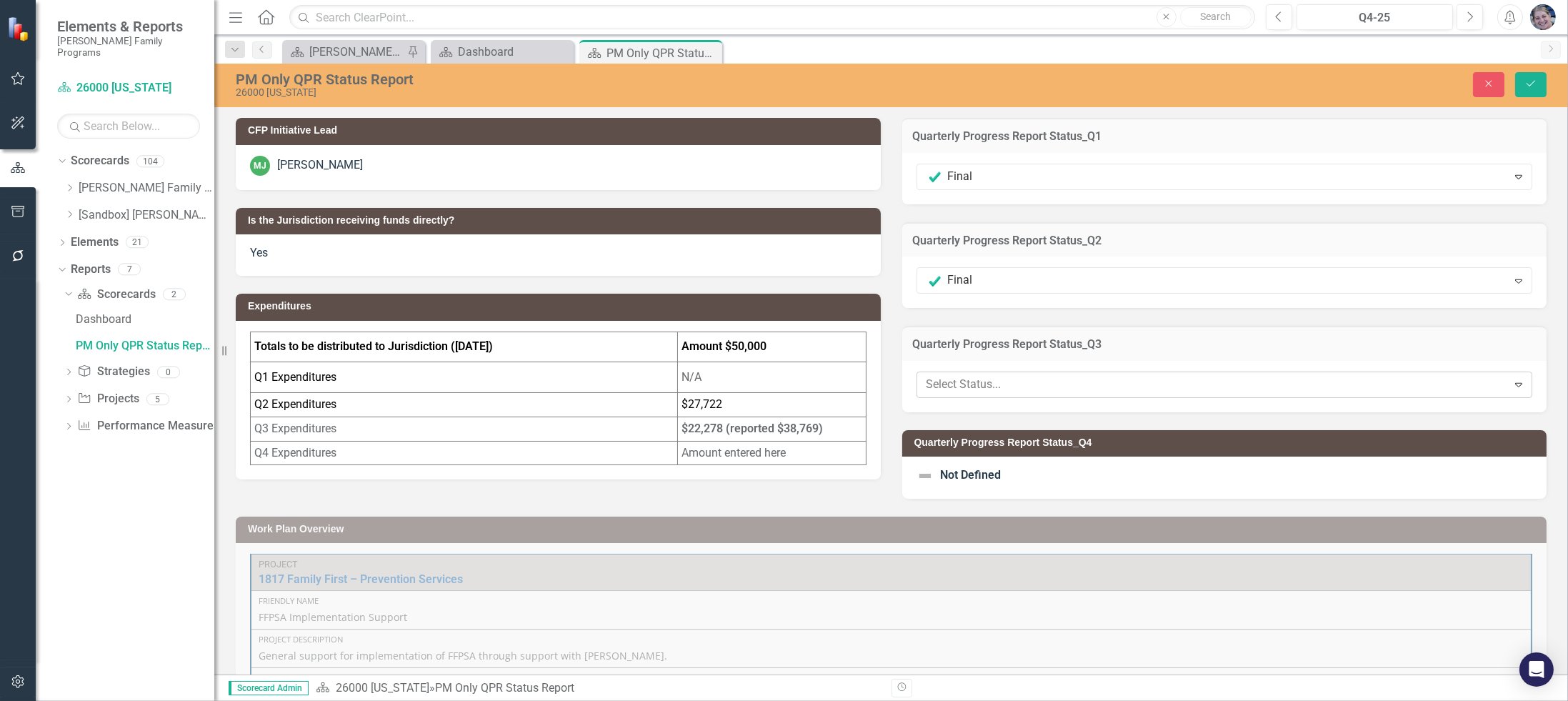
click at [953, 382] on div at bounding box center [1213, 385] width 572 height 19
click at [304, 310] on h3 "Expenditures" at bounding box center [561, 306] width 626 height 11
click at [284, 337] on td "Totals to be distributed to Jurisdiction (April 2024)" at bounding box center [464, 347] width 427 height 31
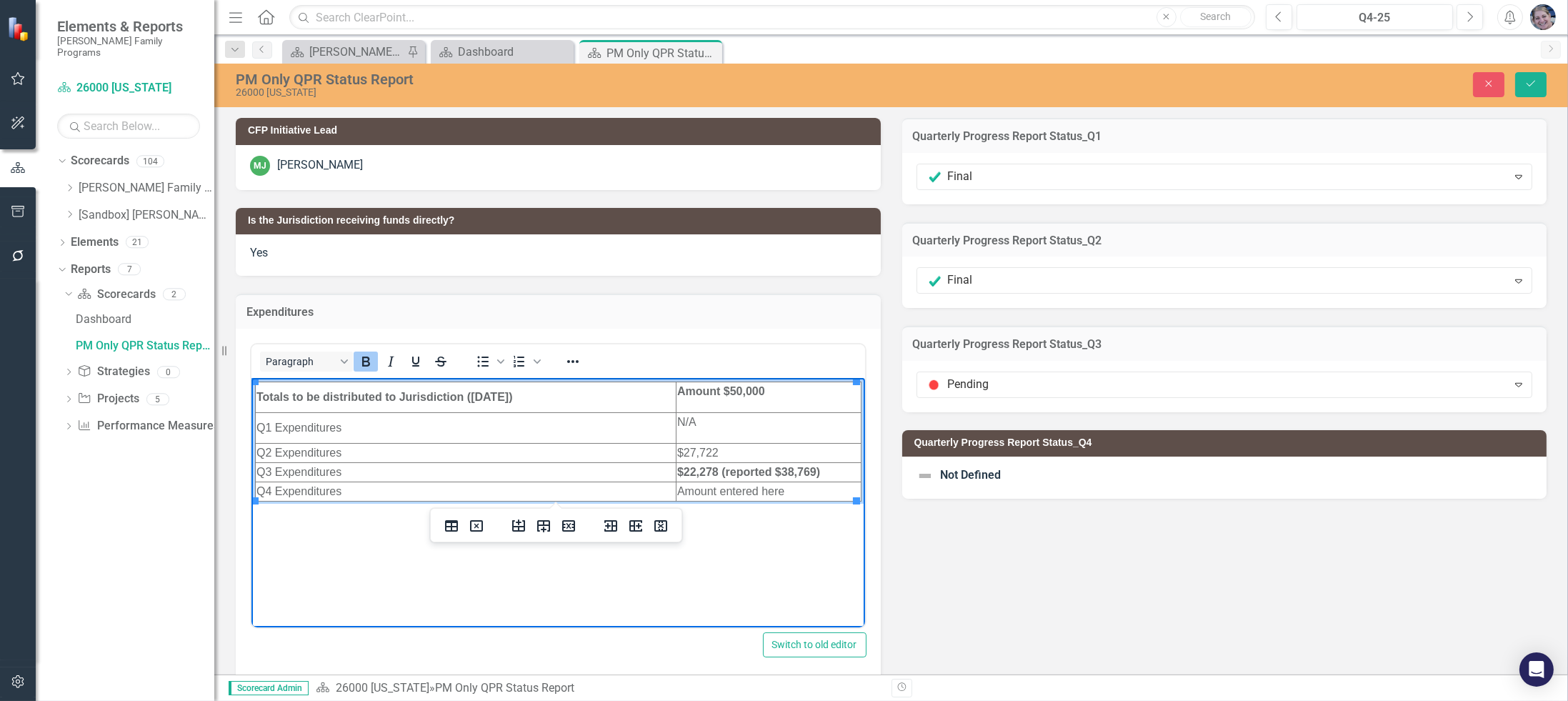
drag, startPoint x: 464, startPoint y: 397, endPoint x: 555, endPoint y: 399, distance: 91.0
click at [555, 399] on td "Totals to be distributed to Jurisdiction (April 2024)" at bounding box center [465, 397] width 420 height 31
drag, startPoint x: 726, startPoint y: 398, endPoint x: 770, endPoint y: 398, distance: 44.0
click at [770, 398] on p "Amount $50,000" at bounding box center [767, 391] width 183 height 17
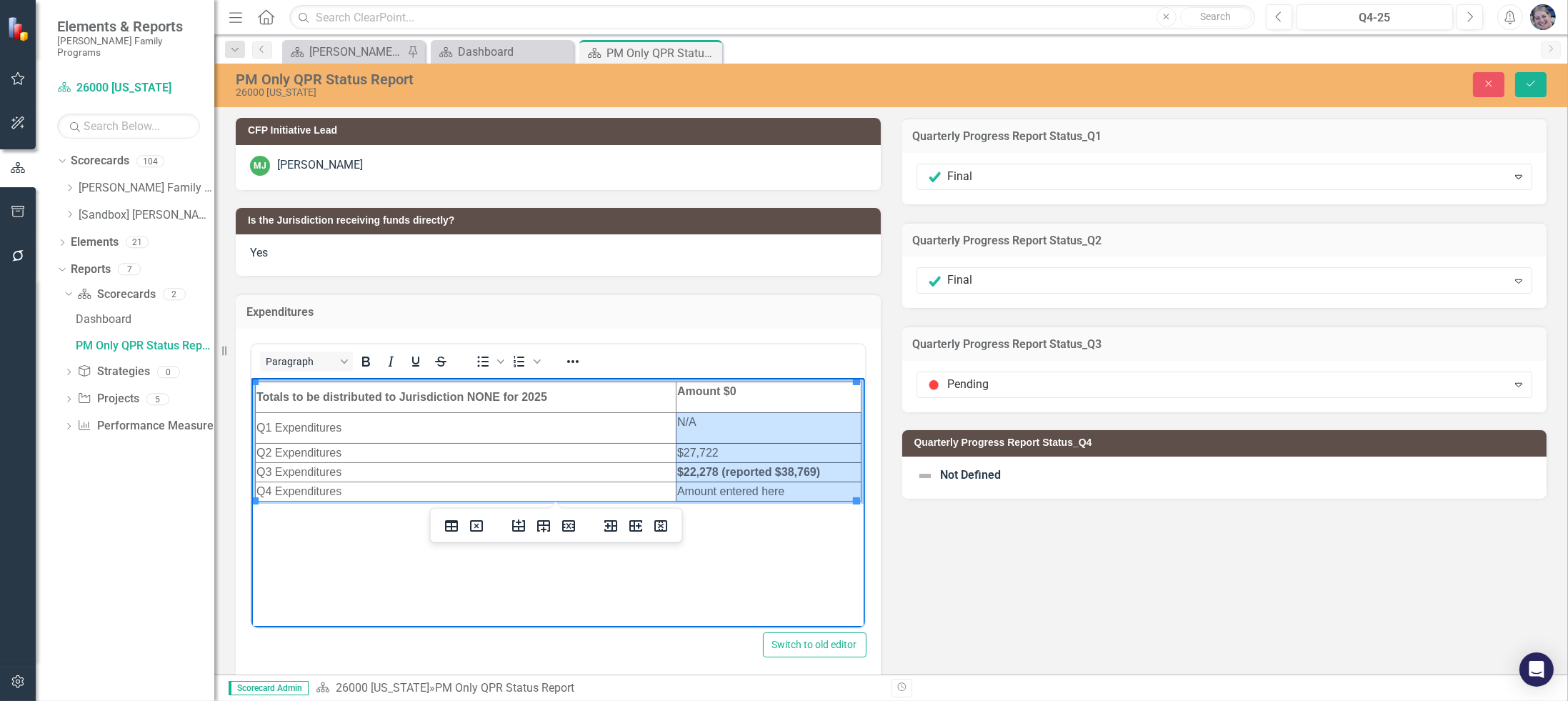
drag, startPoint x: 769, startPoint y: 429, endPoint x: 815, endPoint y: 481, distance: 69.4
click at [815, 481] on html "Totals to be distributed to Jurisdiction NONE for 2025 Amount $0 Q1 Expenditure…" at bounding box center [558, 484] width 613 height 214
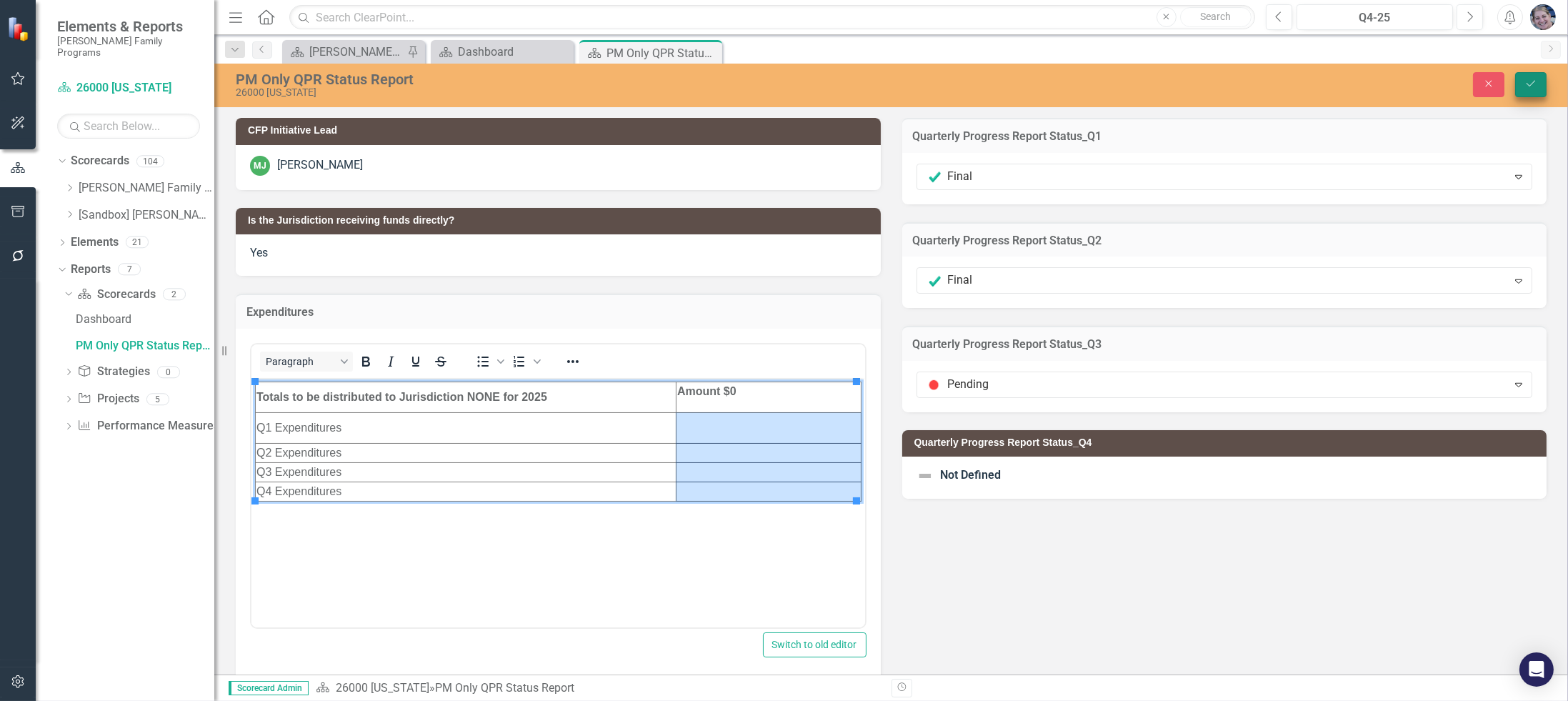
click at [1534, 86] on icon "Save" at bounding box center [1531, 84] width 13 height 10
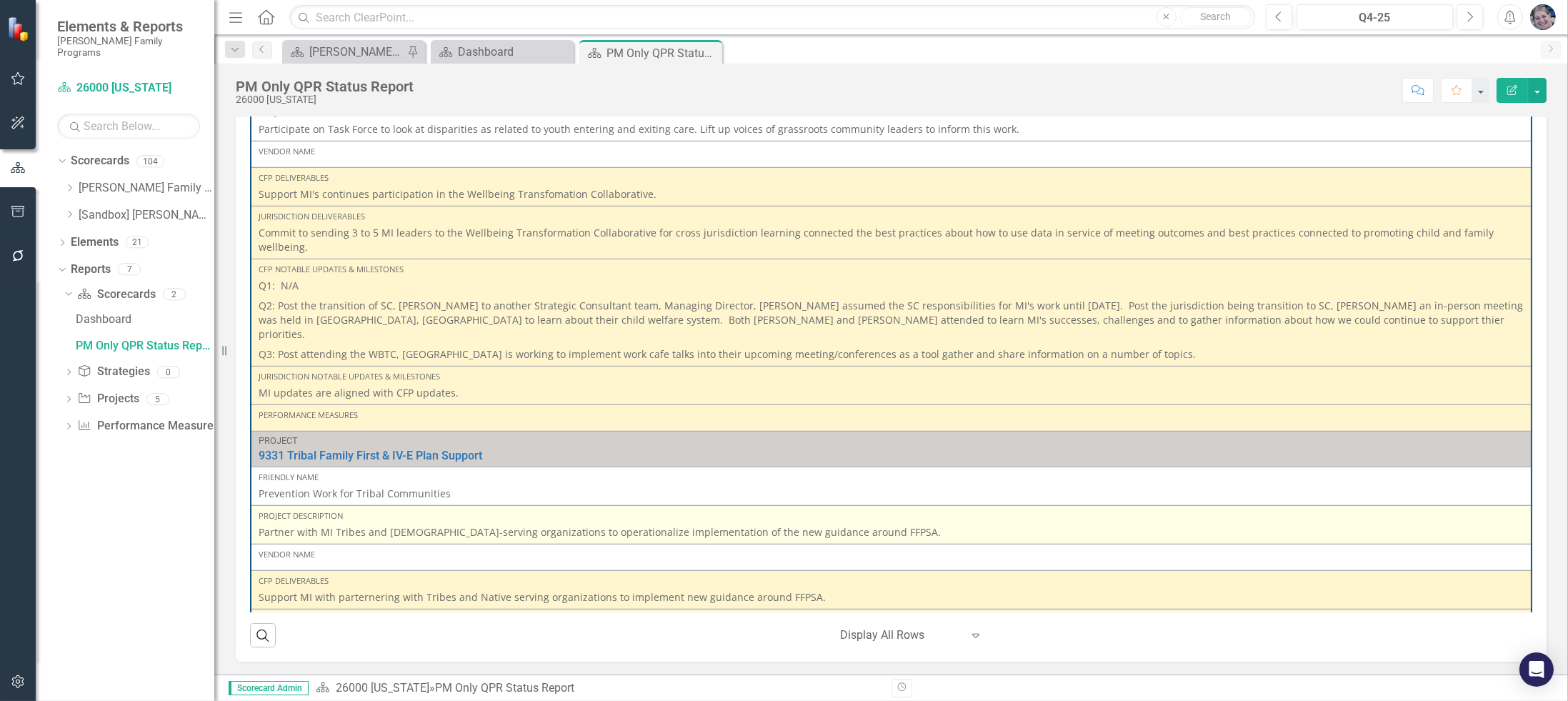
scroll to position [2165, 0]
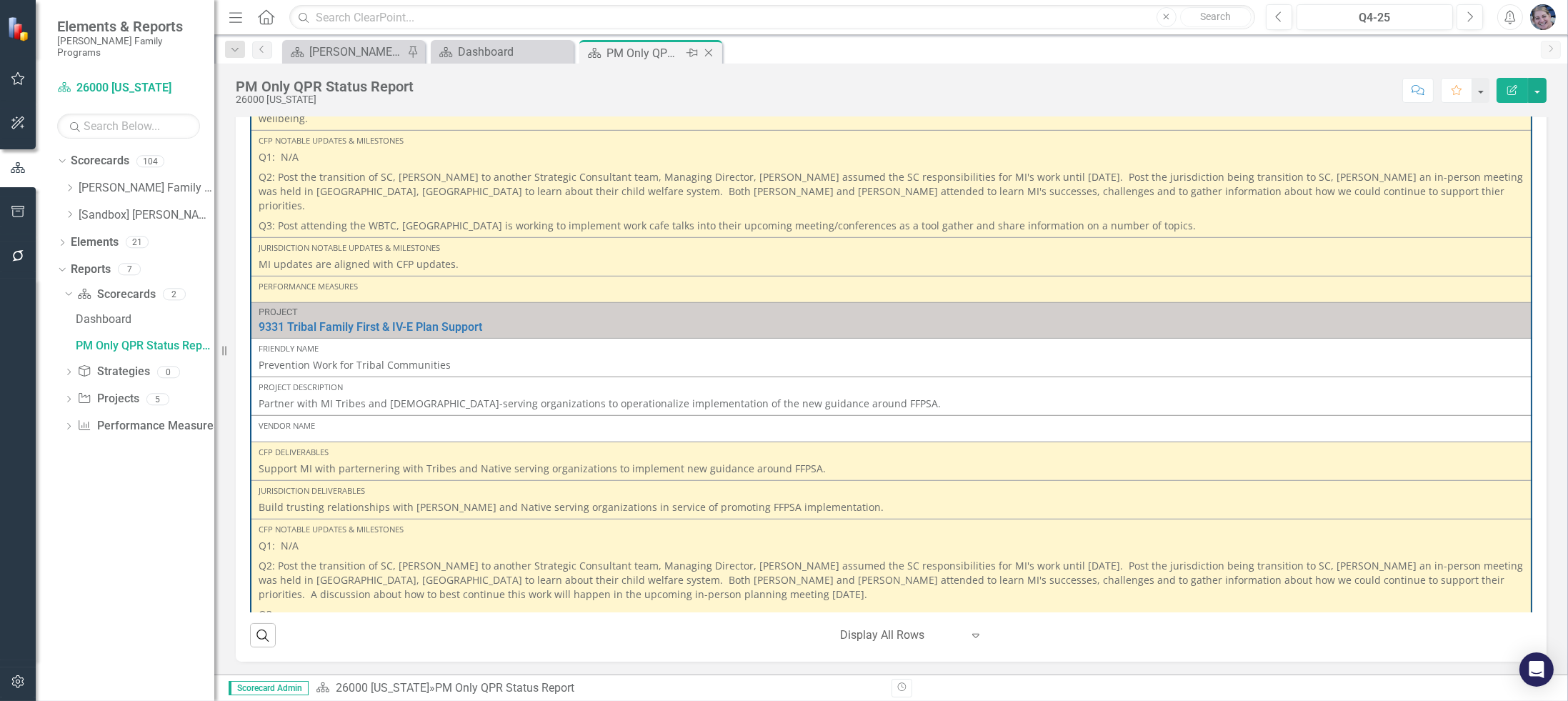
click at [712, 51] on icon "Close" at bounding box center [708, 53] width 14 height 12
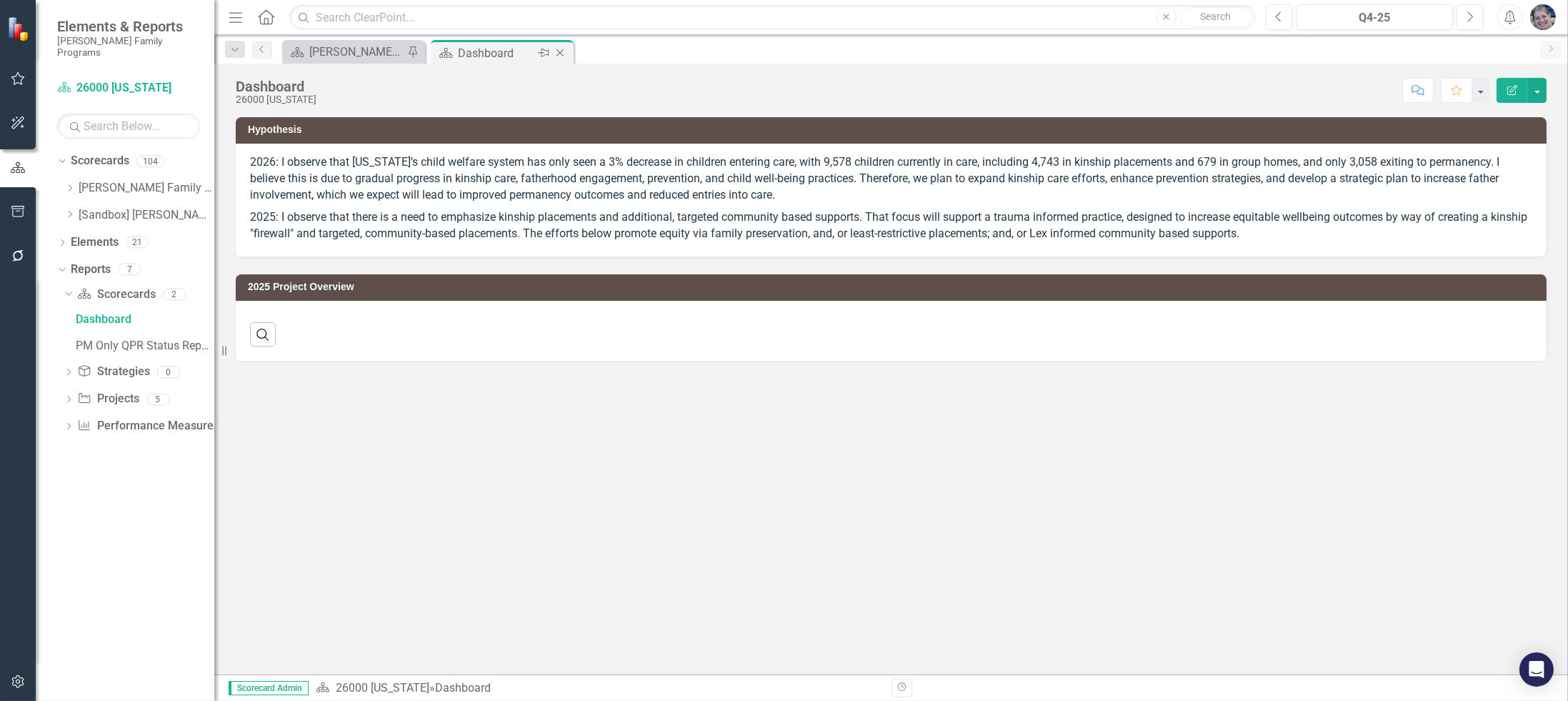
click at [564, 53] on icon "Close" at bounding box center [560, 53] width 14 height 12
